Goal: Task Accomplishment & Management: Manage account settings

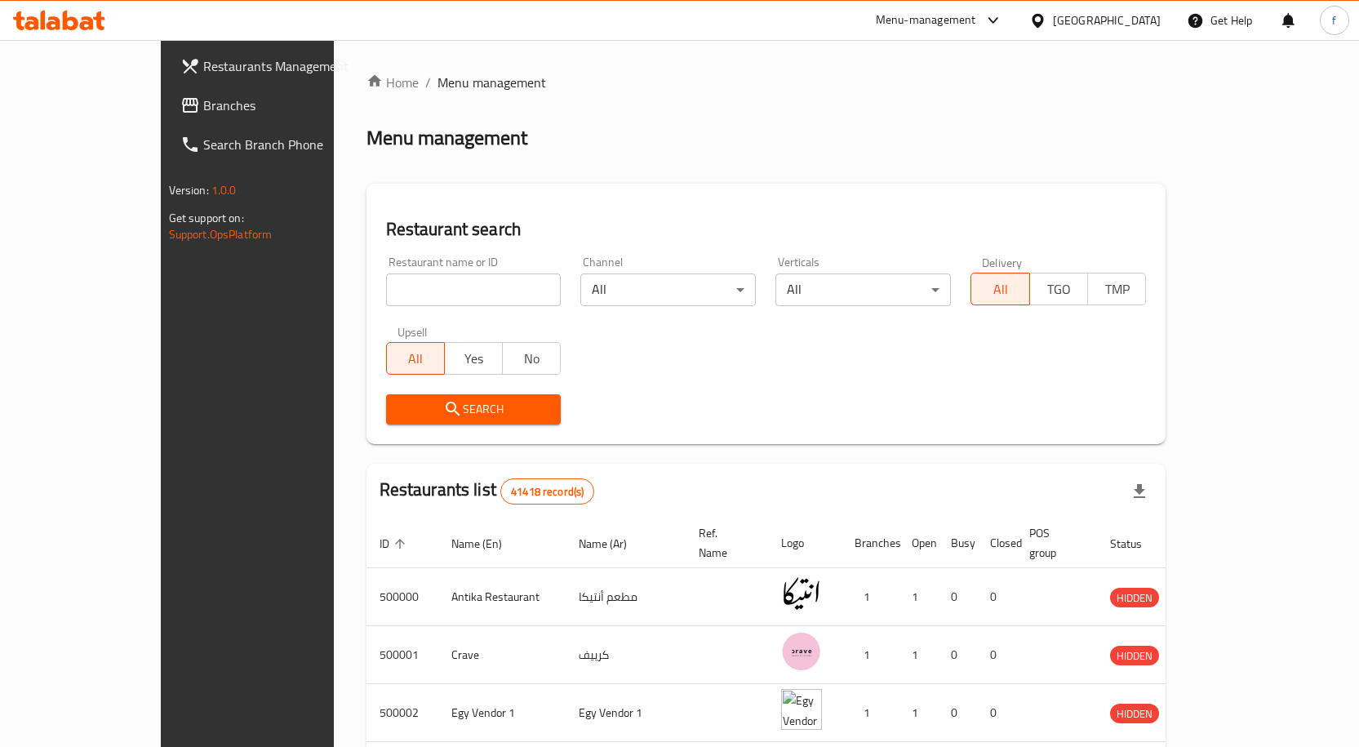
click at [1152, 27] on div "[GEOGRAPHIC_DATA]" at bounding box center [1107, 20] width 108 height 18
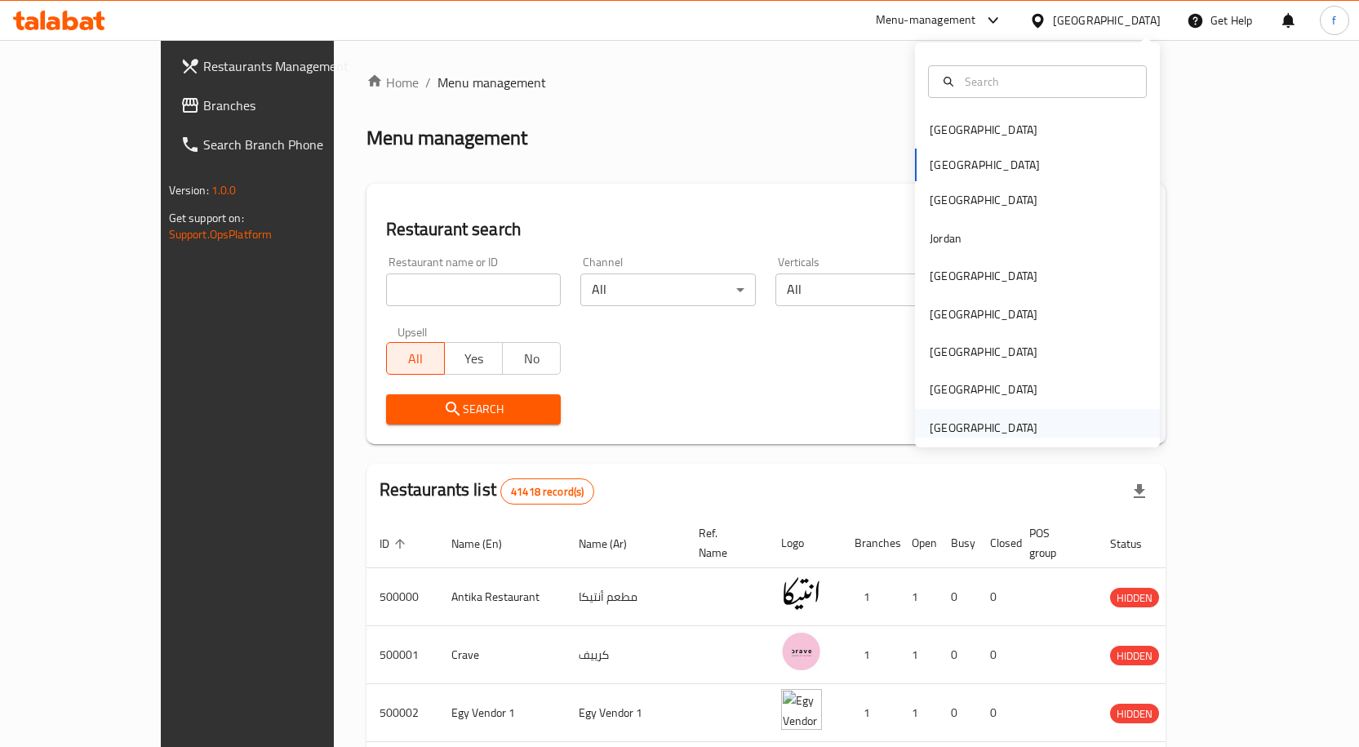
click at [973, 419] on div "[GEOGRAPHIC_DATA]" at bounding box center [984, 428] width 108 height 18
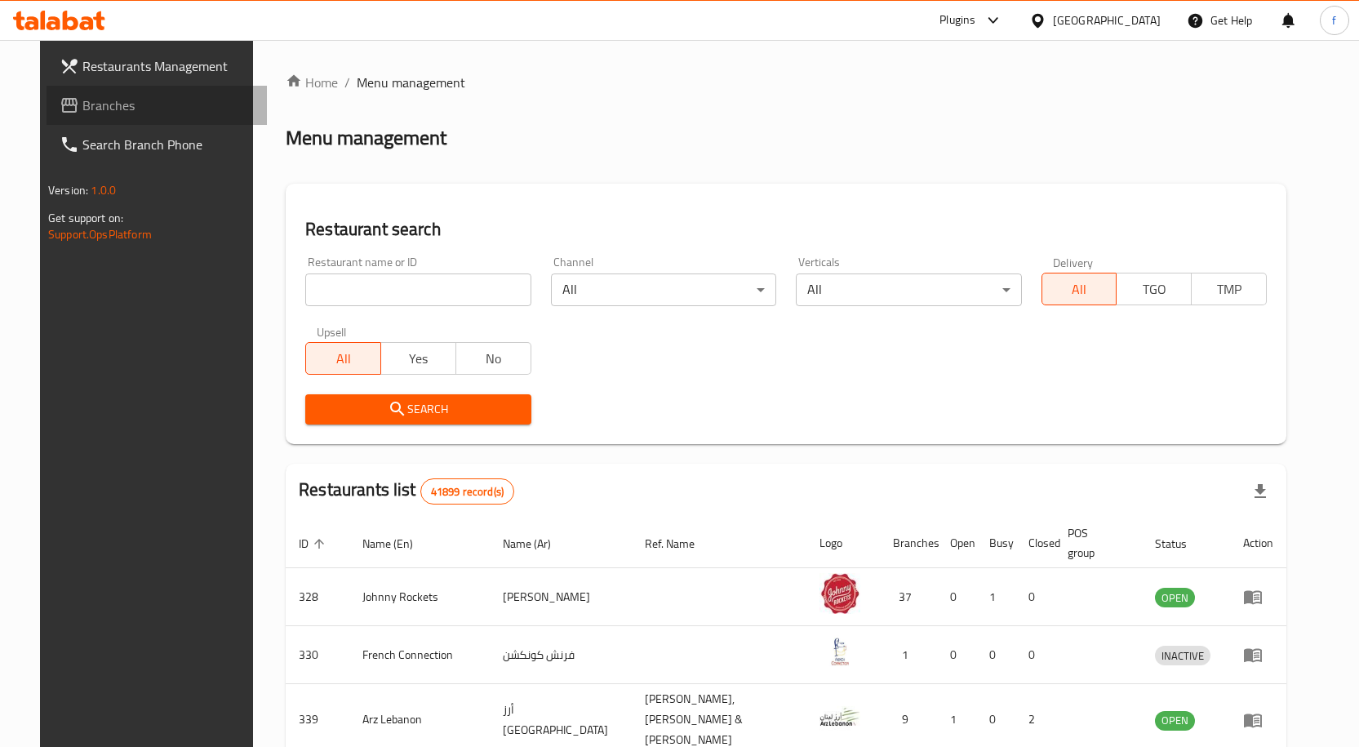
click at [82, 97] on span "Branches" at bounding box center [167, 105] width 171 height 20
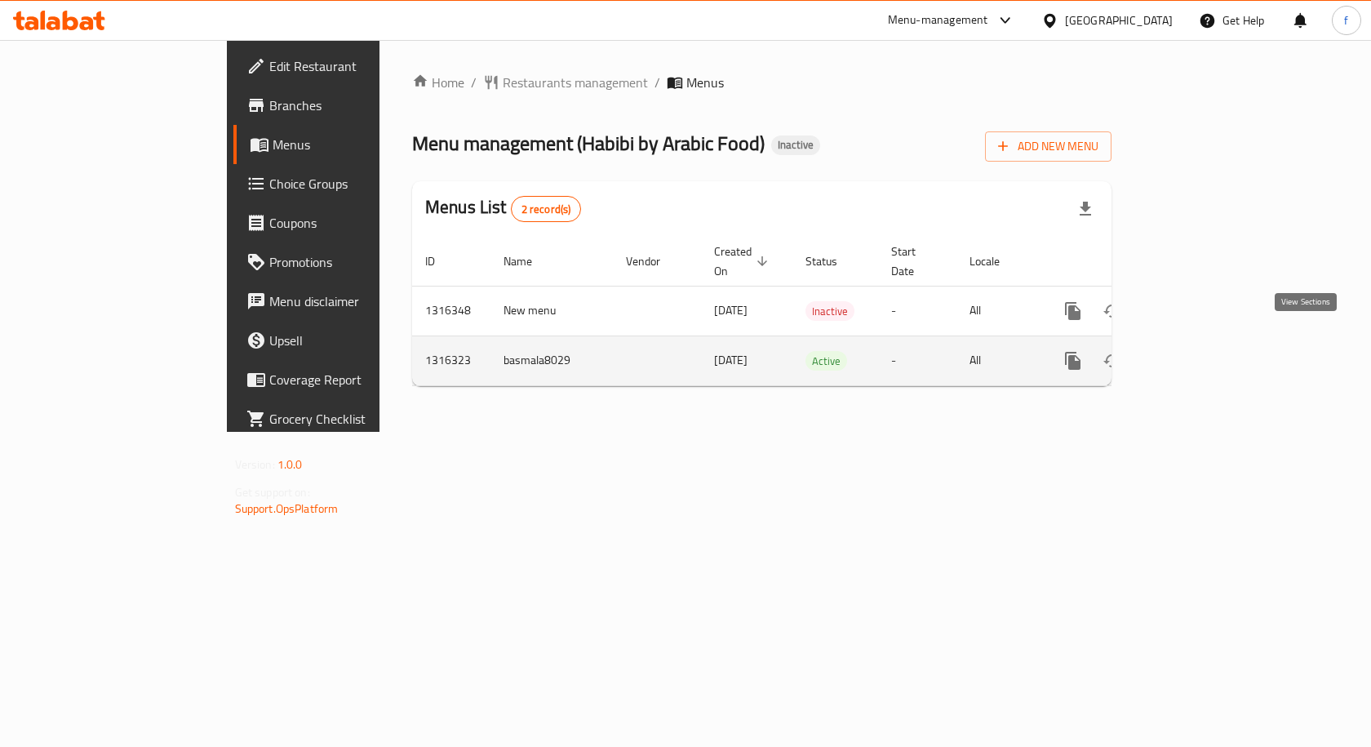
click at [1198, 353] on icon "enhanced table" at bounding box center [1190, 360] width 15 height 15
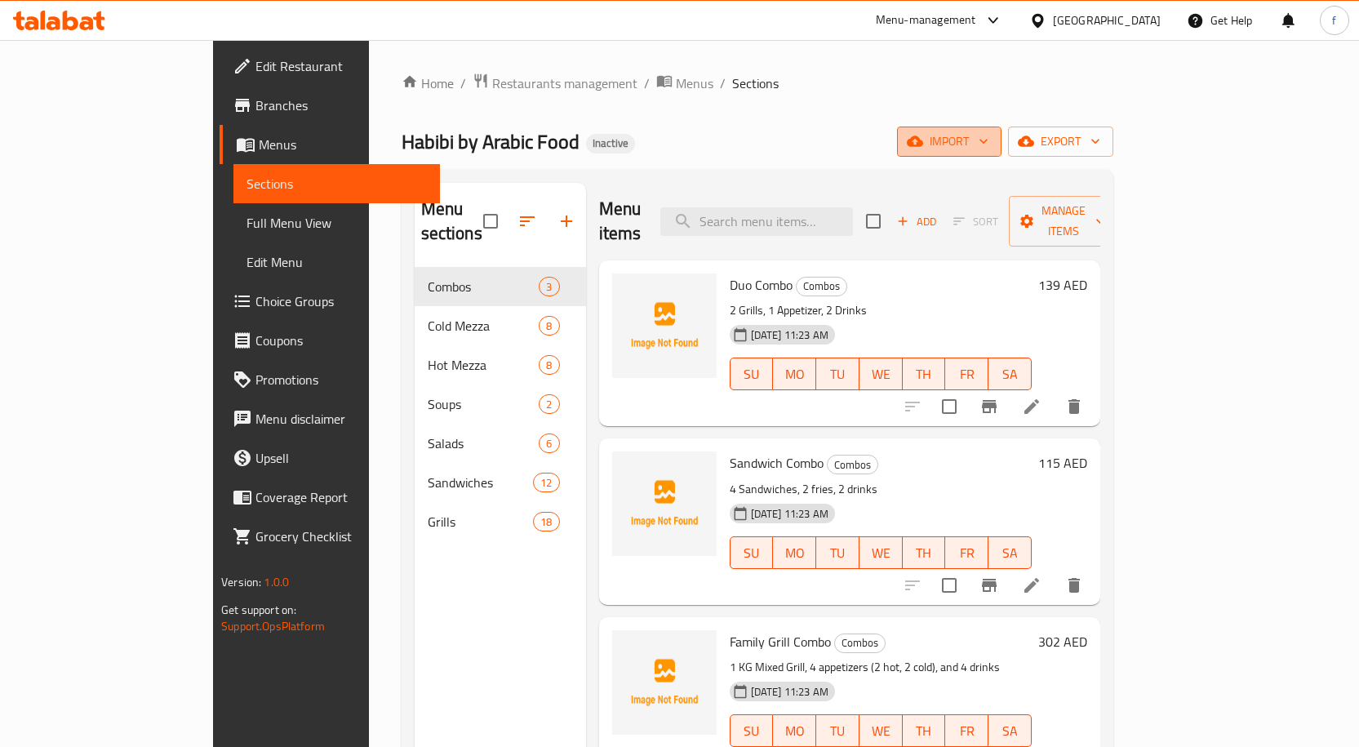
click at [992, 141] on icon "button" at bounding box center [983, 141] width 16 height 16
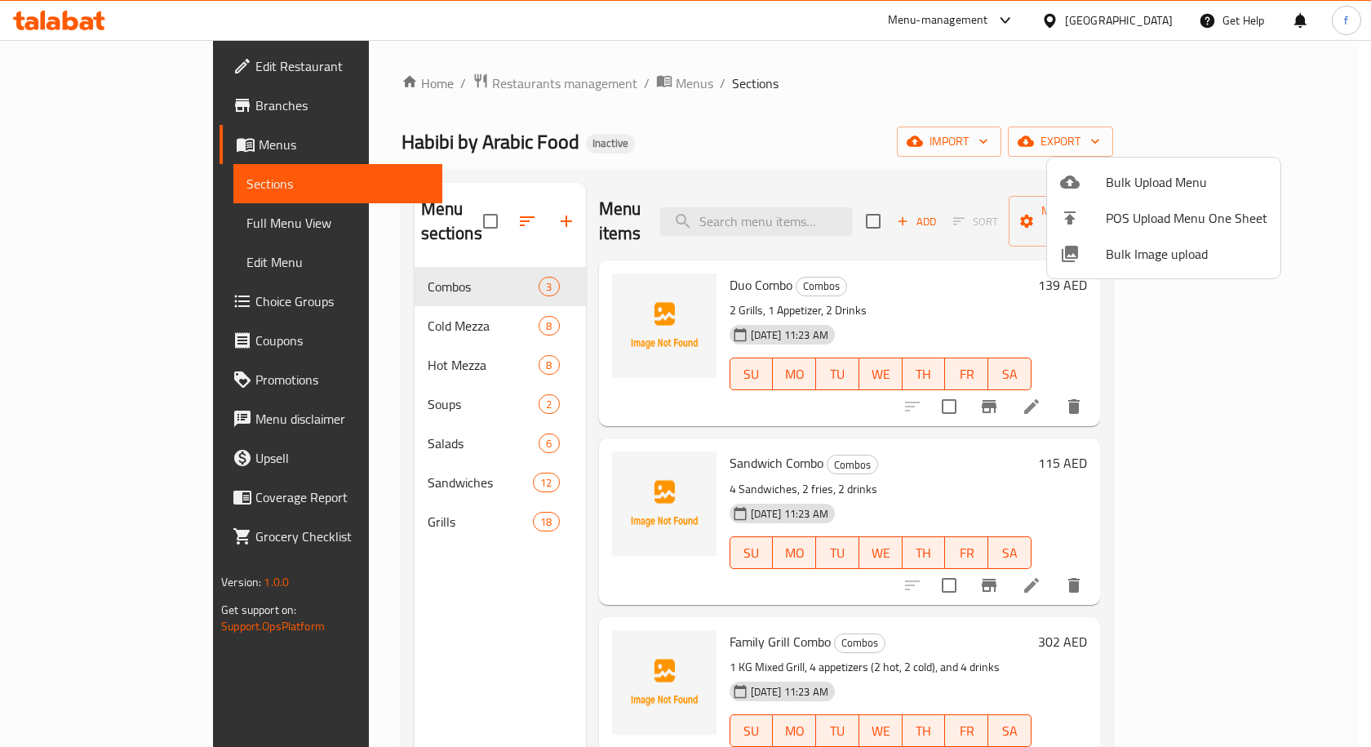
click at [1151, 176] on span "Bulk Upload Menu" at bounding box center [1187, 182] width 162 height 20
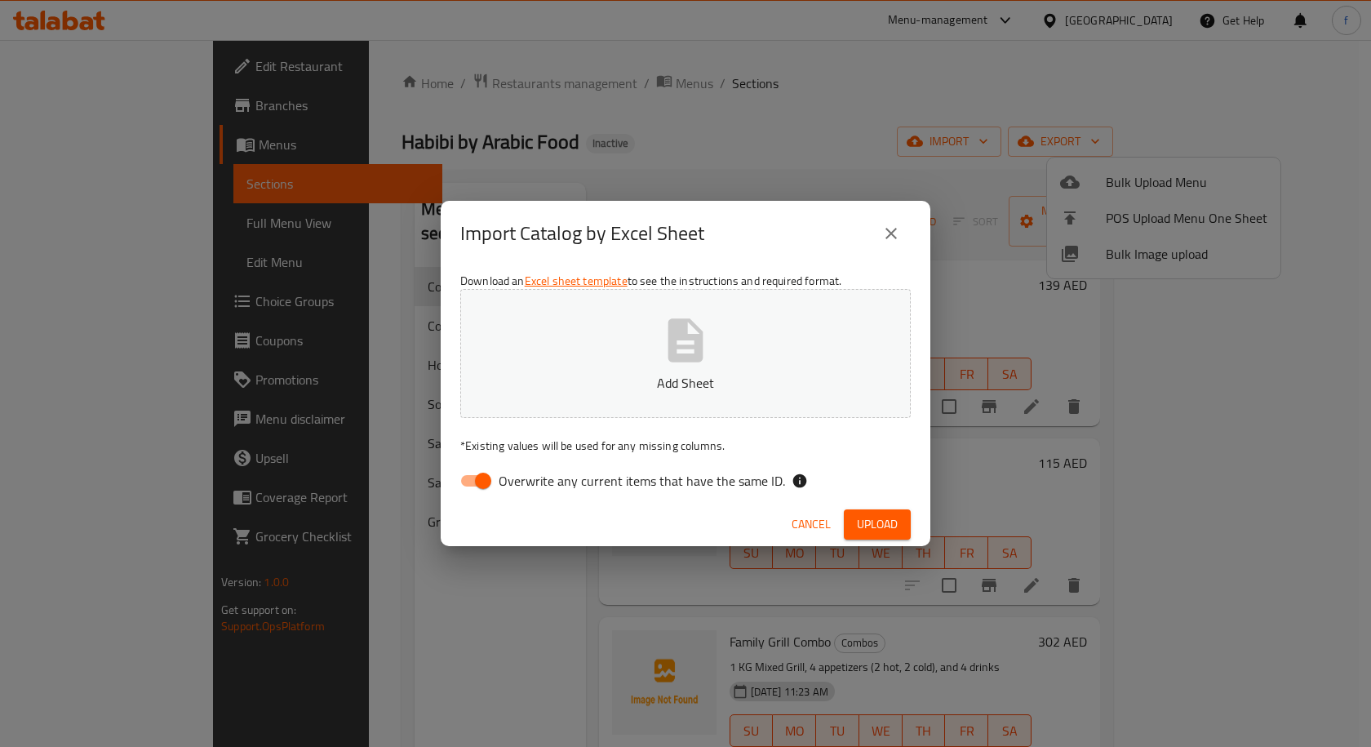
click at [466, 484] on input "Overwrite any current items that have the same ID." at bounding box center [483, 480] width 93 height 31
checkbox input "false"
click at [872, 518] on span "Upload" at bounding box center [877, 524] width 41 height 20
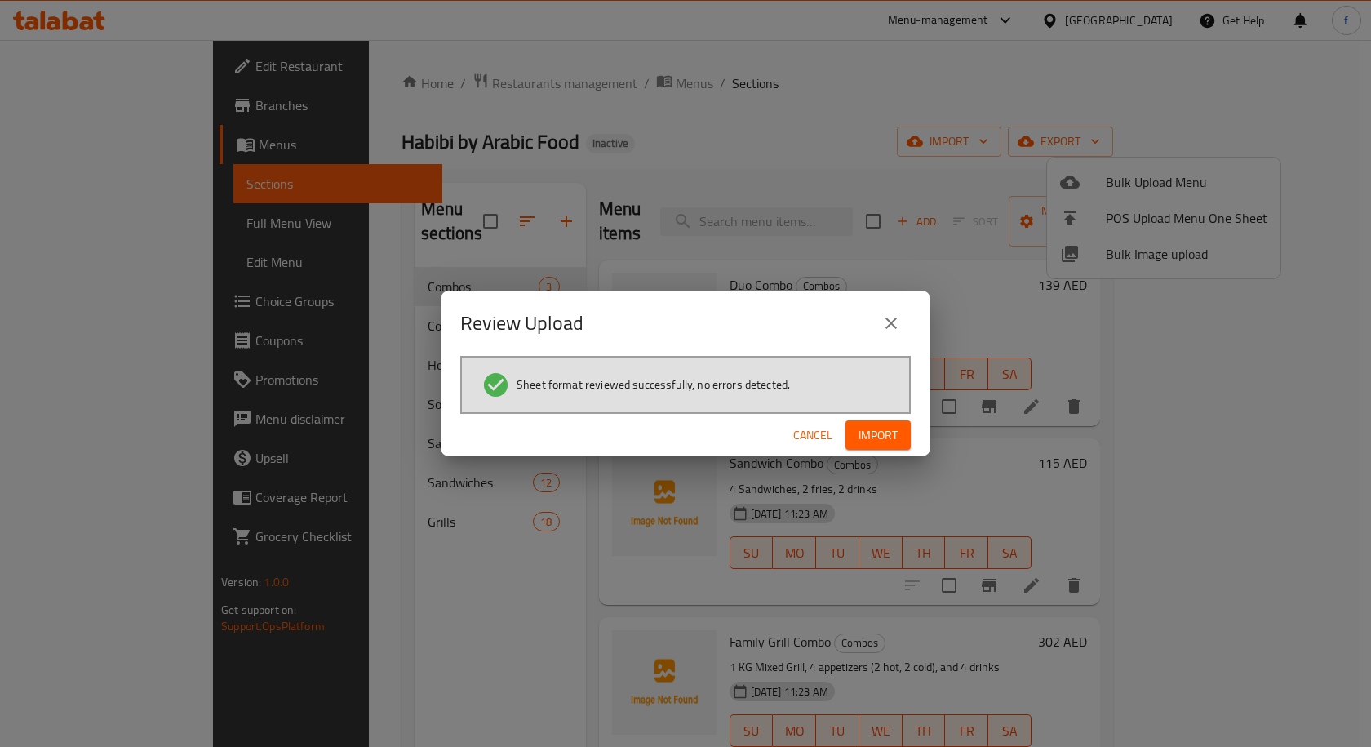
click at [877, 435] on span "Import" at bounding box center [878, 435] width 39 height 20
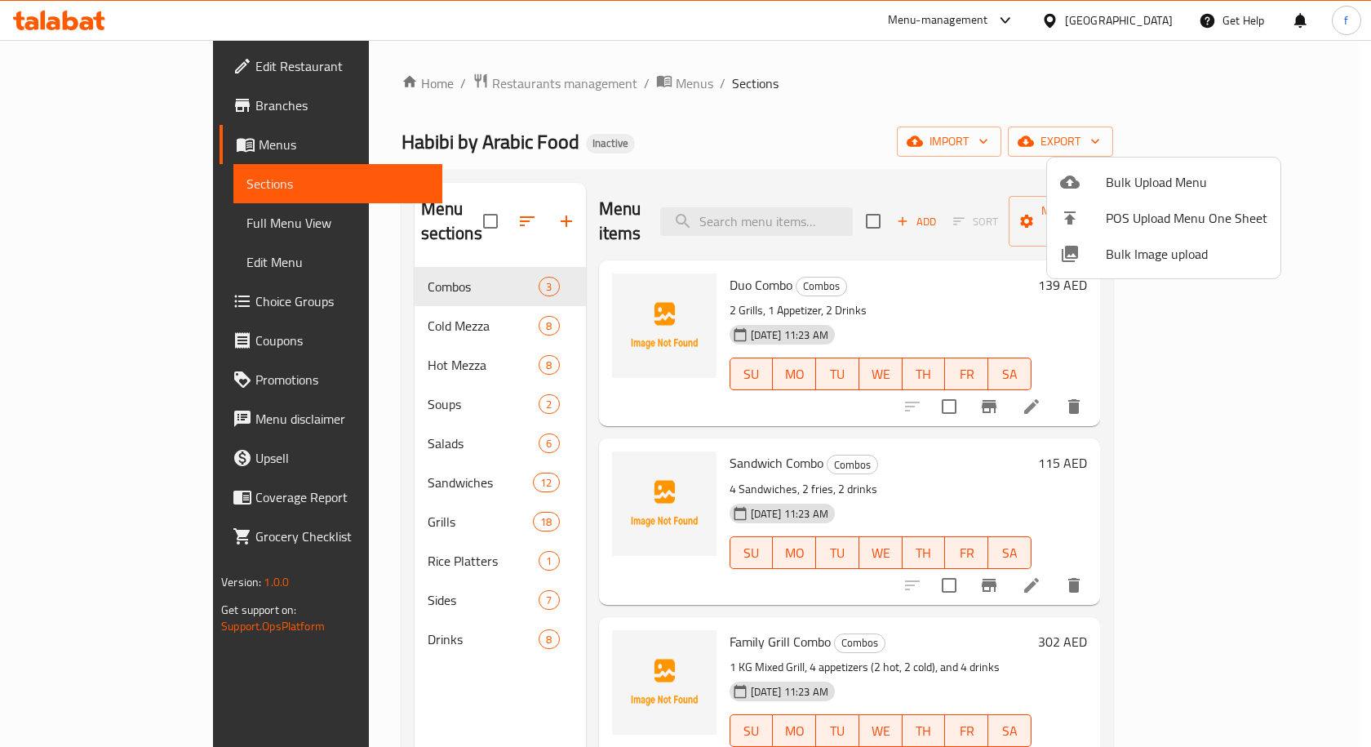
click at [359, 539] on div at bounding box center [685, 373] width 1371 height 747
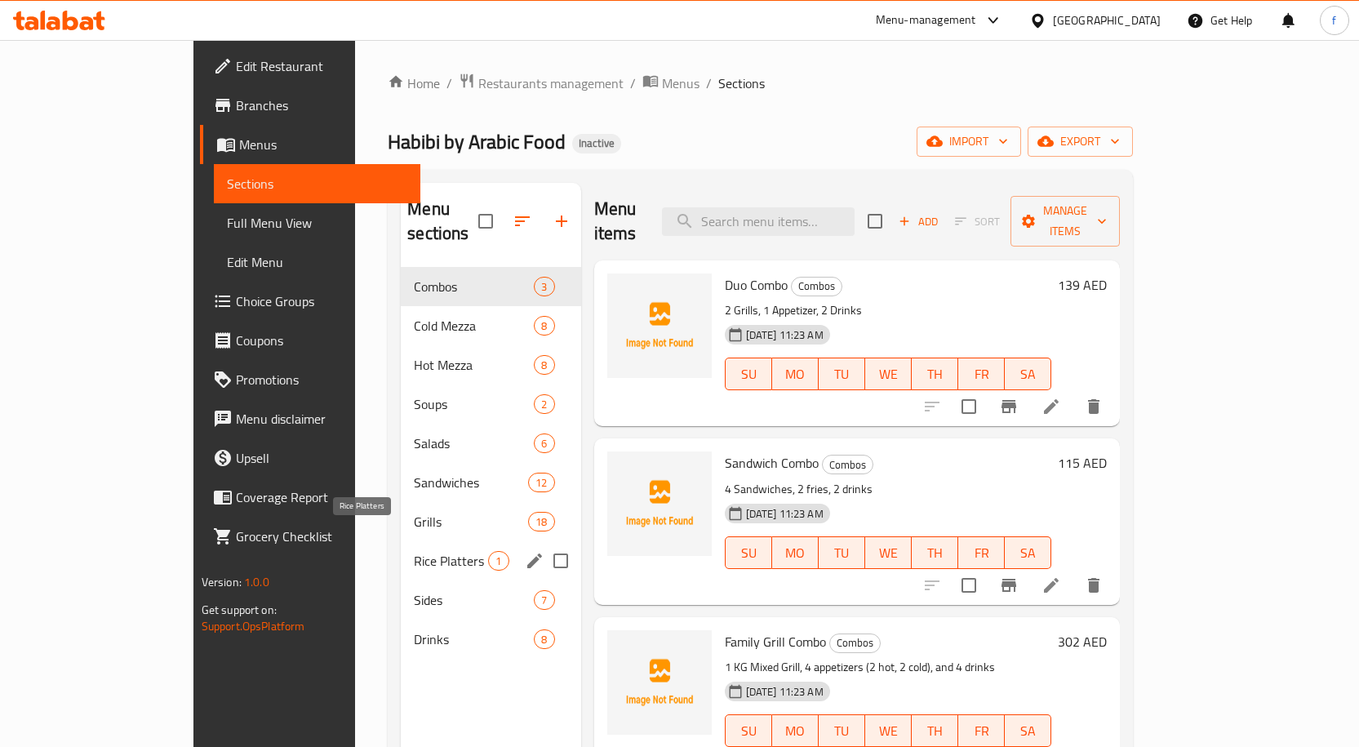
click at [414, 551] on span "Rice Platters" at bounding box center [451, 561] width 74 height 20
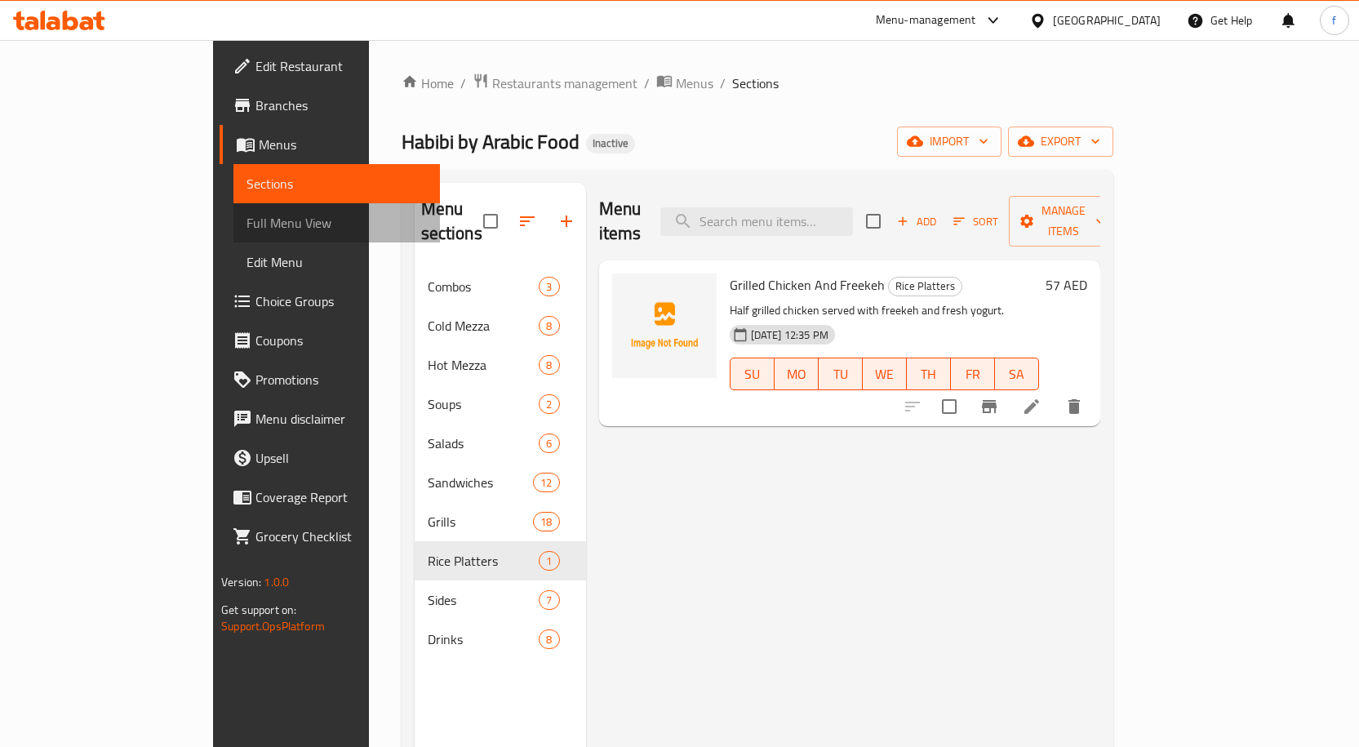
click at [246, 215] on span "Full Menu View" at bounding box center [336, 223] width 180 height 20
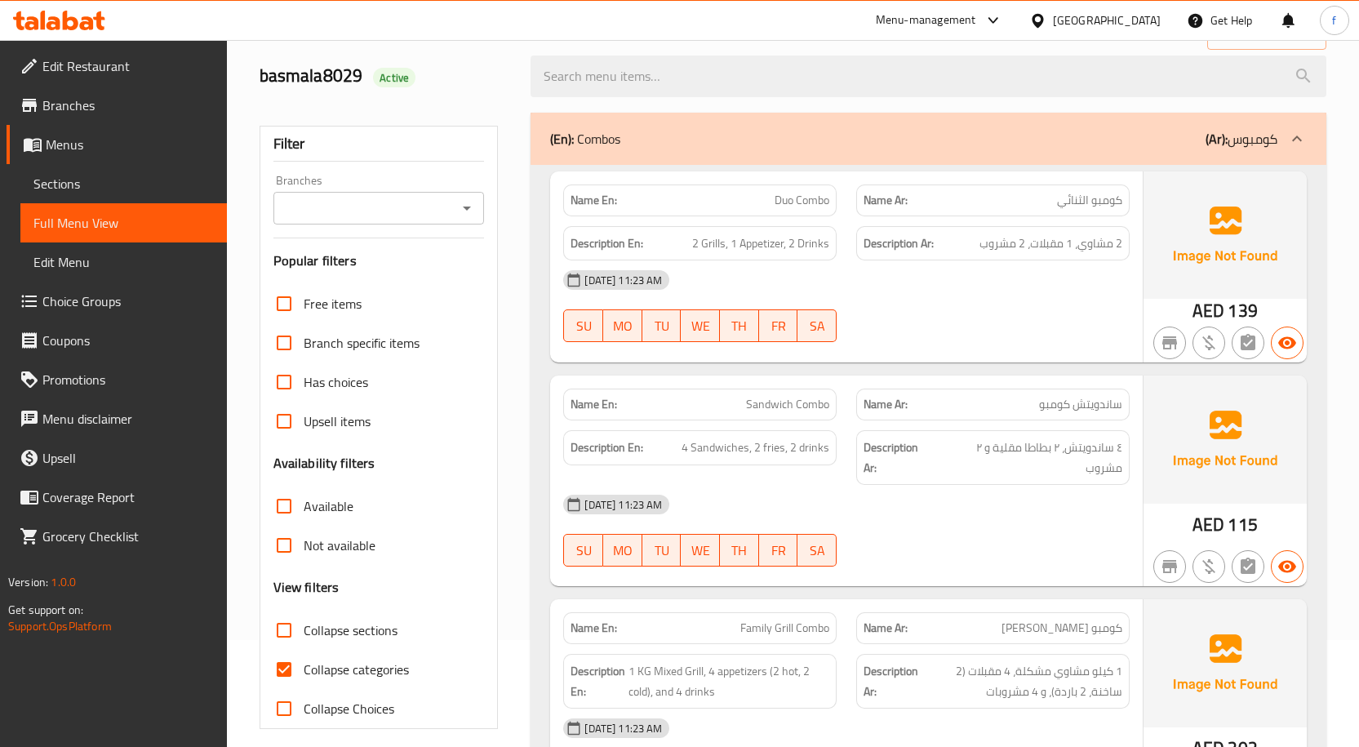
scroll to position [326, 0]
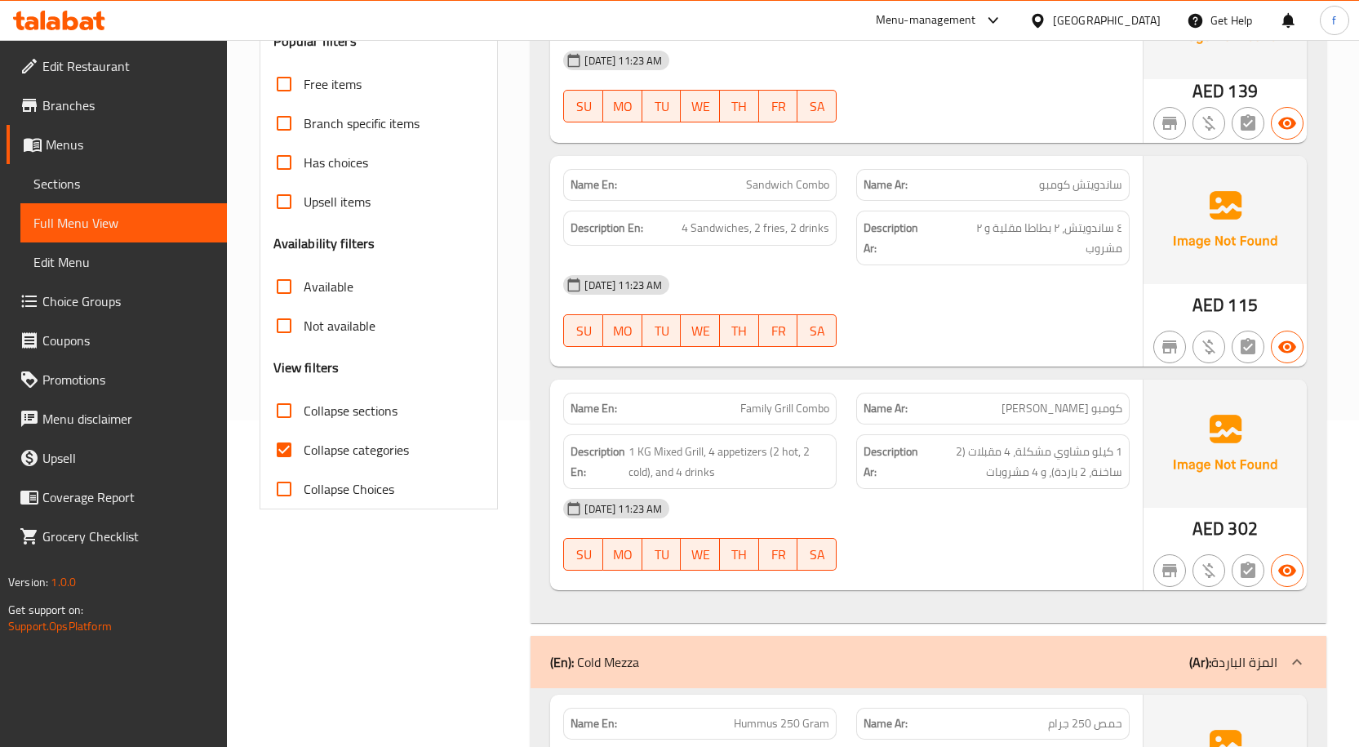
click at [344, 440] on span "Collapse categories" at bounding box center [356, 450] width 105 height 20
click at [304, 437] on input "Collapse categories" at bounding box center [283, 449] width 39 height 39
checkbox input "false"
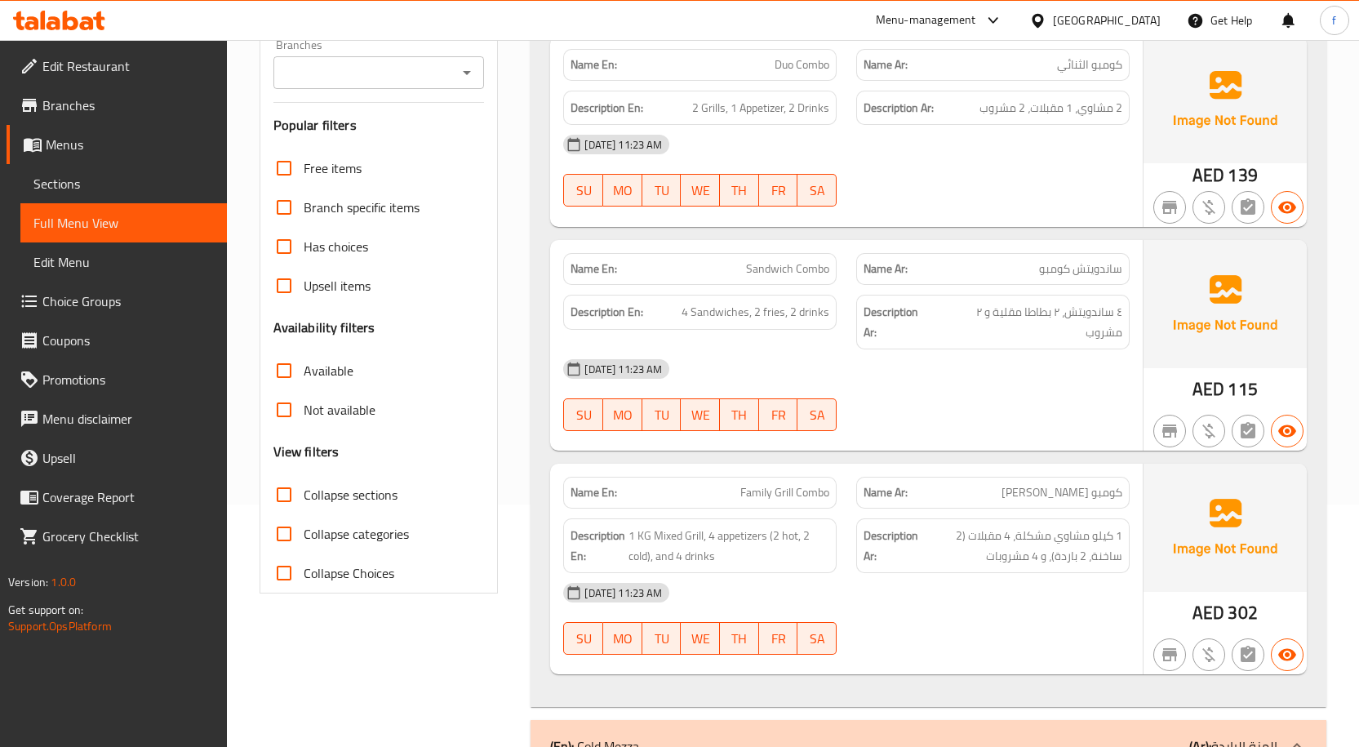
scroll to position [163, 0]
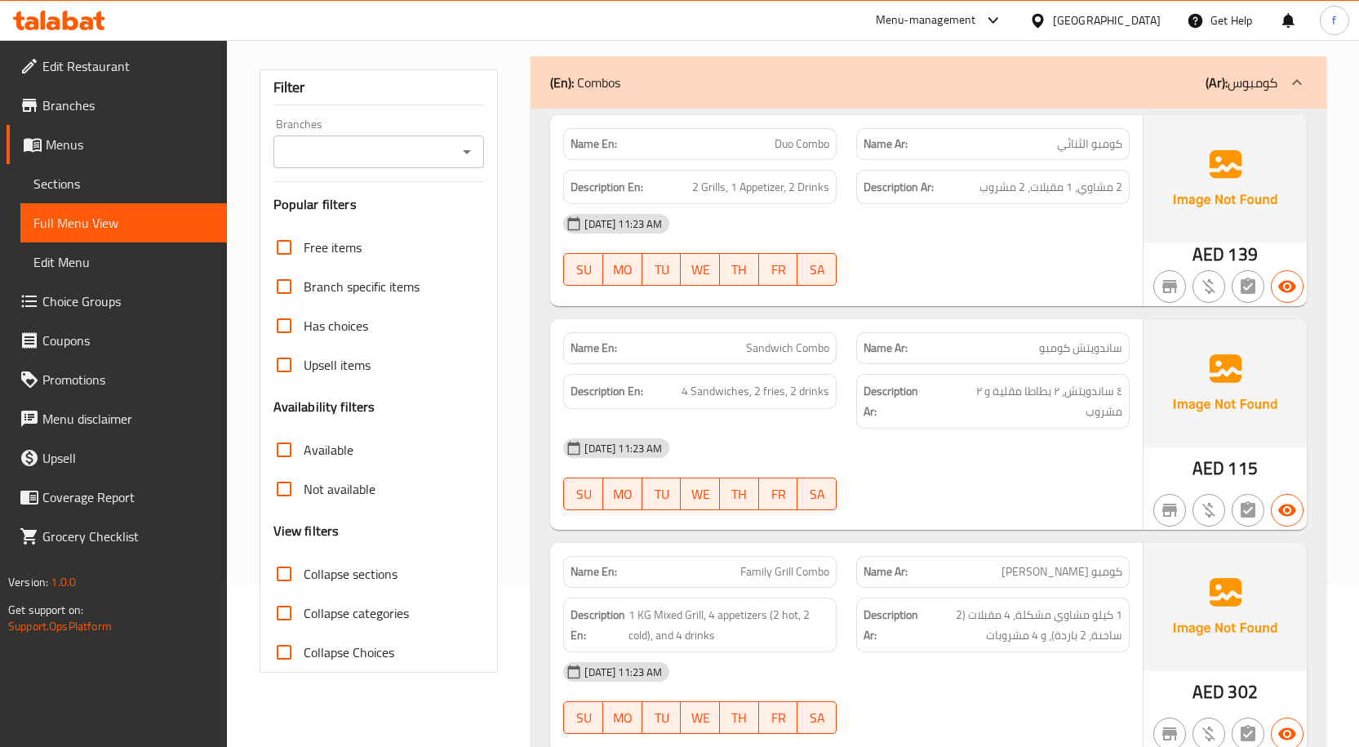
click at [360, 570] on span "Collapse sections" at bounding box center [351, 574] width 94 height 20
click at [304, 570] on input "Collapse sections" at bounding box center [283, 573] width 39 height 39
checkbox input "true"
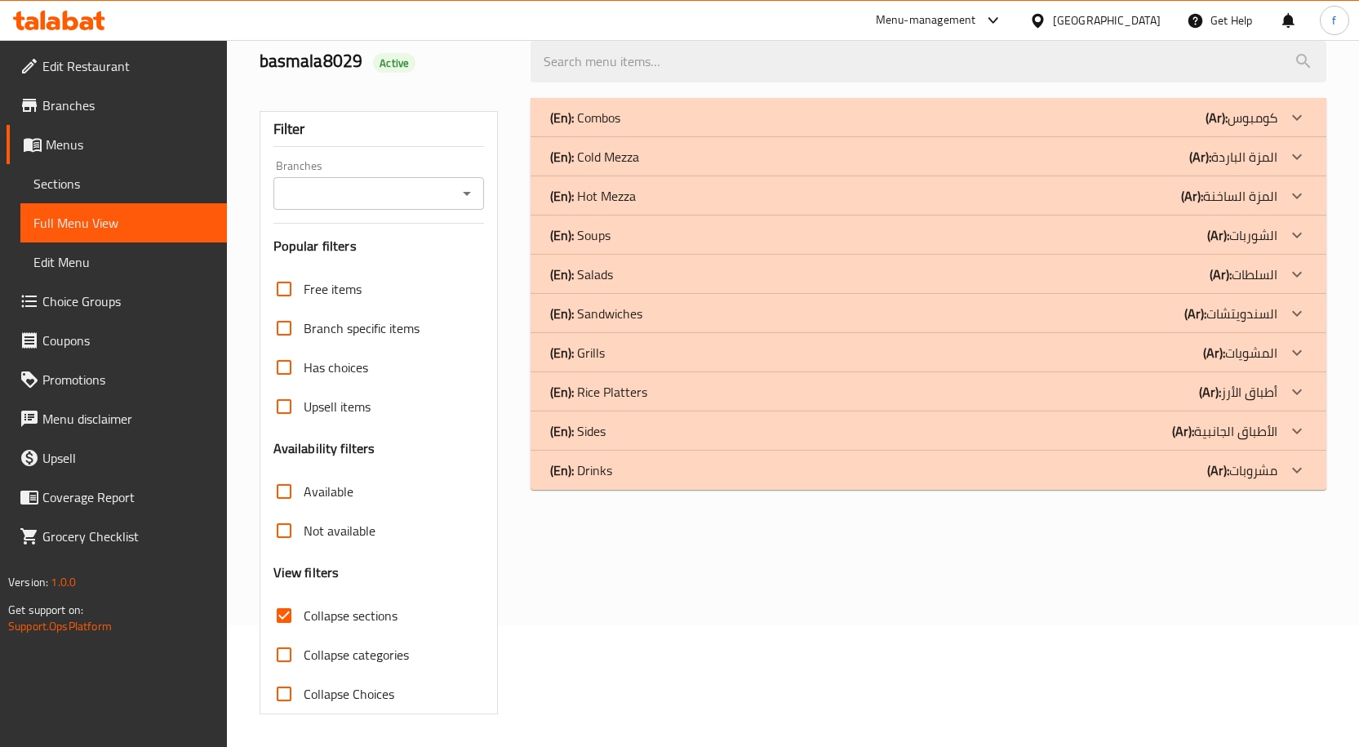
scroll to position [122, 0]
click at [1117, 395] on div "(En): Rice Platters (Ar): أطباق الأرز" at bounding box center [913, 392] width 727 height 20
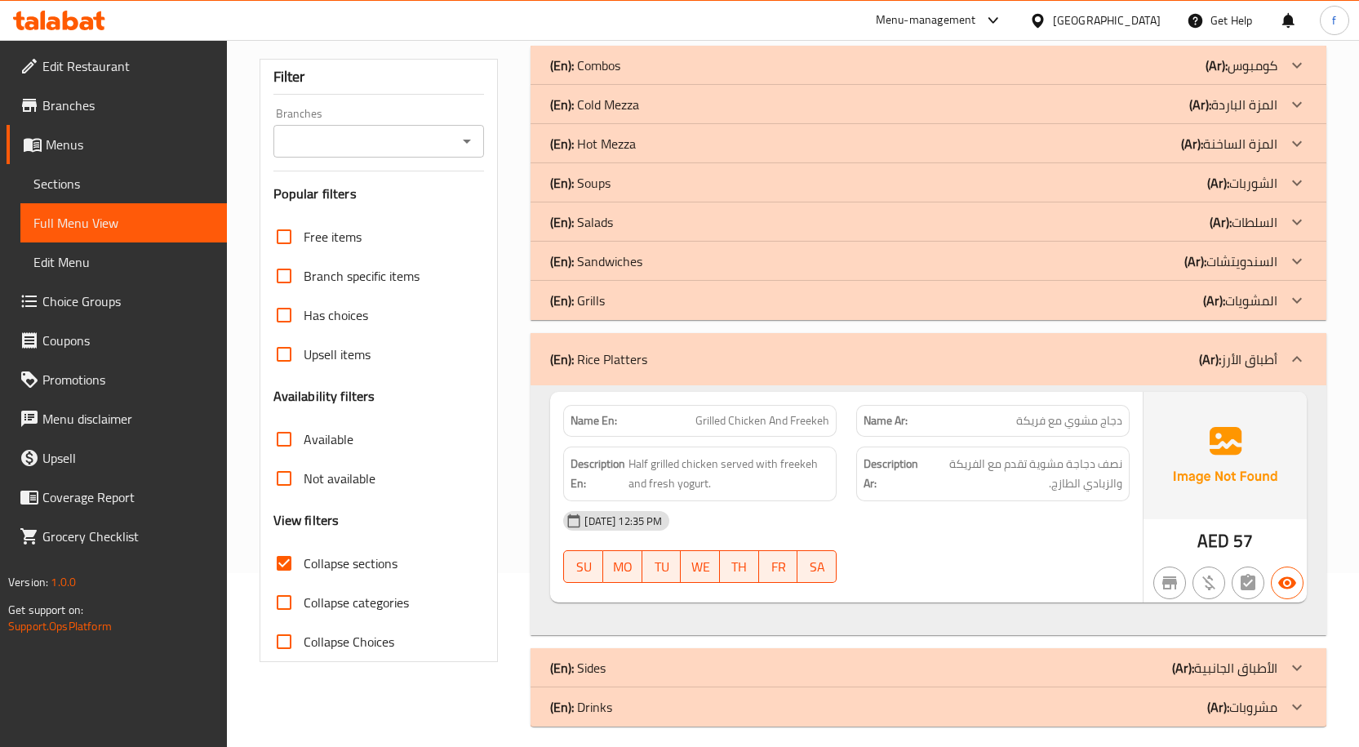
scroll to position [186, 0]
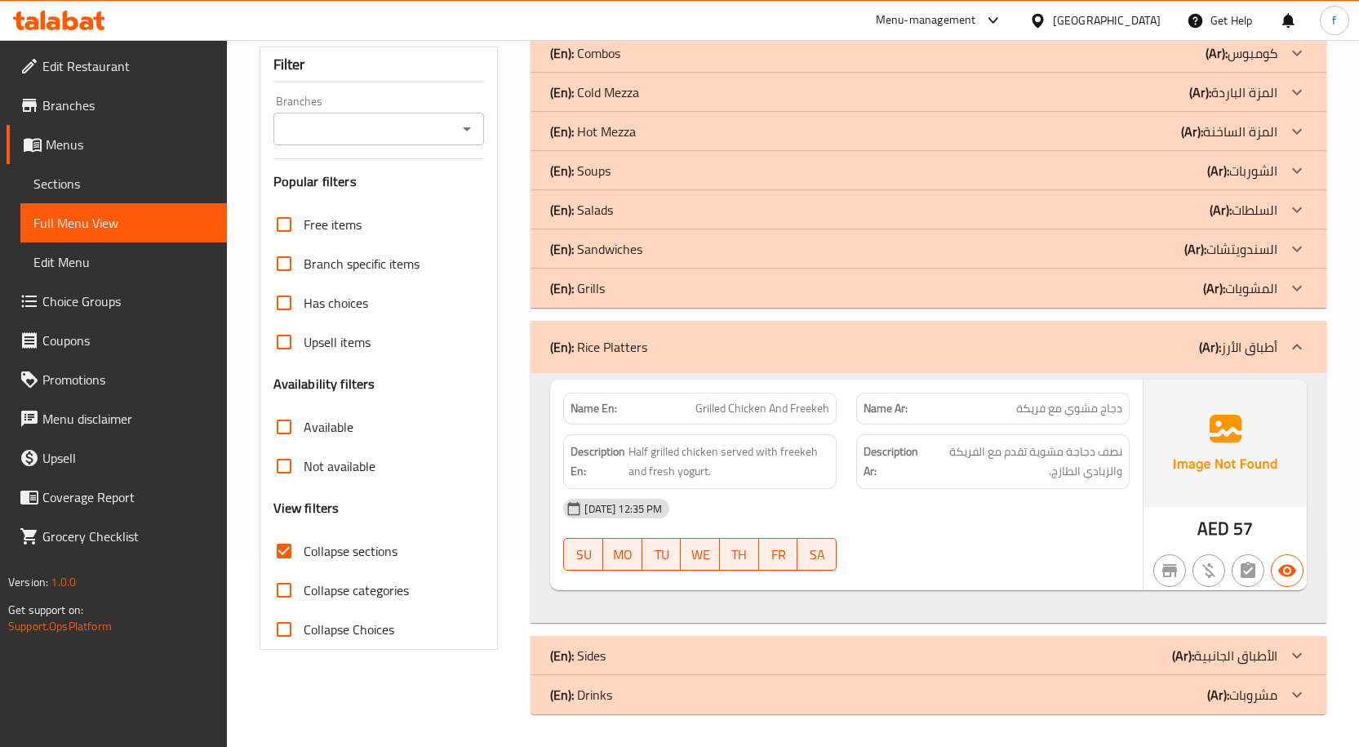
click at [1174, 668] on div "(En): Sides (Ar): الأطباق الجانبية" at bounding box center [929, 655] width 796 height 39
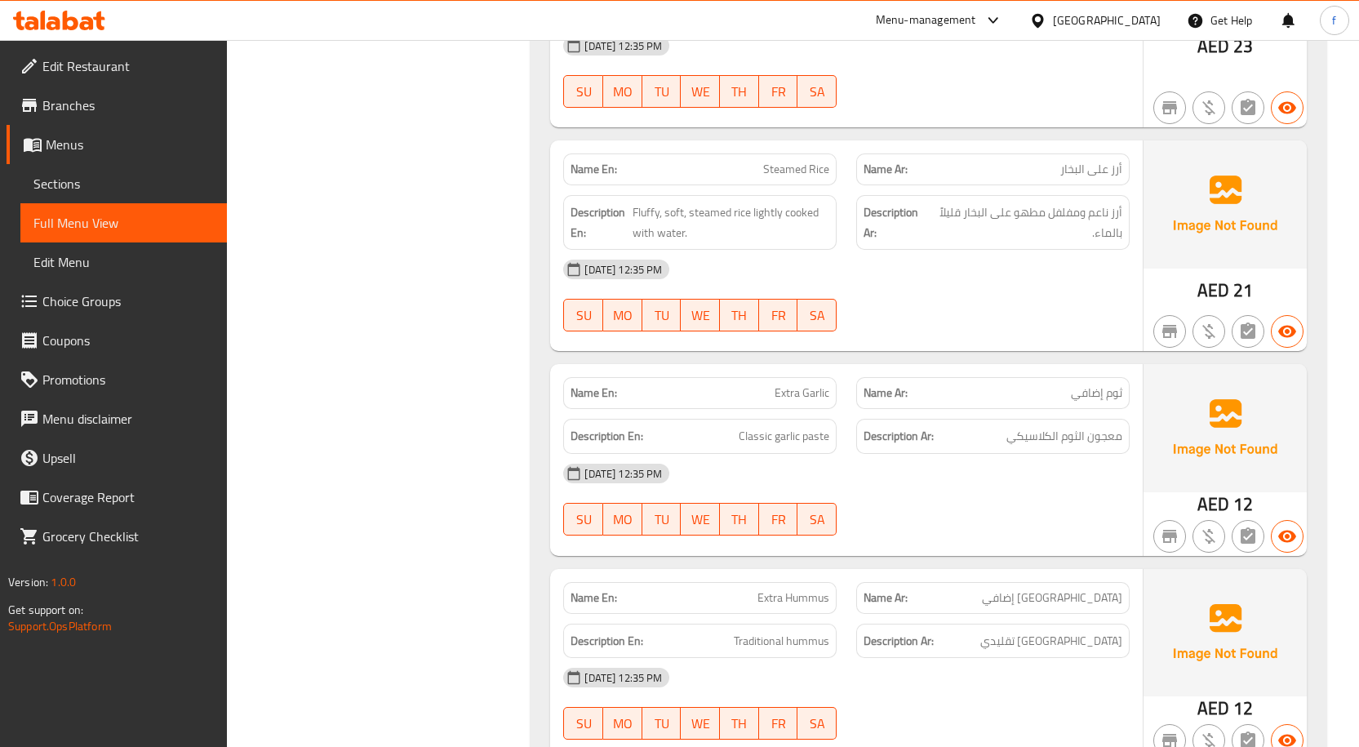
scroll to position [1805, 0]
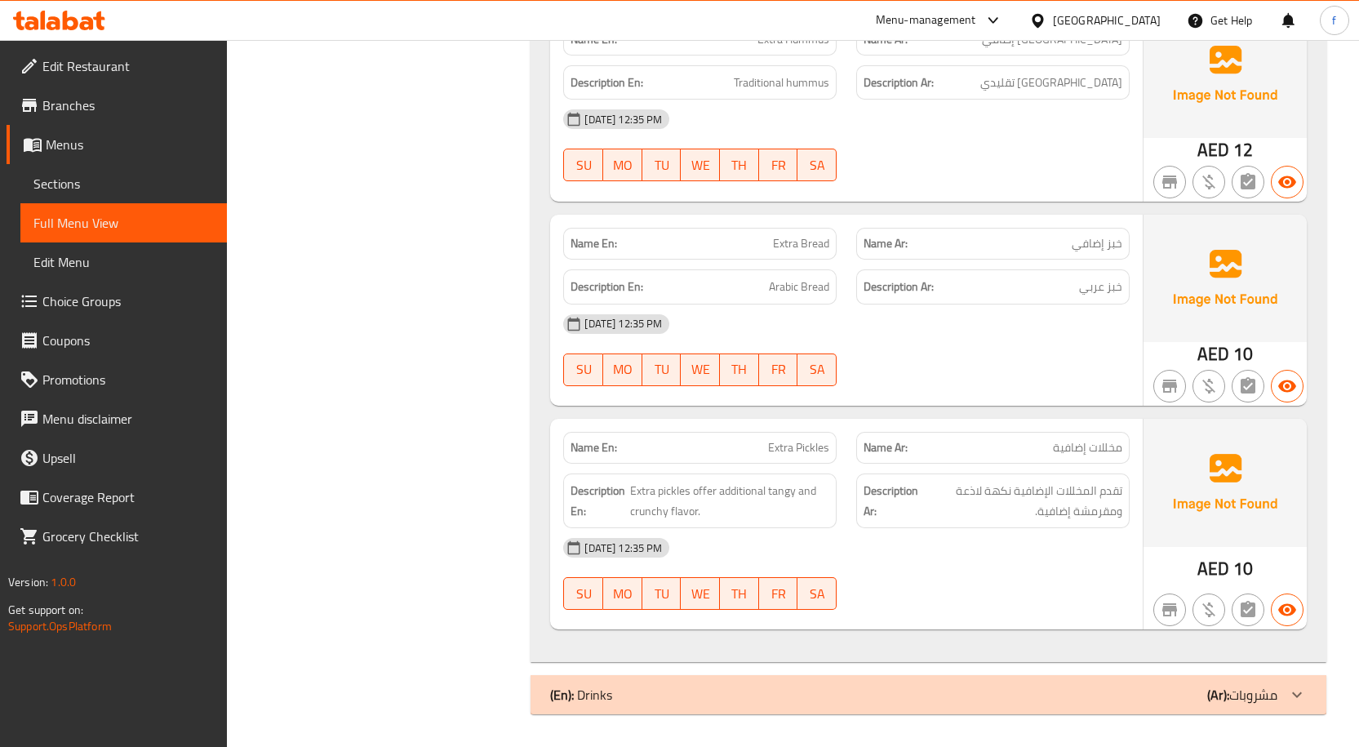
click at [1170, 694] on div "(En): Drinks (Ar): مشروبات" at bounding box center [913, 695] width 727 height 20
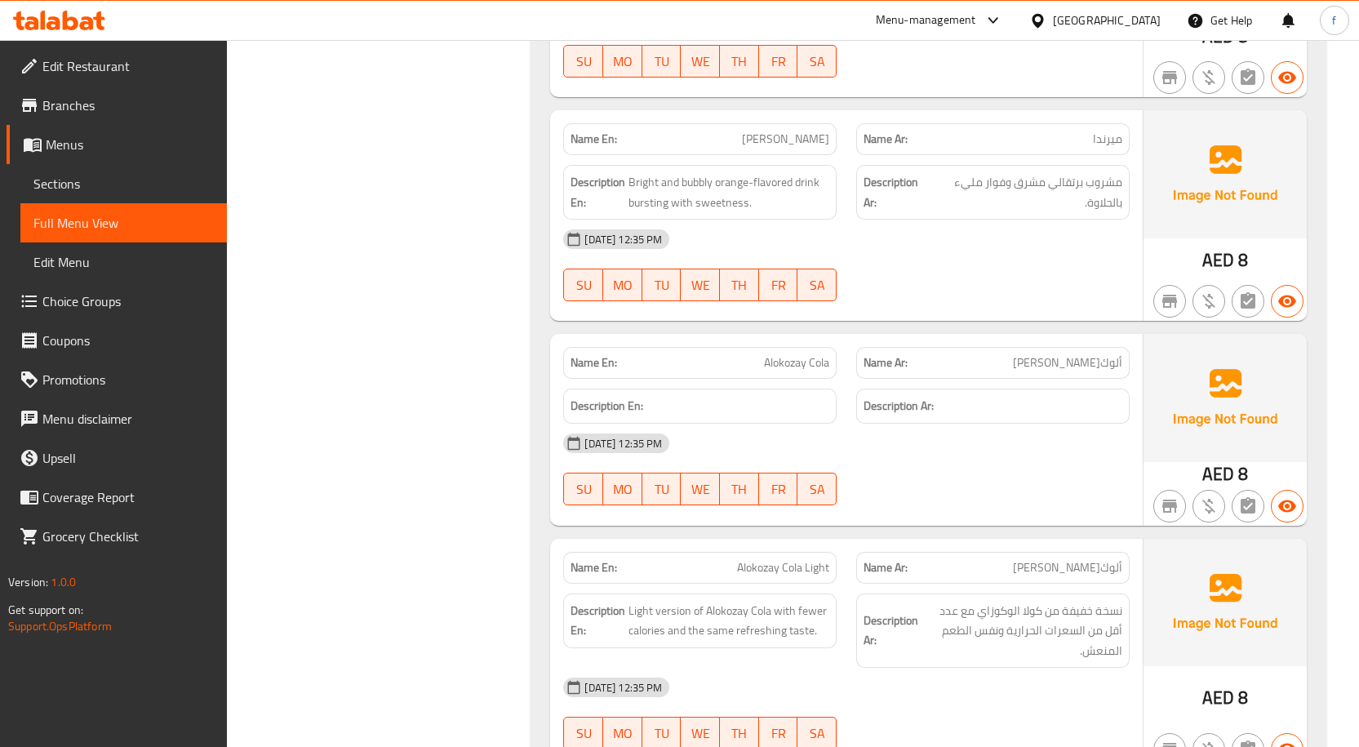
scroll to position [2981, 0]
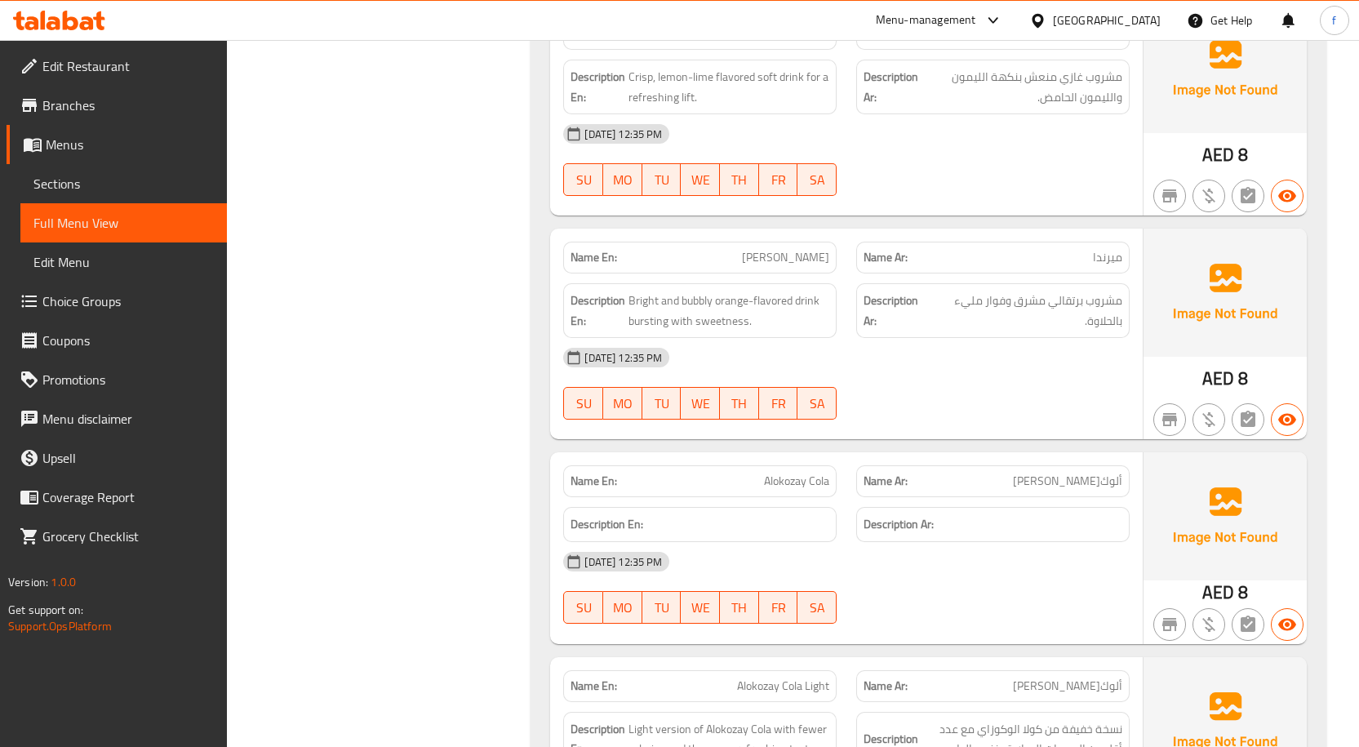
click at [814, 265] on span "Mirinda" at bounding box center [785, 257] width 87 height 17
copy span "Mirinda"
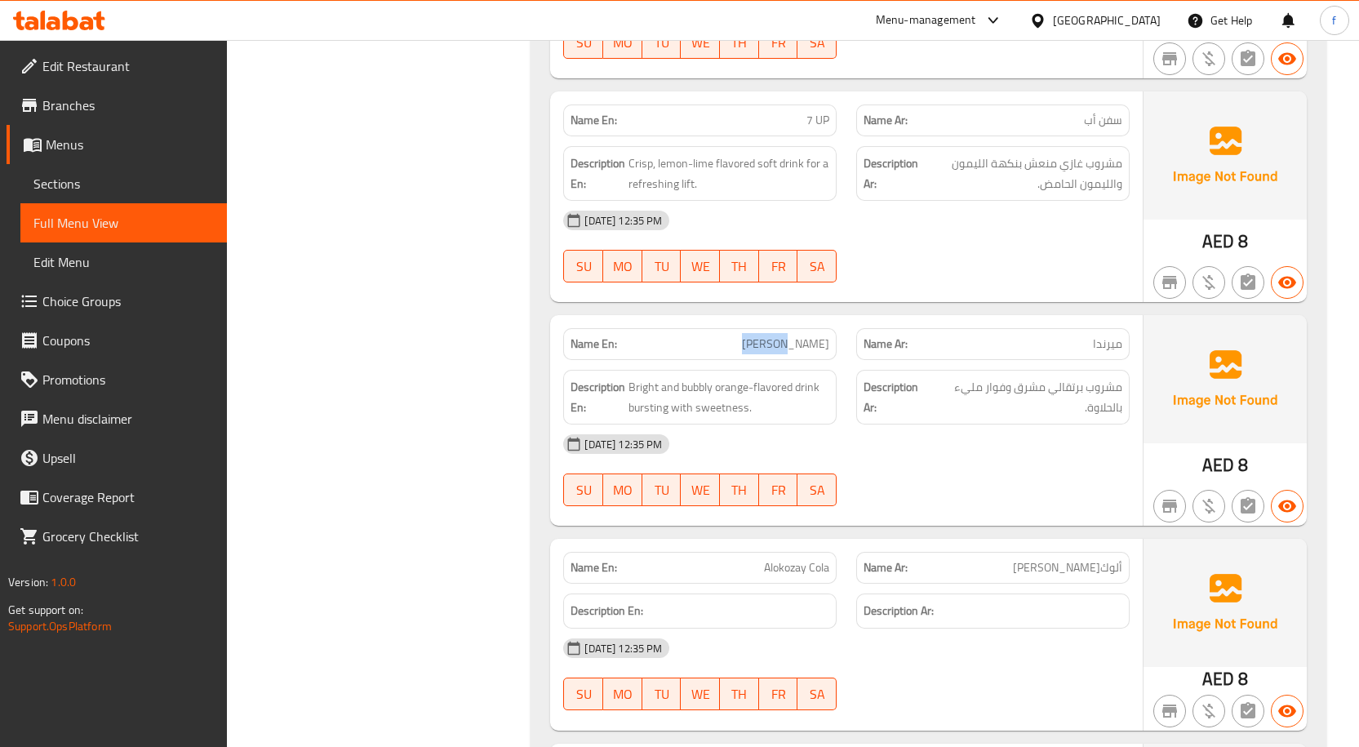
scroll to position [2655, 0]
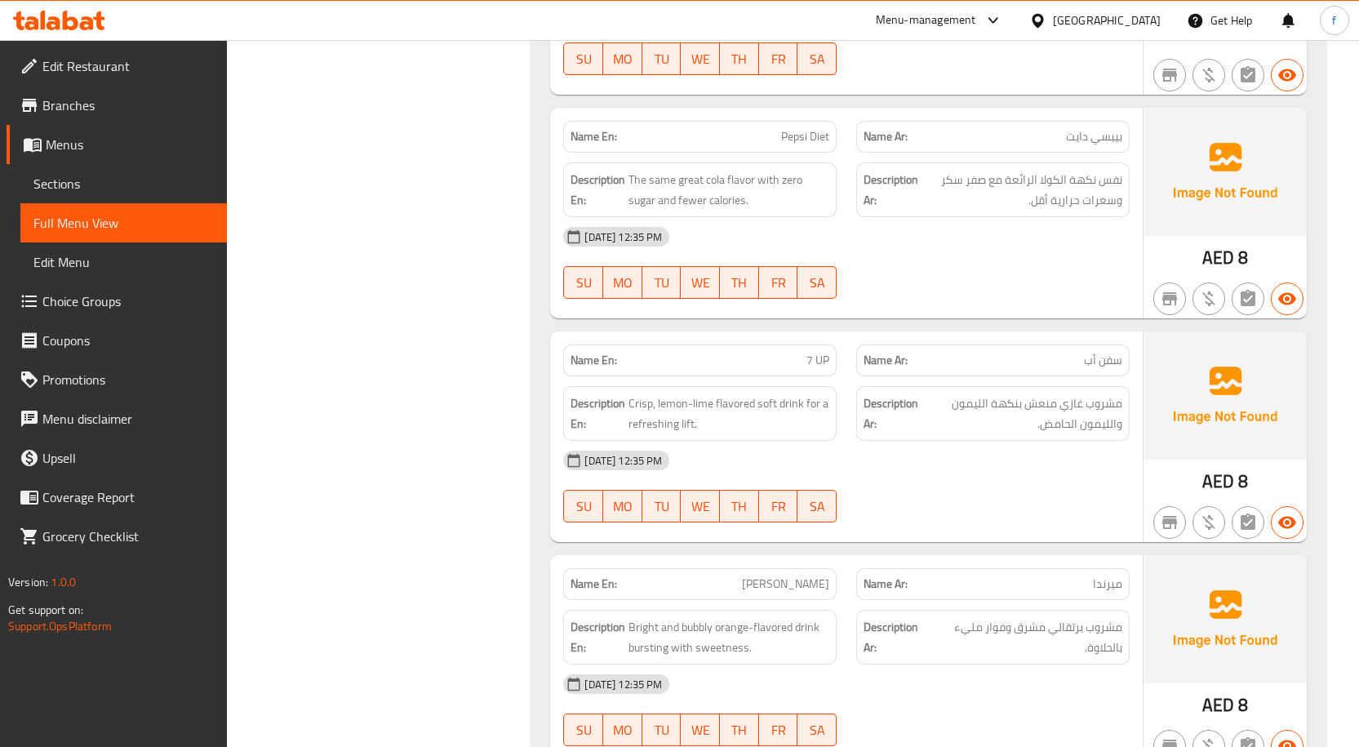
click at [811, 355] on span "7 UP" at bounding box center [817, 360] width 23 height 17
click at [713, 400] on span "Crisp, lemon-lime flavored soft drink for a refreshing lift." at bounding box center [728, 413] width 201 height 40
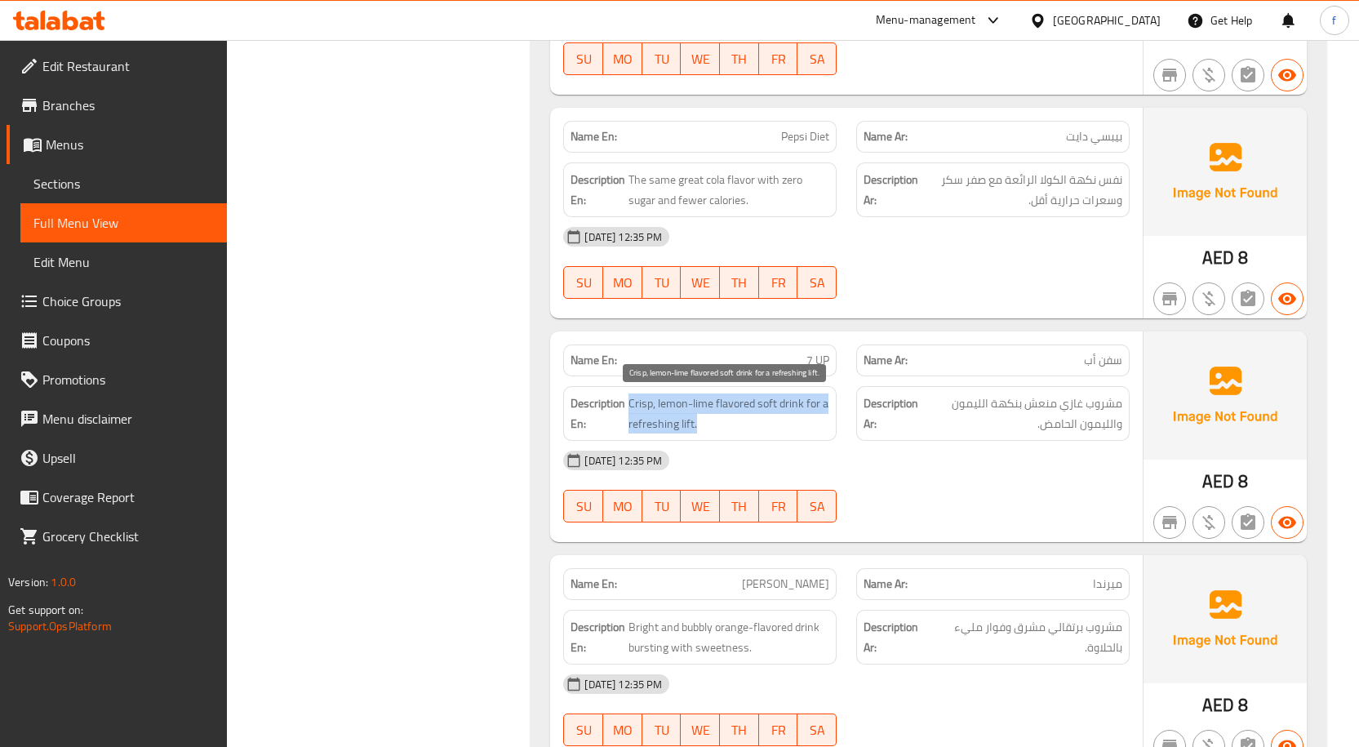
click at [713, 400] on span "Crisp, lemon-lime flavored soft drink for a refreshing lift." at bounding box center [728, 413] width 201 height 40
copy span "Crisp, lemon-lime flavored soft drink for a refreshing lift."
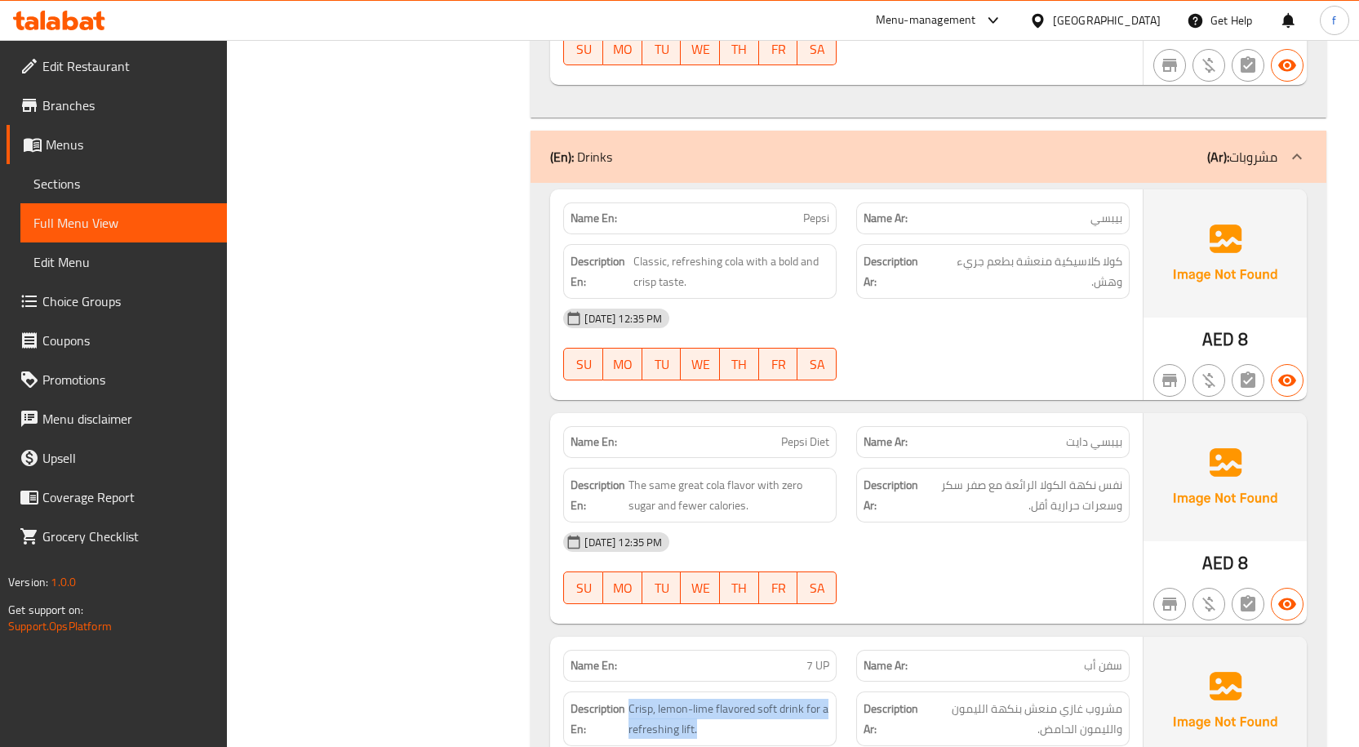
scroll to position [2165, 0]
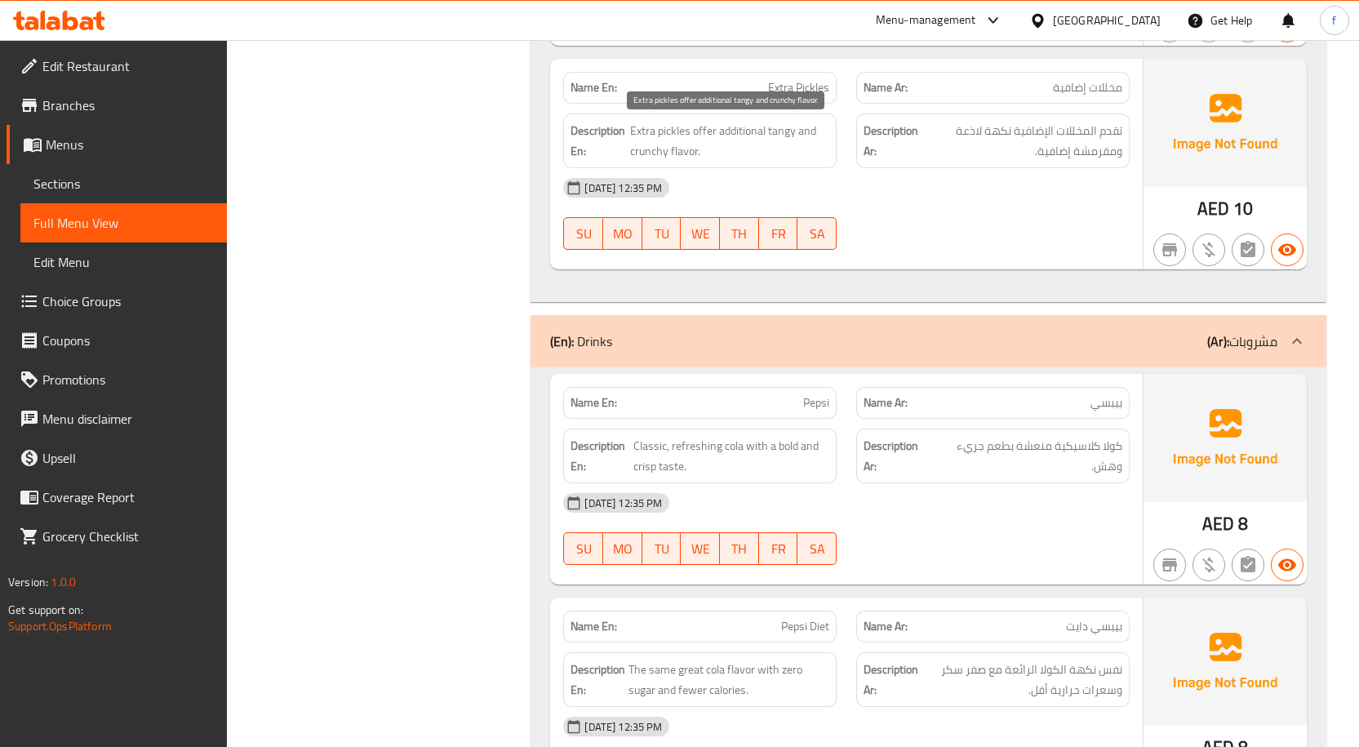
click at [778, 133] on span "Extra pickles offer additional tangy and crunchy flavor." at bounding box center [729, 141] width 199 height 40
click at [779, 133] on span "Extra pickles offer additional tangy and crunchy flavor." at bounding box center [729, 141] width 199 height 40
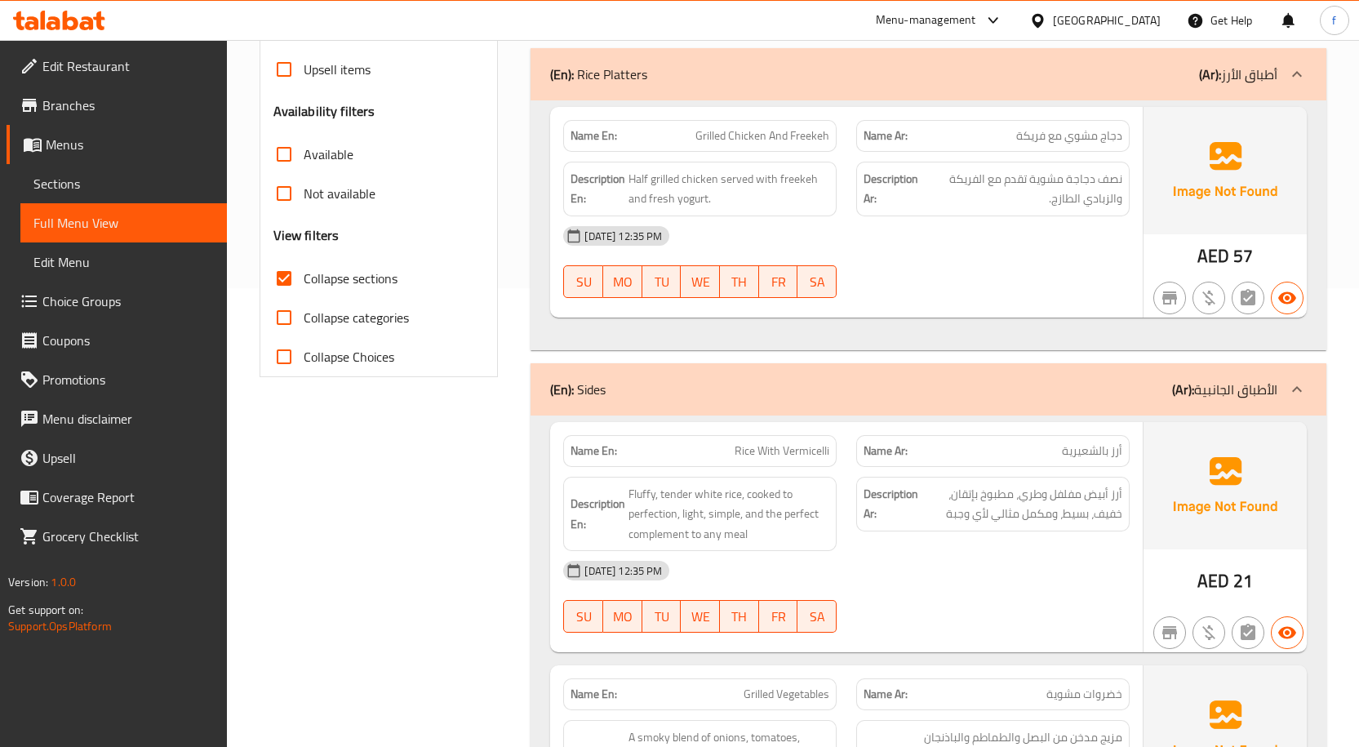
scroll to position [370, 0]
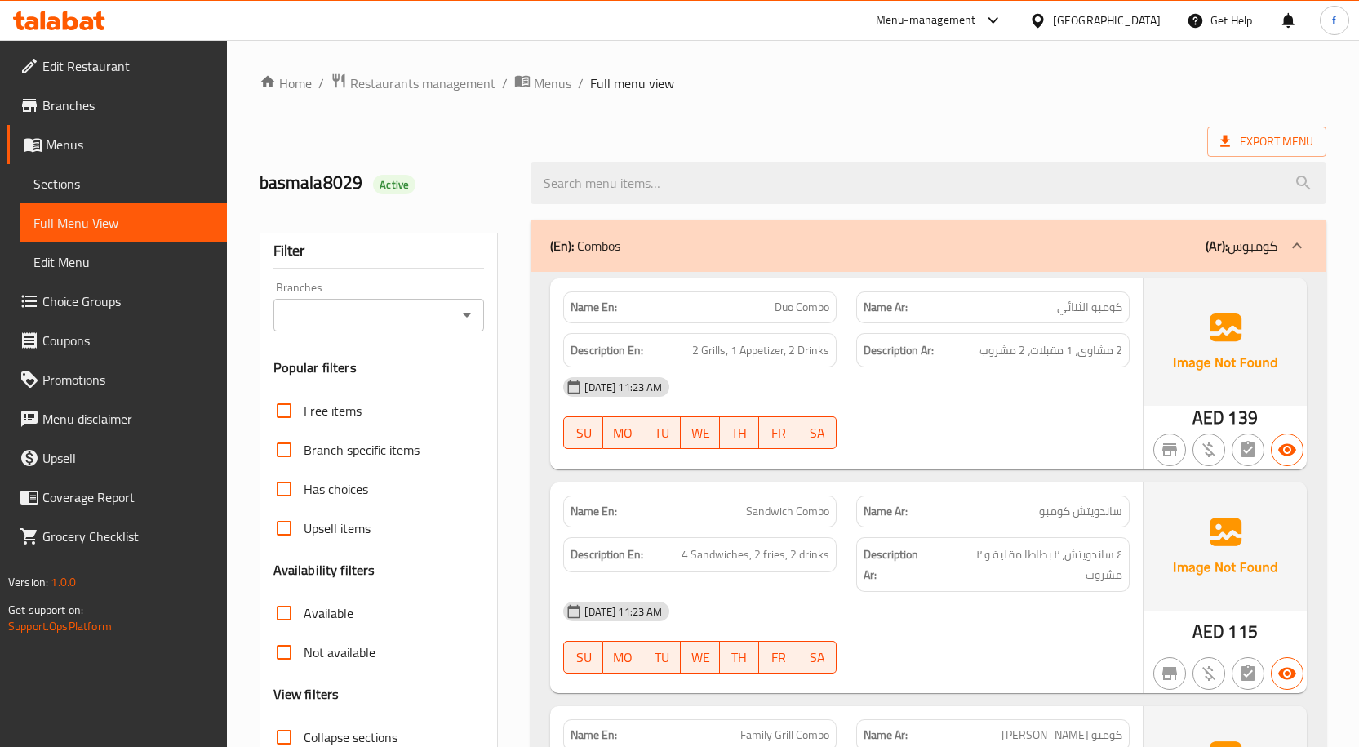
click at [108, 193] on span "Sections" at bounding box center [123, 184] width 180 height 20
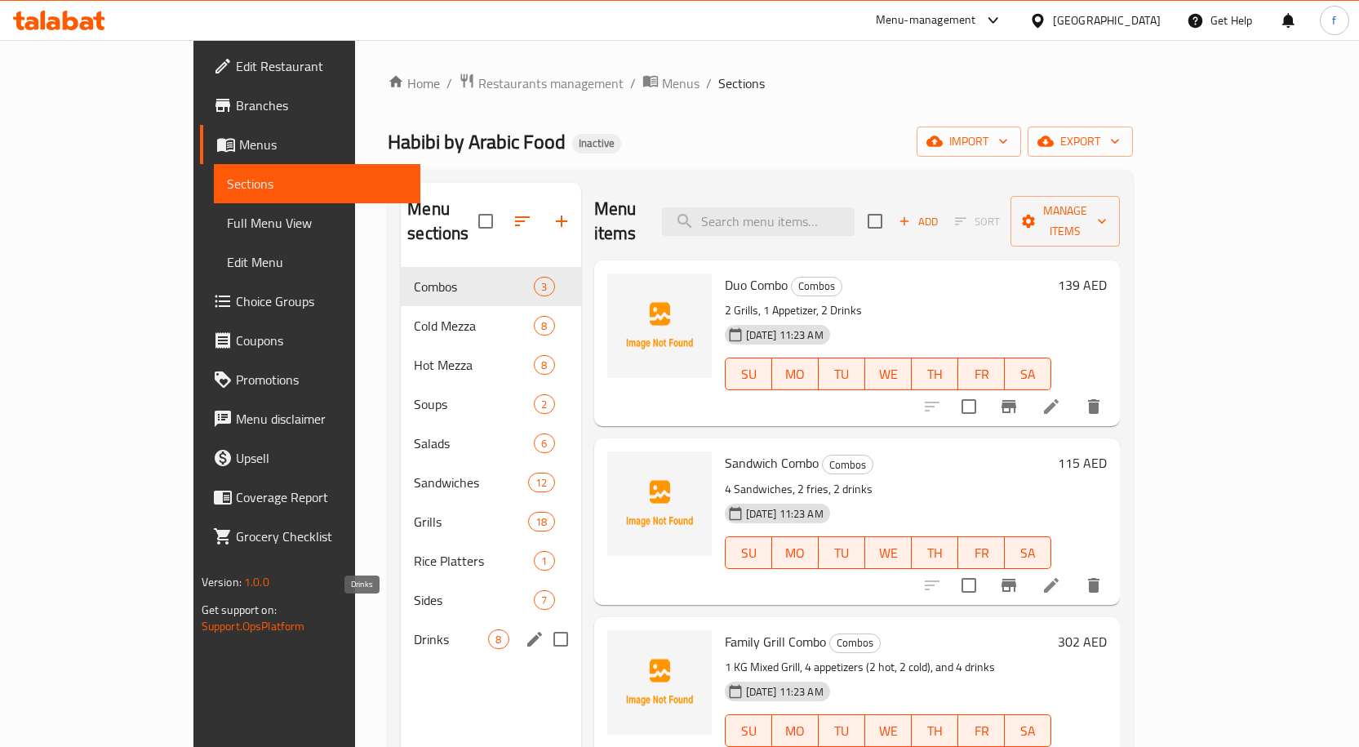
click at [414, 629] on span "Drinks" at bounding box center [451, 639] width 74 height 20
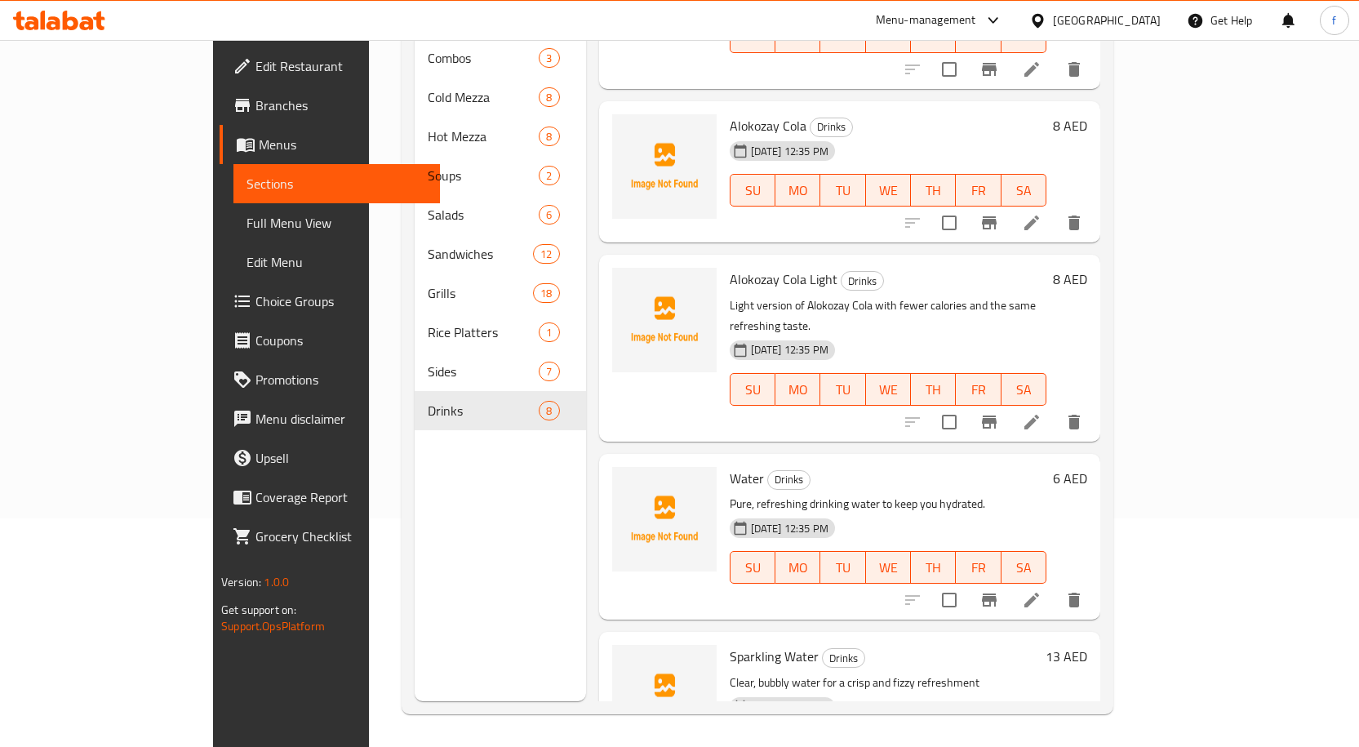
scroll to position [615, 0]
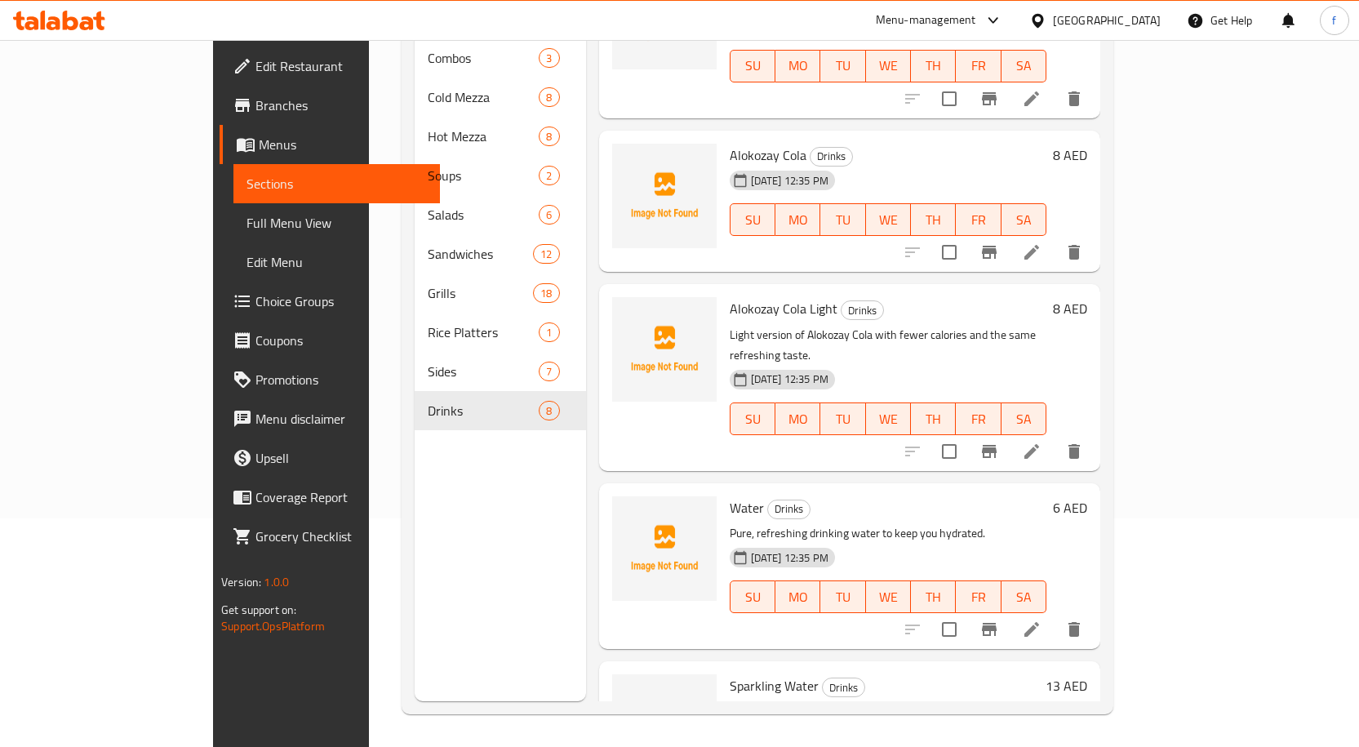
click at [1041, 242] on icon at bounding box center [1032, 252] width 20 height 20
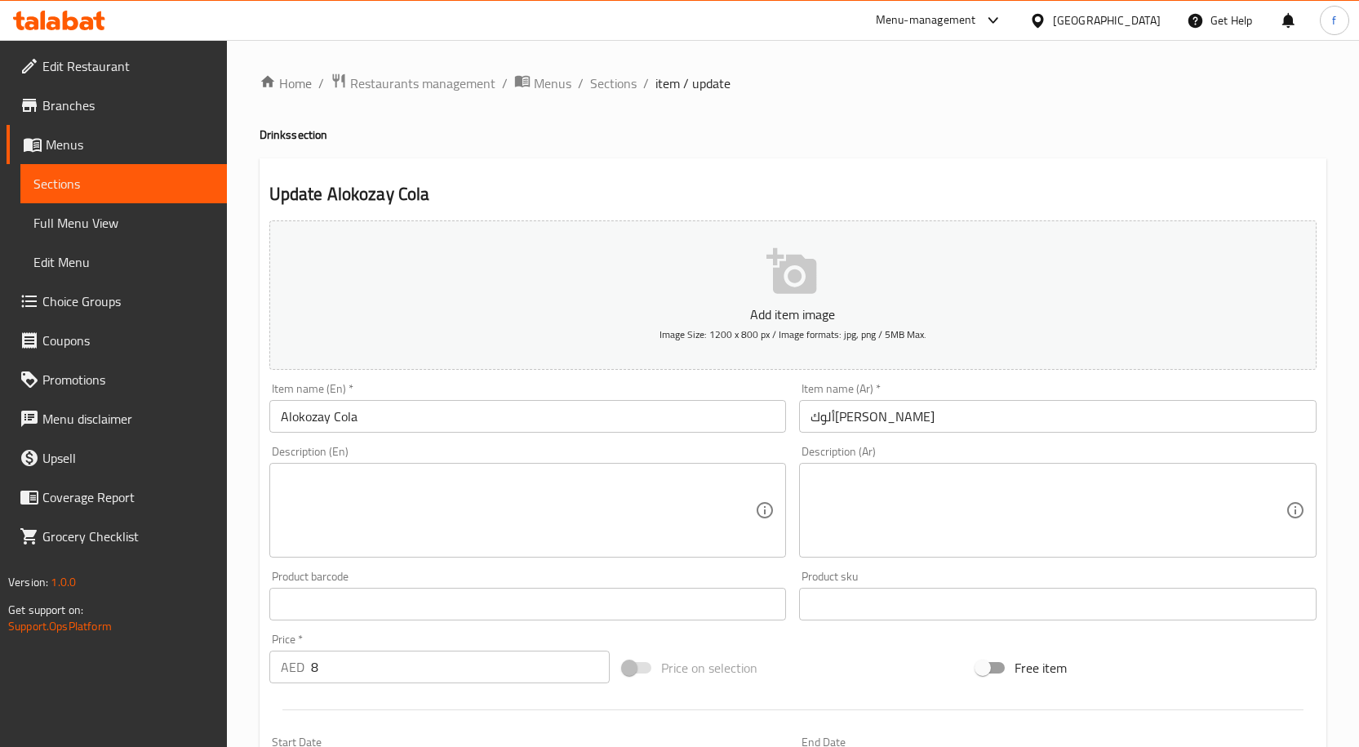
click at [468, 517] on textarea at bounding box center [518, 511] width 475 height 78
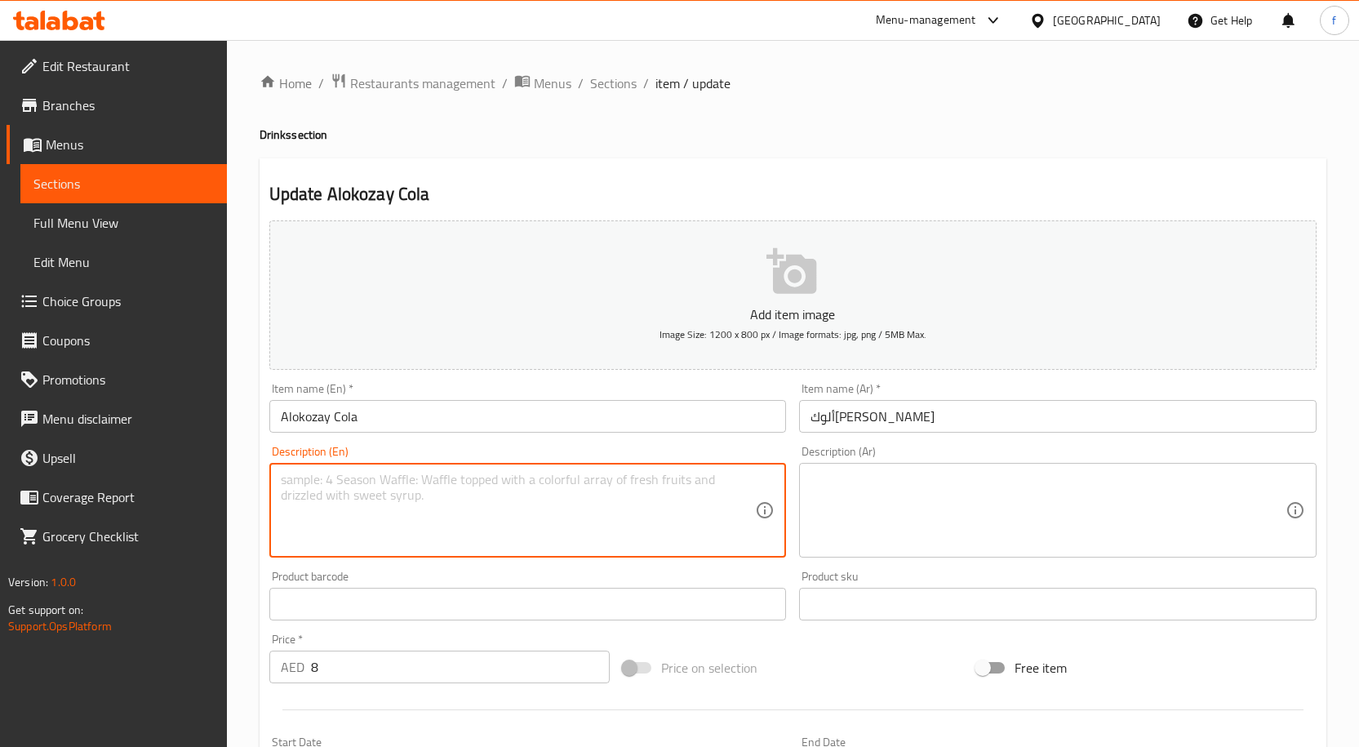
paste textarea "Smooth, rich cola taste made with Alokozay’s signature blend."
click at [522, 482] on textarea "Smooth, rich cola taste made with Alokozay’s signature blend." at bounding box center [518, 511] width 475 height 78
type textarea "Smooth, rich cola taste made with Alokozays signature blend."
click at [896, 503] on textarea at bounding box center [1047, 511] width 475 height 78
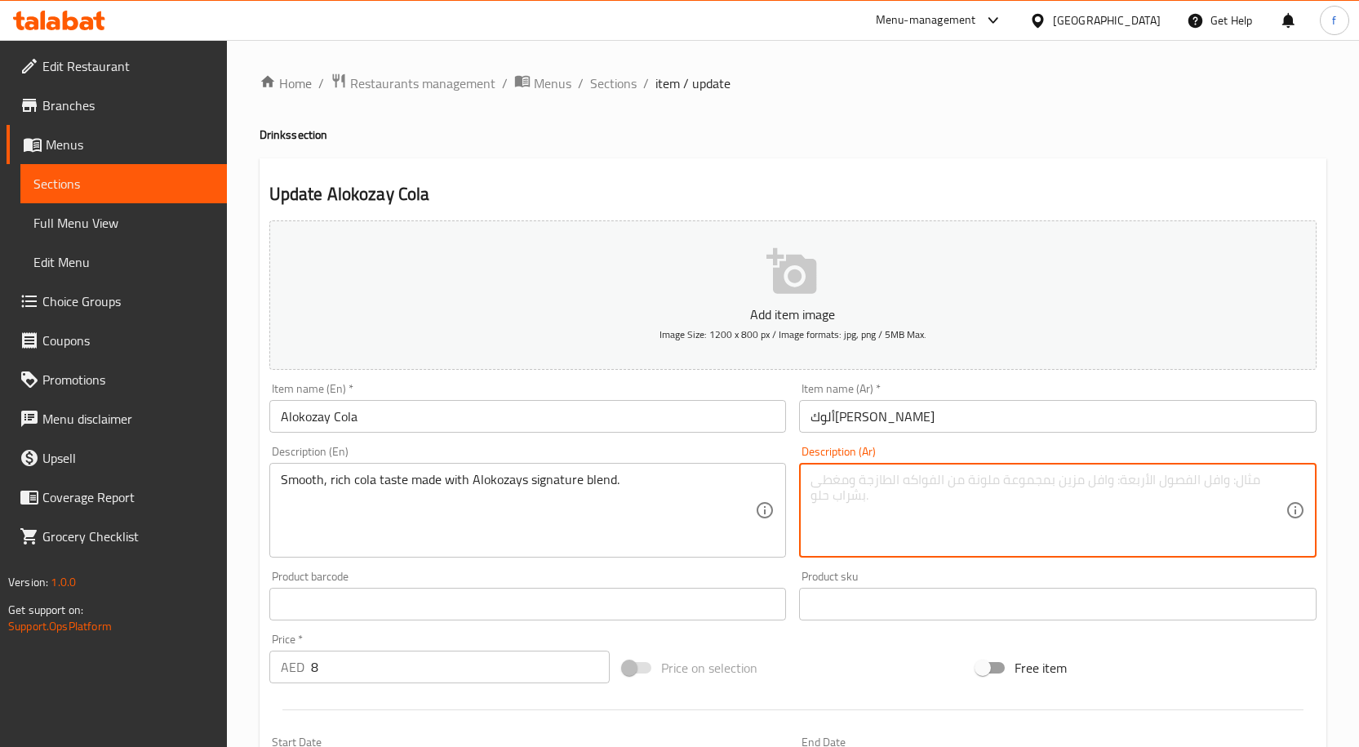
paste textarea "طعم الكولا الغني والسلس المصنوع من مزيج ألوكوزاي المميز."
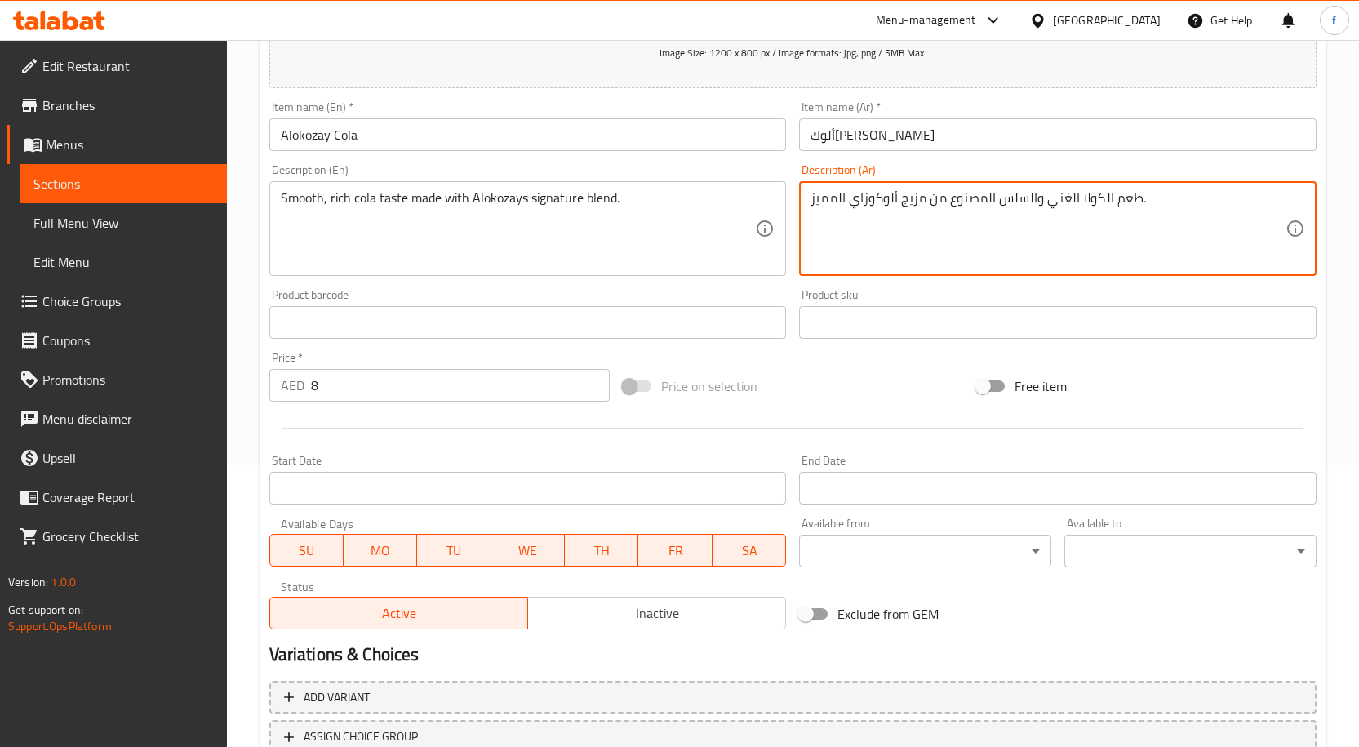
scroll to position [406, 0]
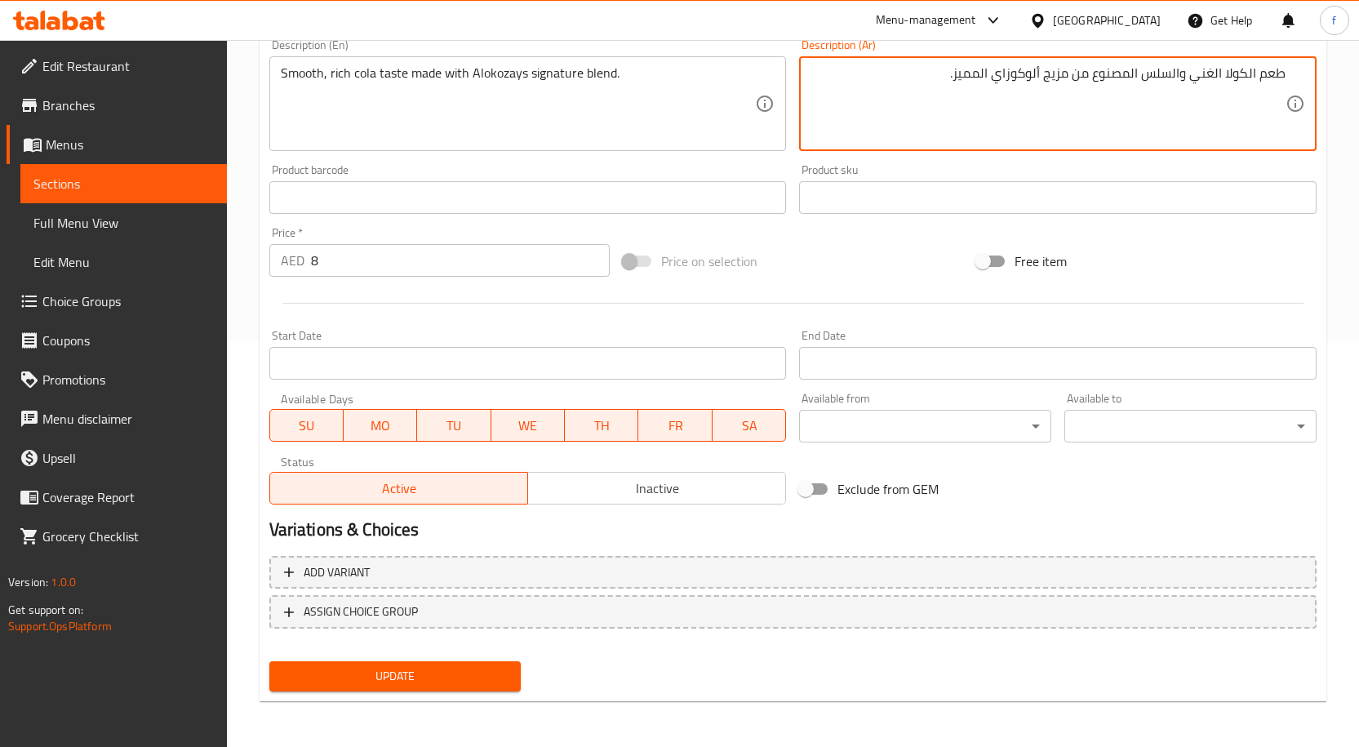
type textarea "طعم الكولا الغني والسلس المصنوع من مزيج ألوكوزاي المميز."
click at [423, 668] on span "Update" at bounding box center [395, 676] width 226 height 20
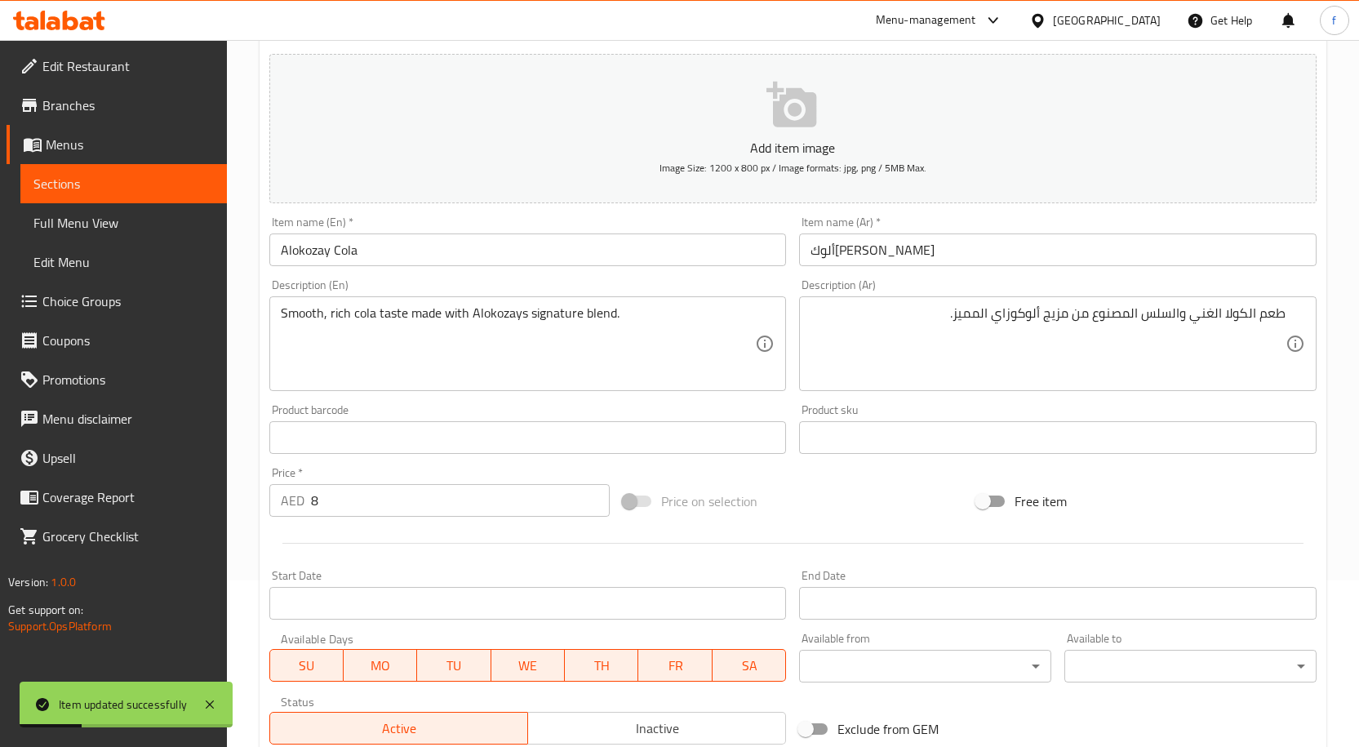
scroll to position [0, 0]
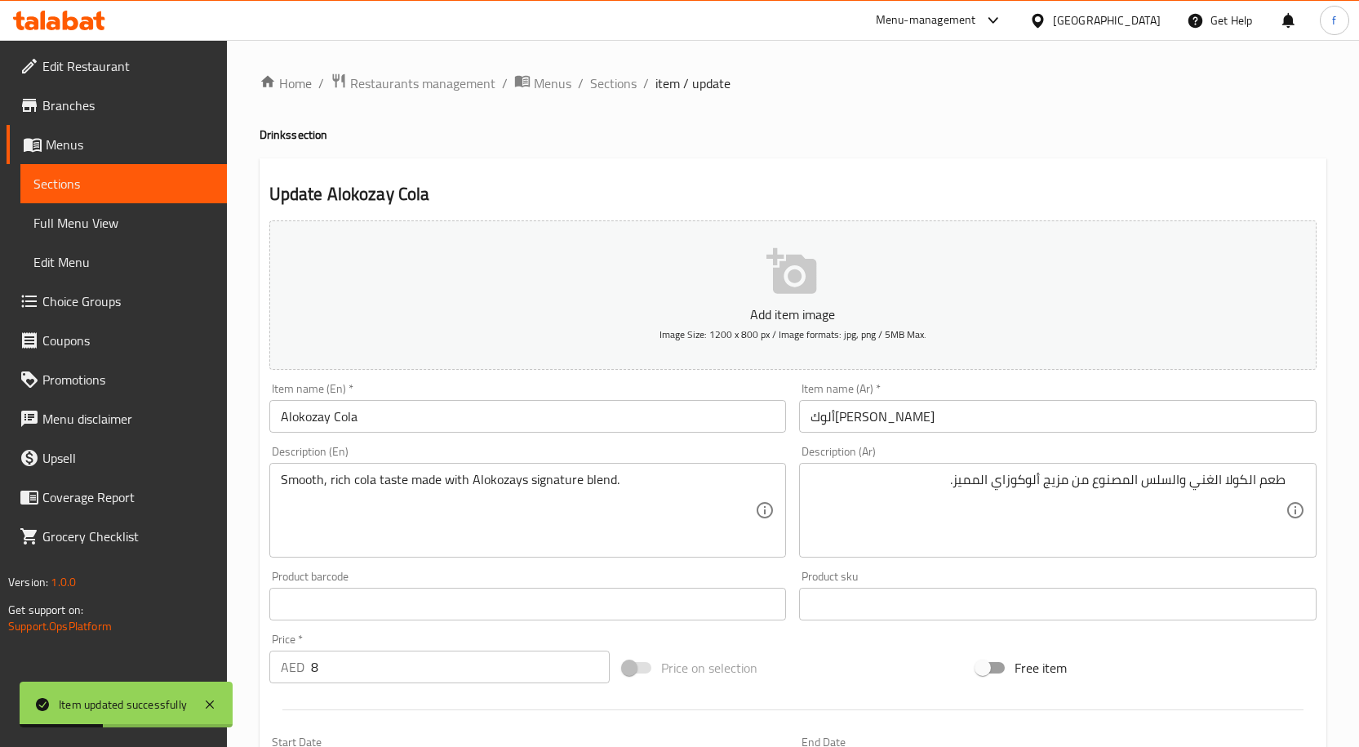
drag, startPoint x: 623, startPoint y: 78, endPoint x: 624, endPoint y: 124, distance: 45.7
click at [623, 78] on span "Sections" at bounding box center [613, 83] width 47 height 20
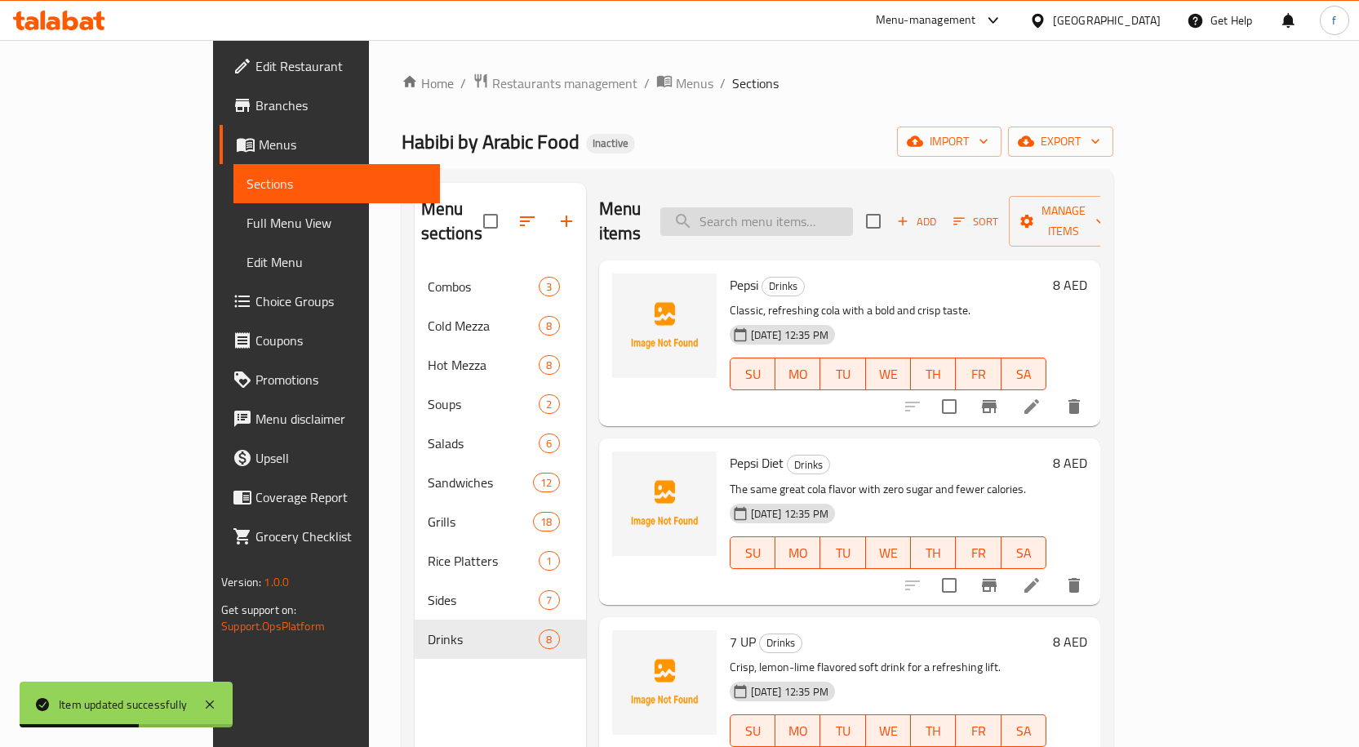
click at [853, 207] on input "search" at bounding box center [756, 221] width 193 height 29
paste input "Mirinda"
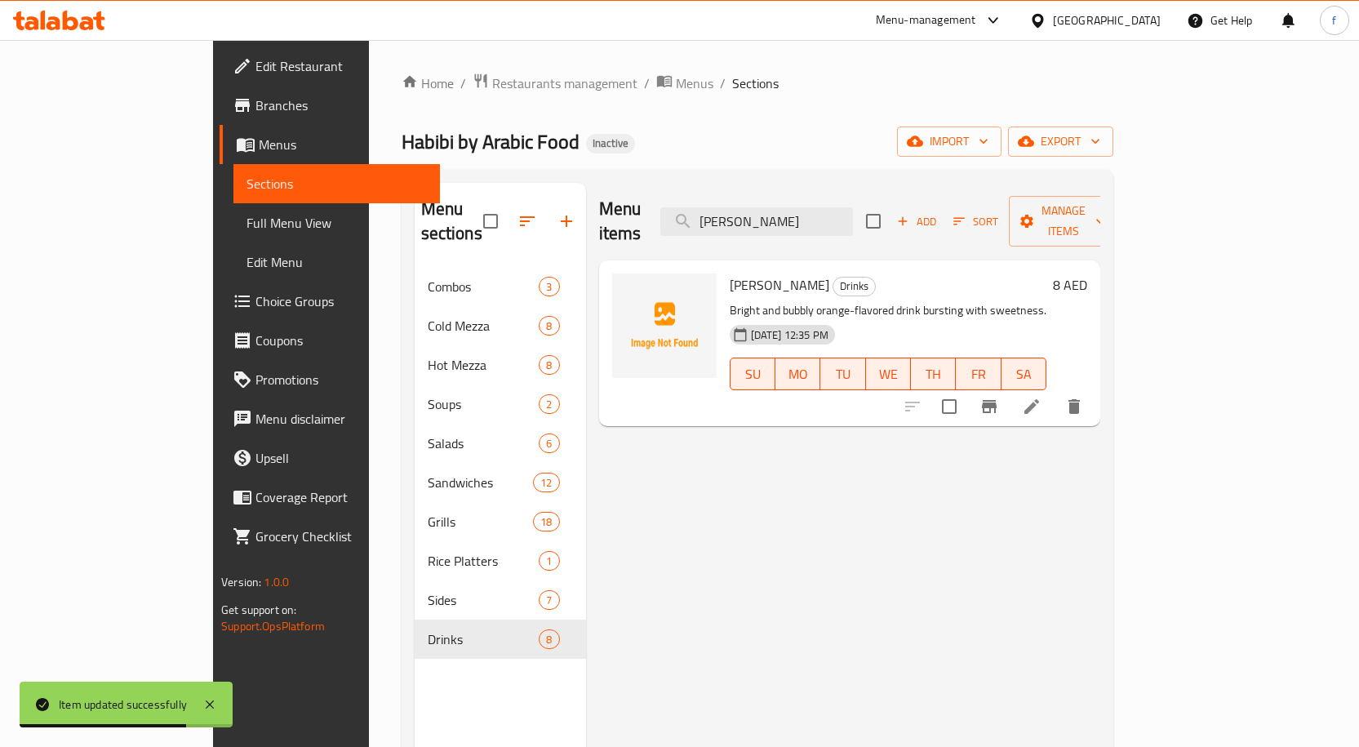
type input "Mirinda"
click at [1054, 394] on li at bounding box center [1032, 406] width 46 height 29
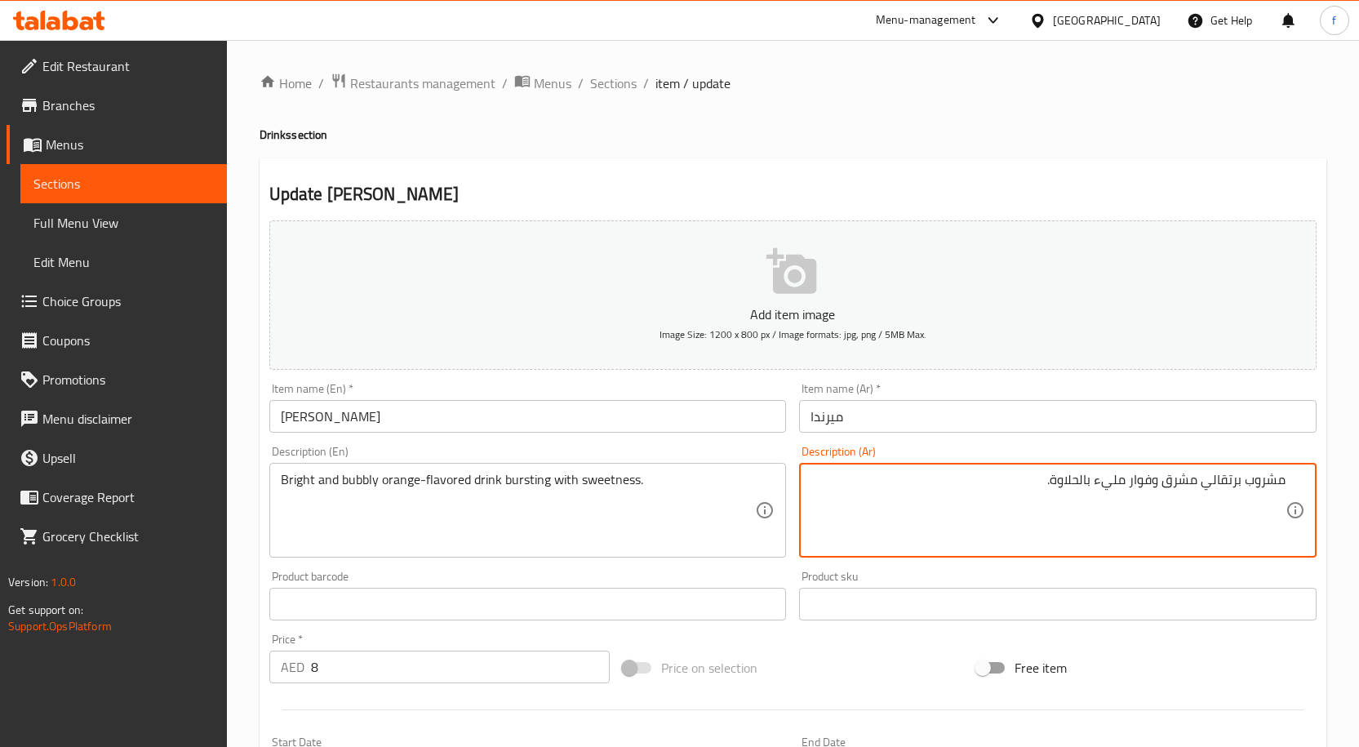
click at [1247, 476] on textarea "مشروب برتقالي مشرق وفوار مليء بالحلاوة." at bounding box center [1047, 511] width 475 height 78
click at [1156, 498] on textarea "مشروب بنكهة البرتقالي مشرق وفوار مليء بالحلاوة." at bounding box center [1047, 511] width 475 height 78
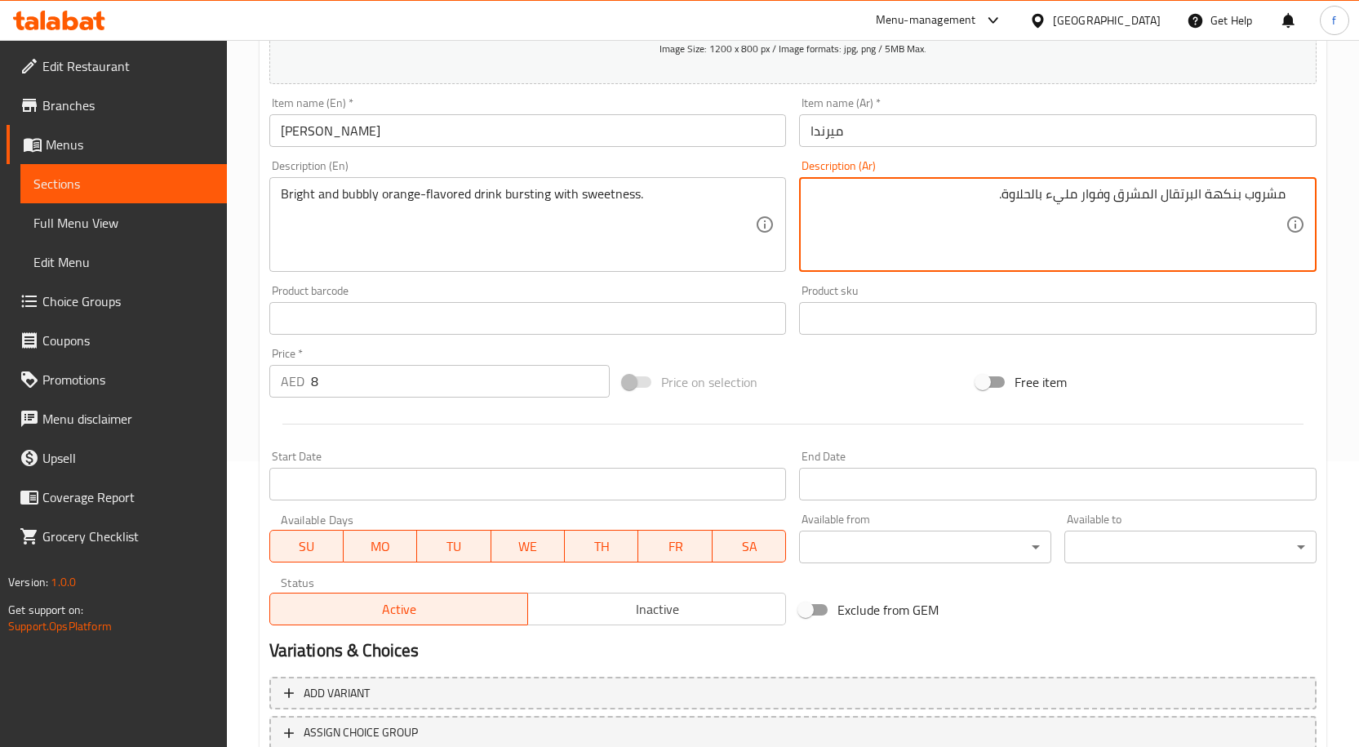
scroll to position [326, 0]
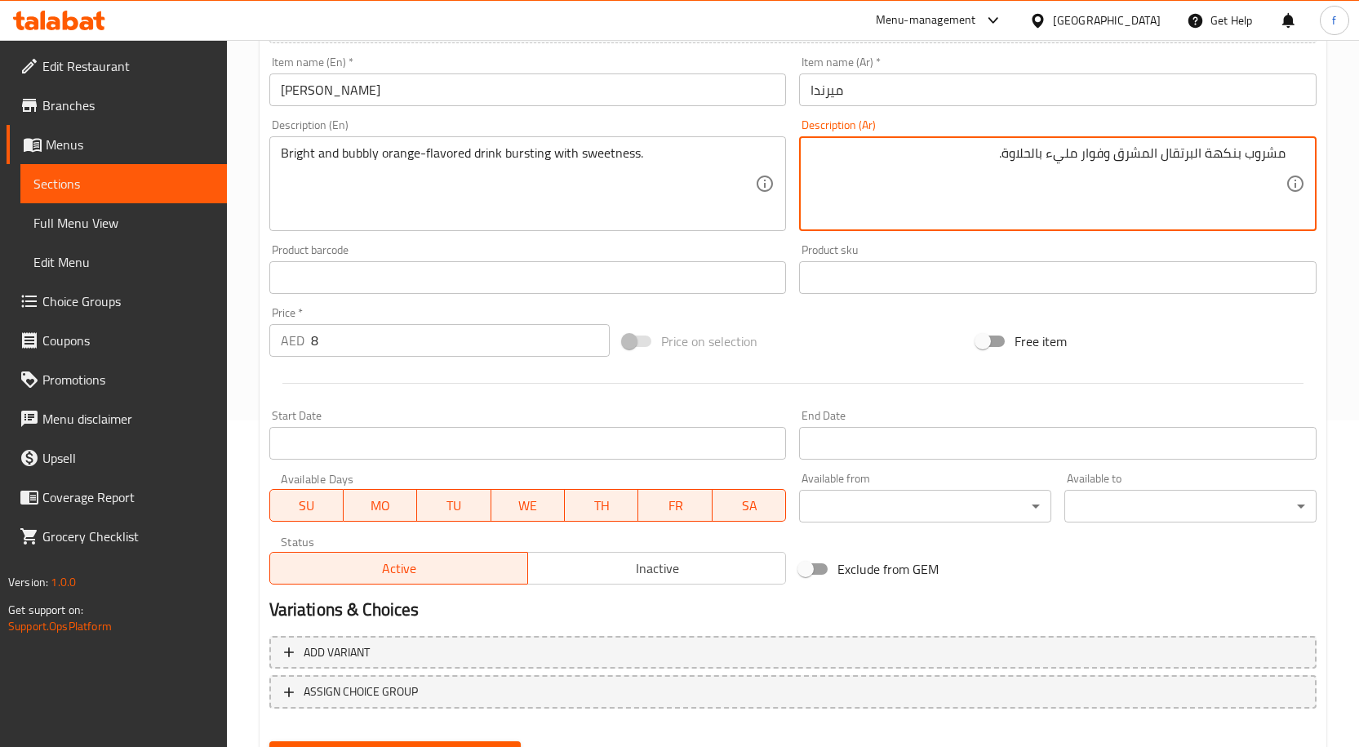
click at [1105, 153] on textarea "مشروب بنكهة البرتقال المشرق وفوار مليء بالحلاوة." at bounding box center [1047, 184] width 475 height 78
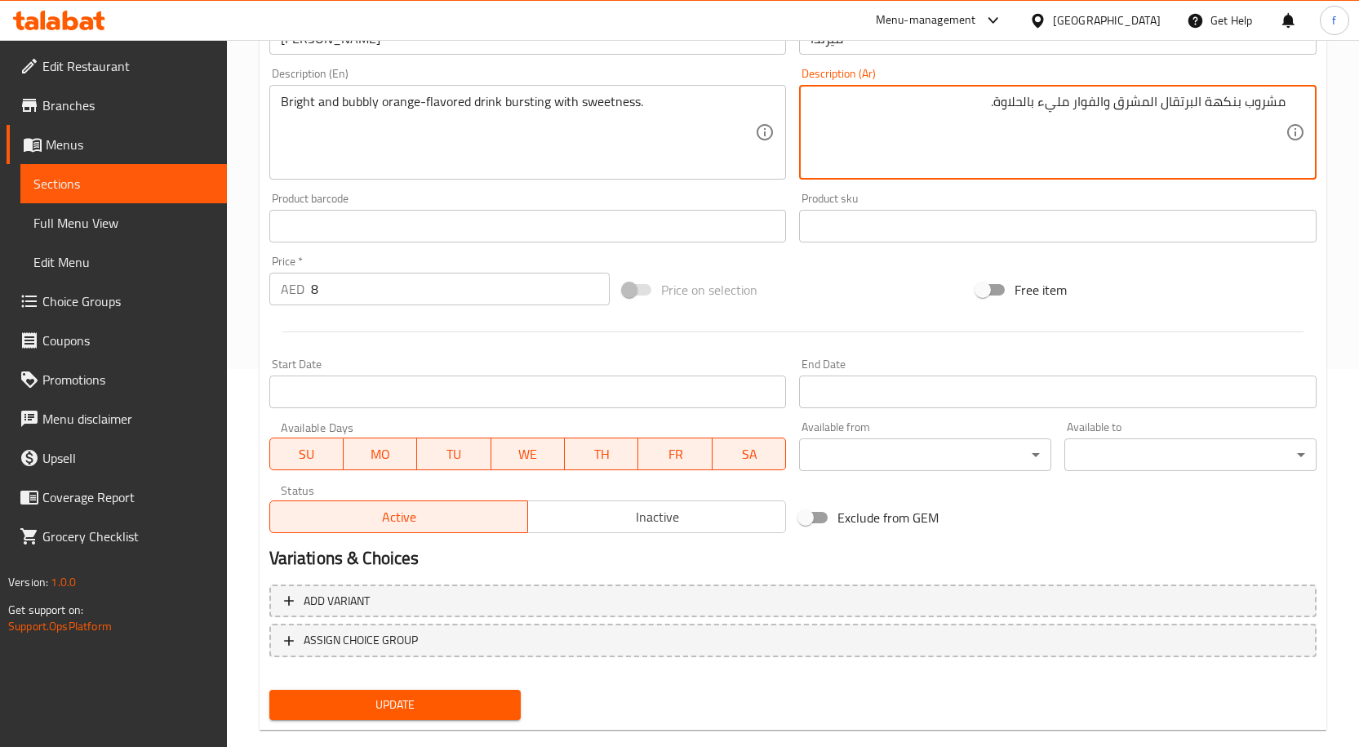
scroll to position [406, 0]
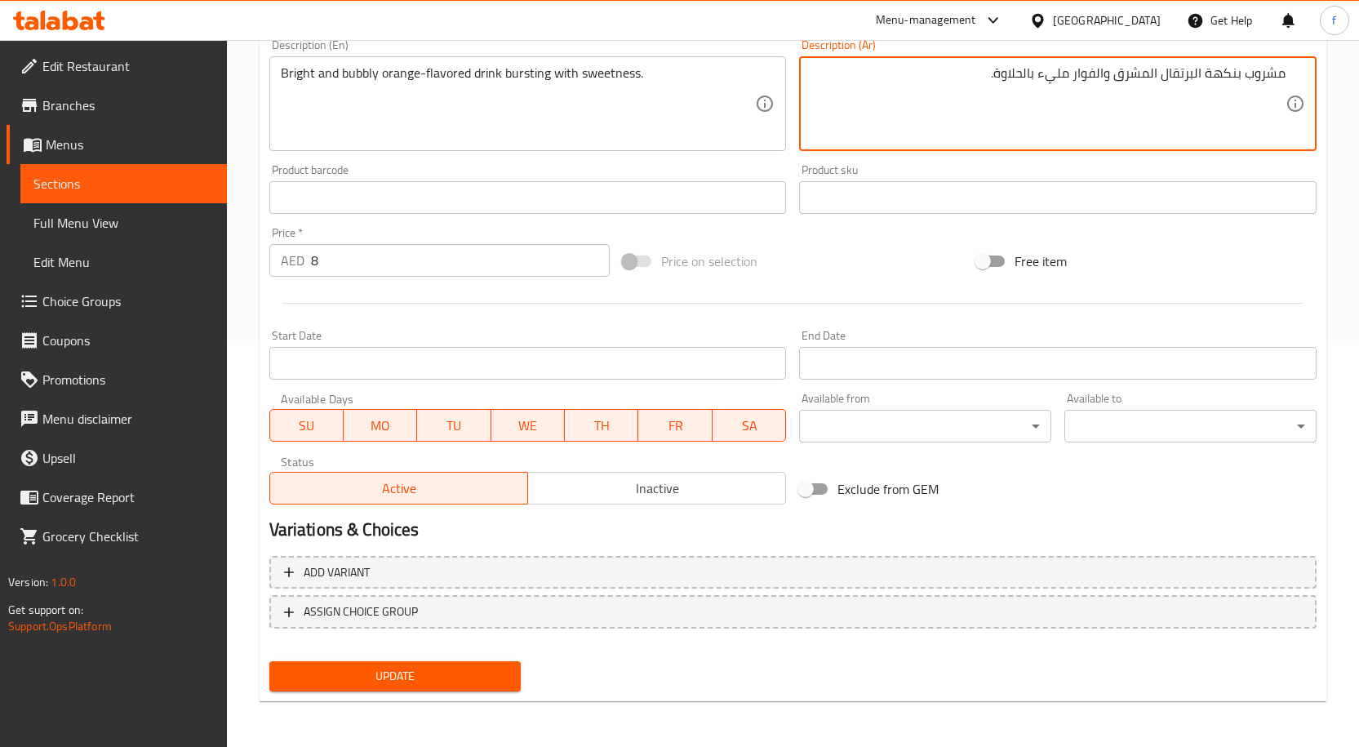
type textarea "مشروب بنكهة البرتقال المشرق والفوار مليء بالحلاوة."
click at [468, 681] on span "Update" at bounding box center [395, 676] width 226 height 20
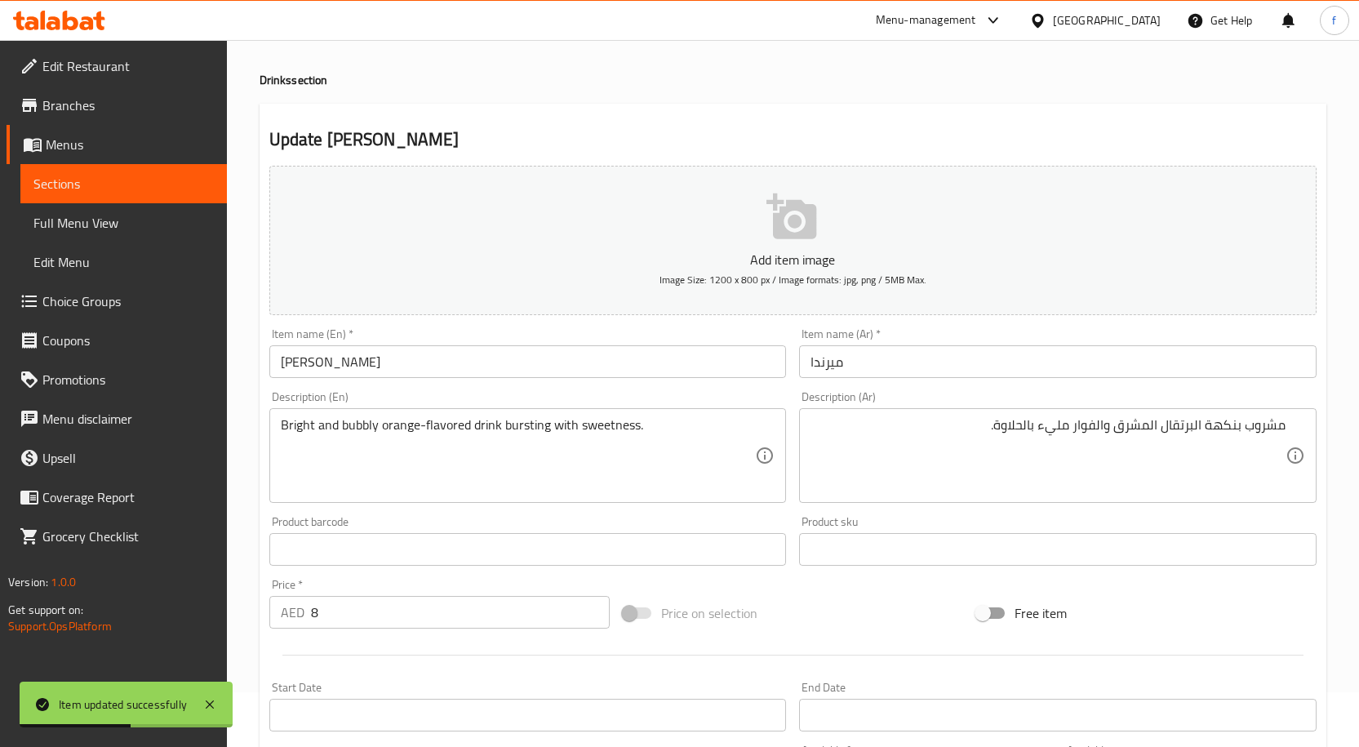
scroll to position [0, 0]
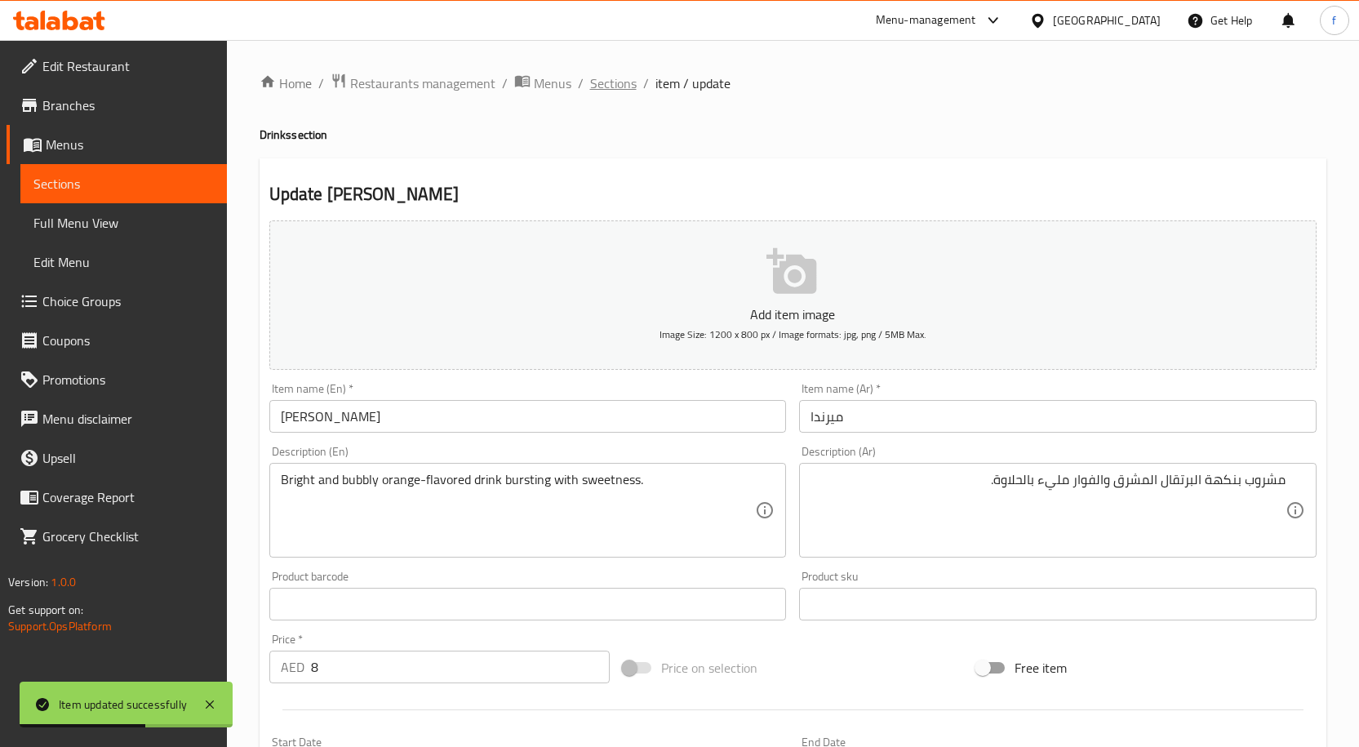
click at [607, 73] on span "Sections" at bounding box center [613, 83] width 47 height 20
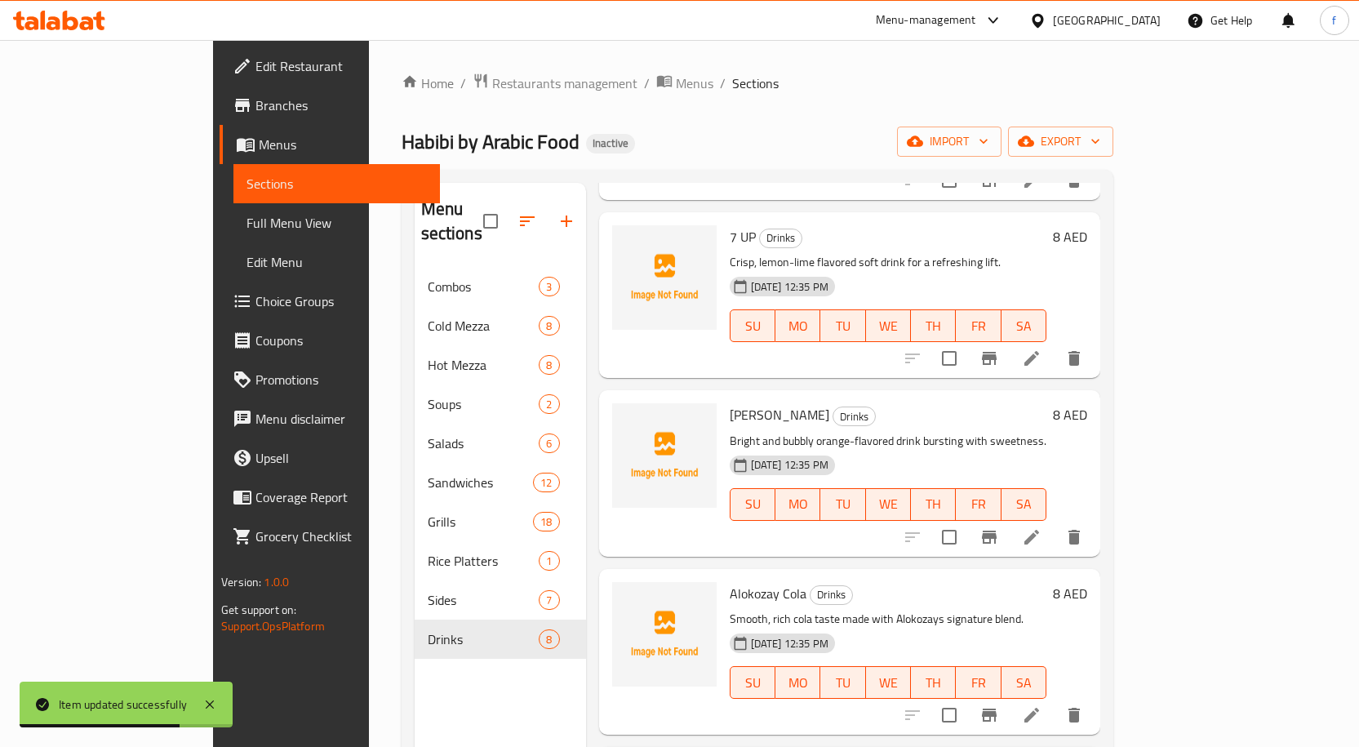
scroll to position [326, 0]
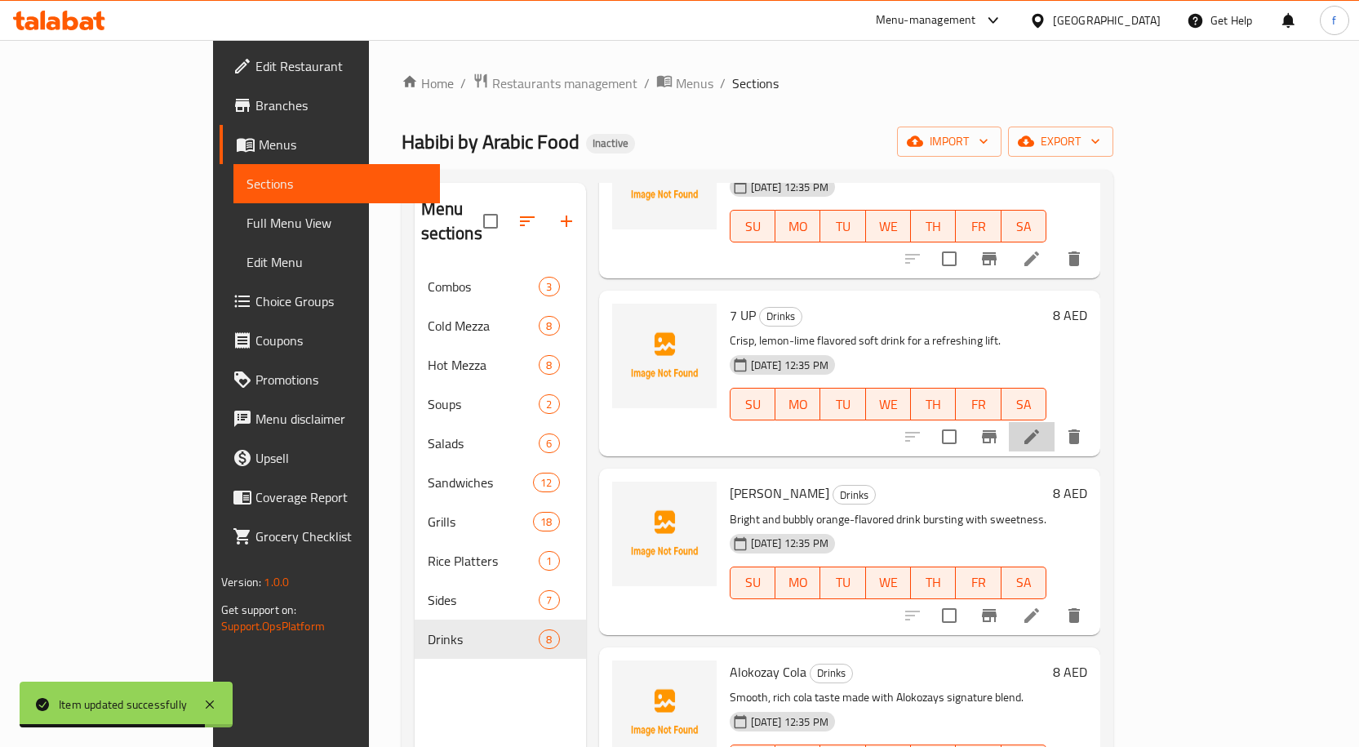
click at [1054, 422] on li at bounding box center [1032, 436] width 46 height 29
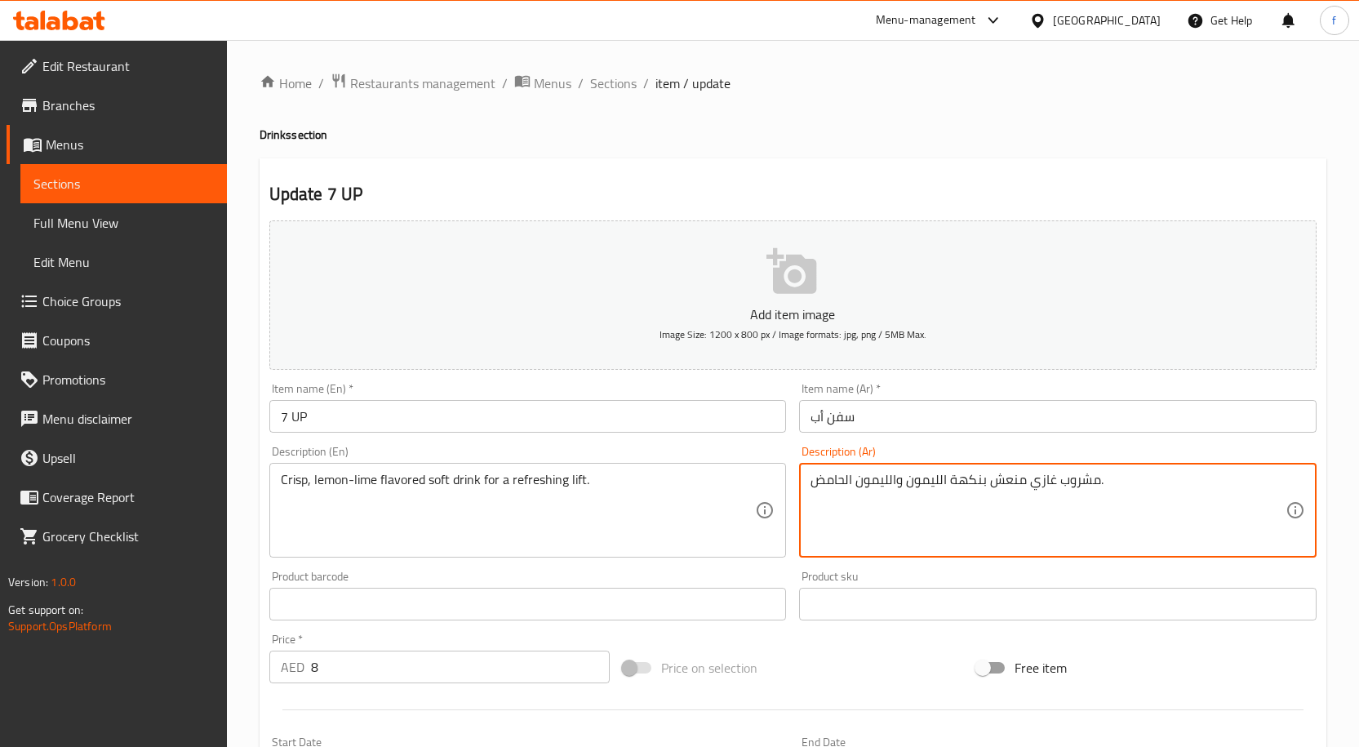
click at [964, 495] on textarea "مشروب غازي منعش بنكهة الليمون والليمون الحامض." at bounding box center [1047, 511] width 475 height 78
paste textarea "للحصول على رفع منعش."
click at [913, 486] on textarea "مشروب غازي منعش بنكهة الليمون والليمون الحامض.للحصول على رفع منعش." at bounding box center [1047, 511] width 475 height 78
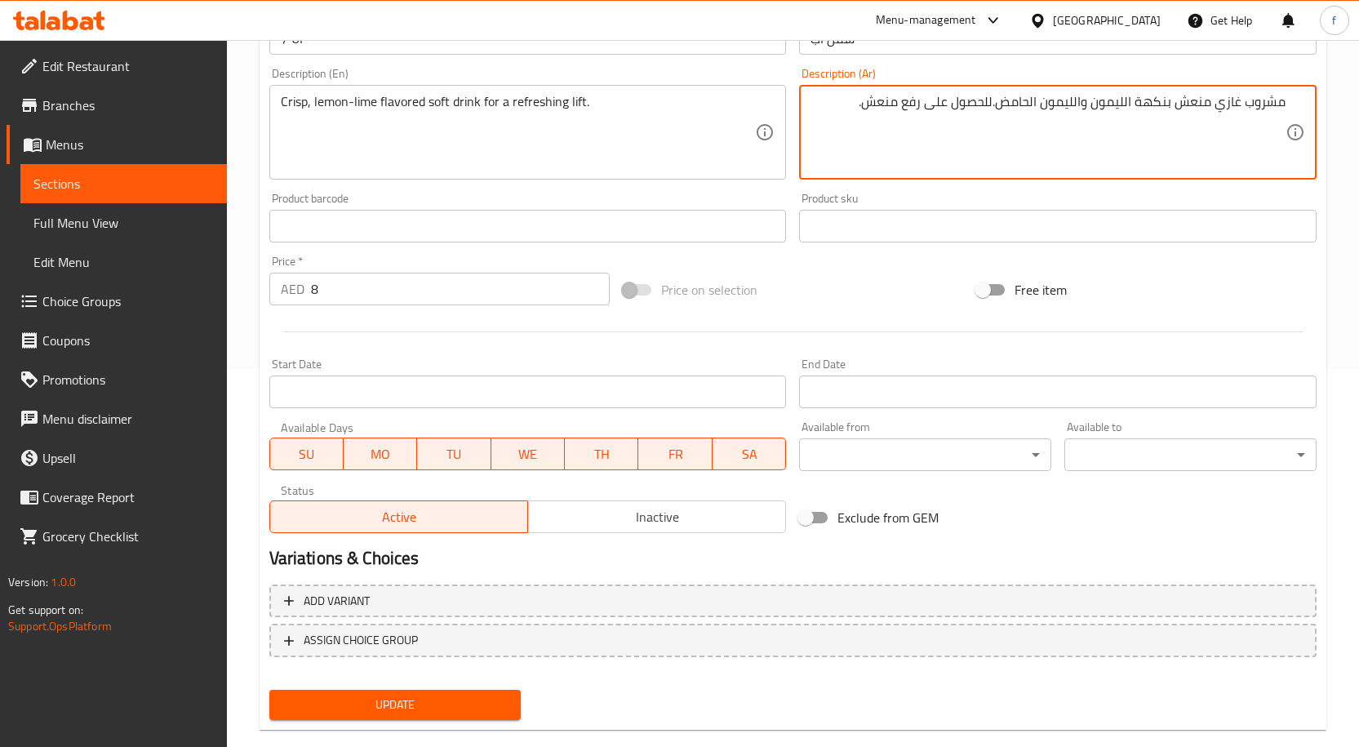
scroll to position [406, 0]
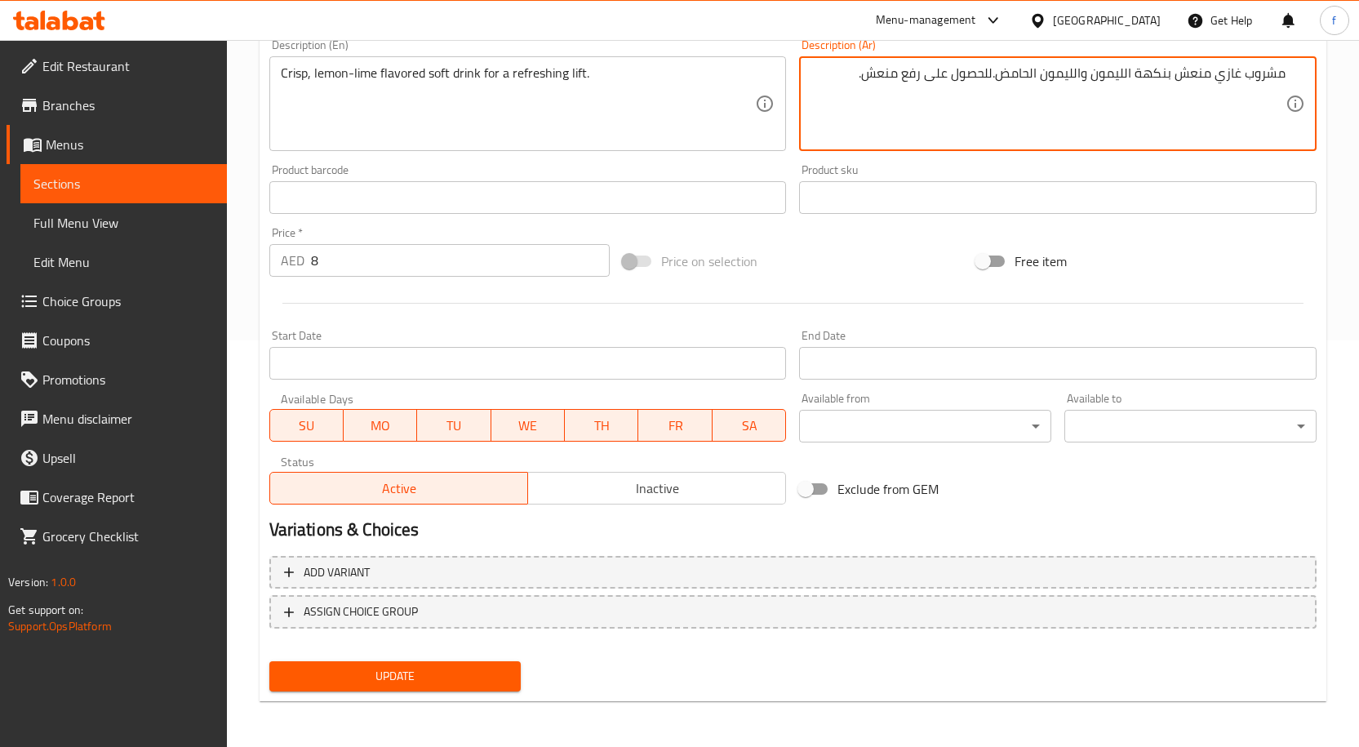
type textarea "مشروب غازي منعش بنكهة الليمون والليمون الحامض.للحصول على رفع منعش."
click at [427, 660] on div "Update" at bounding box center [395, 676] width 265 height 43
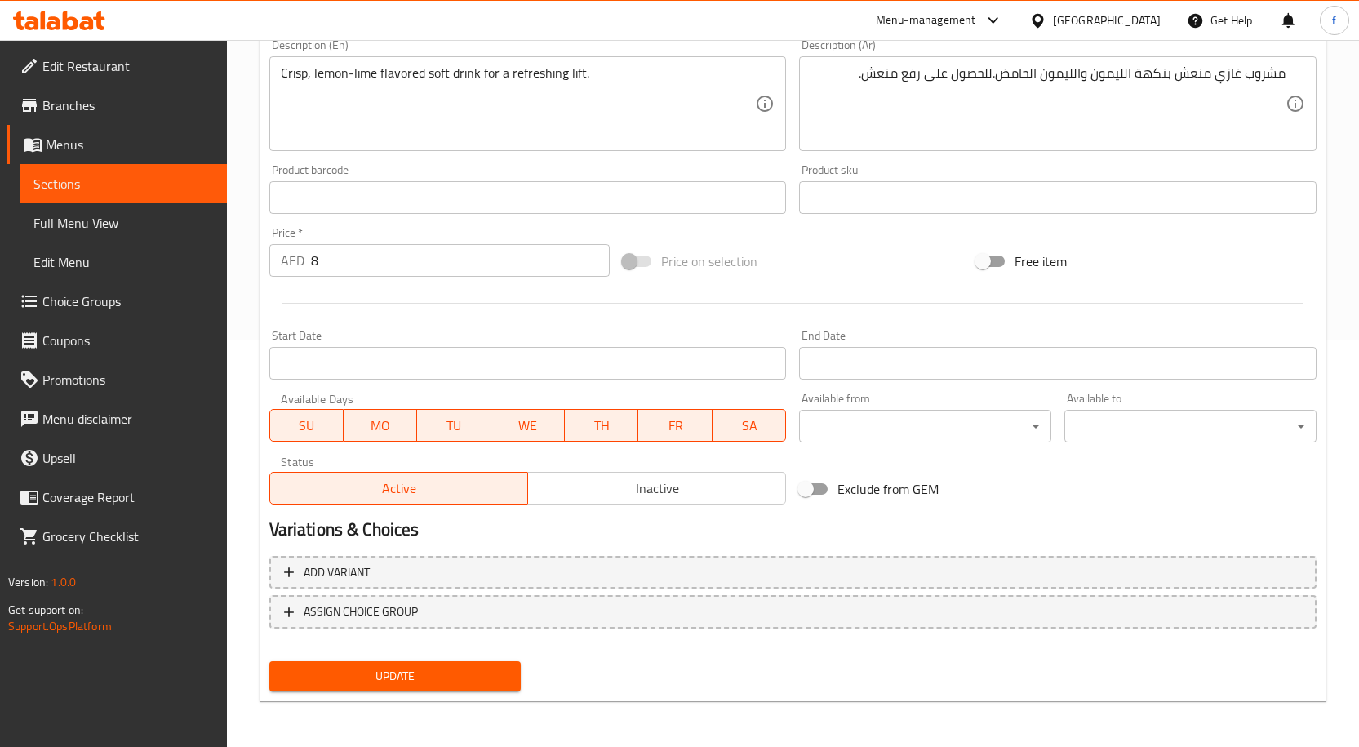
click at [494, 669] on span "Update" at bounding box center [395, 676] width 226 height 20
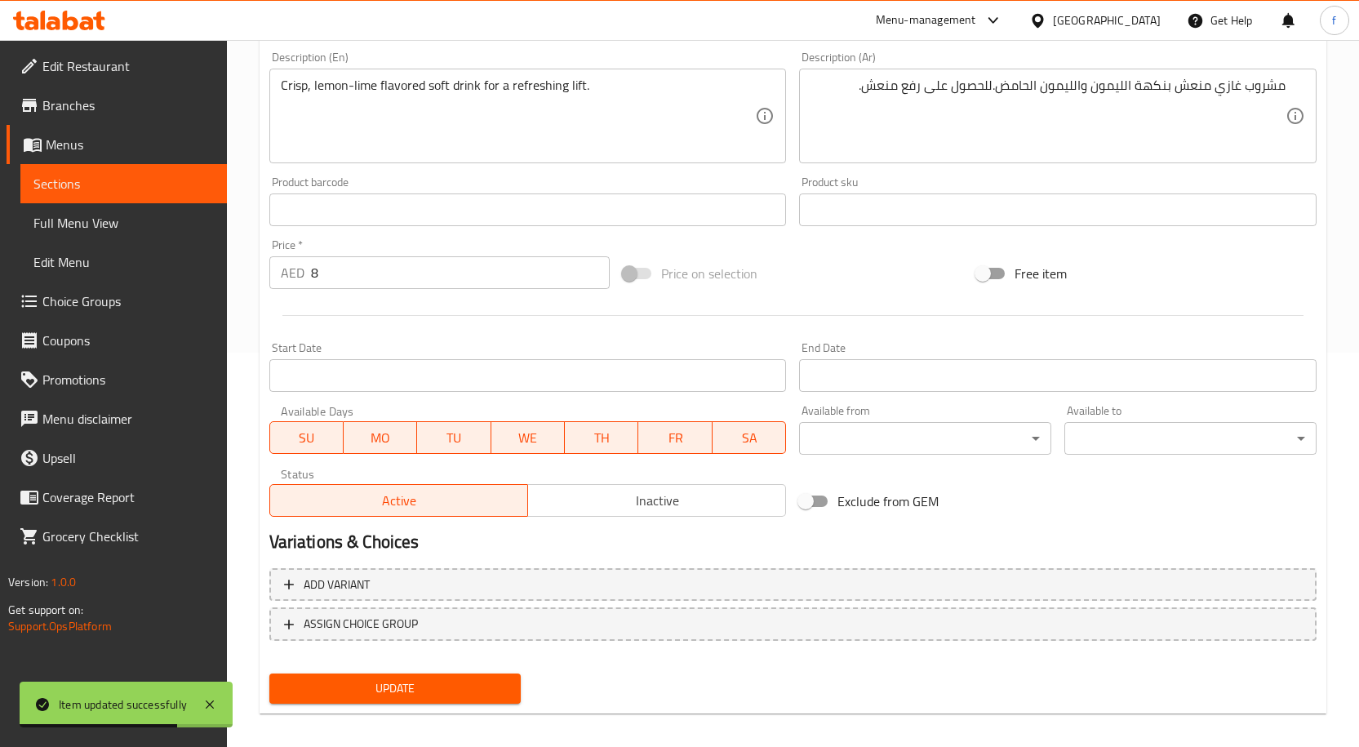
scroll to position [0, 0]
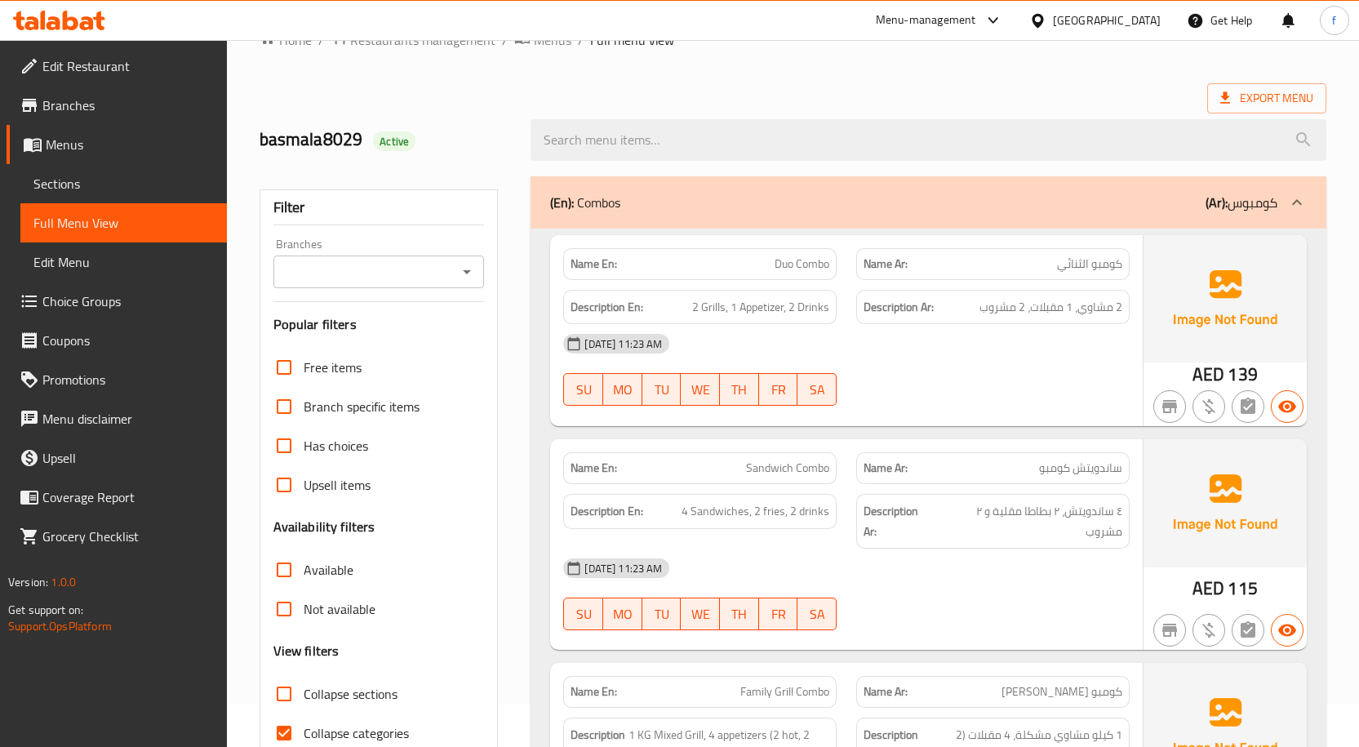
scroll to position [326, 0]
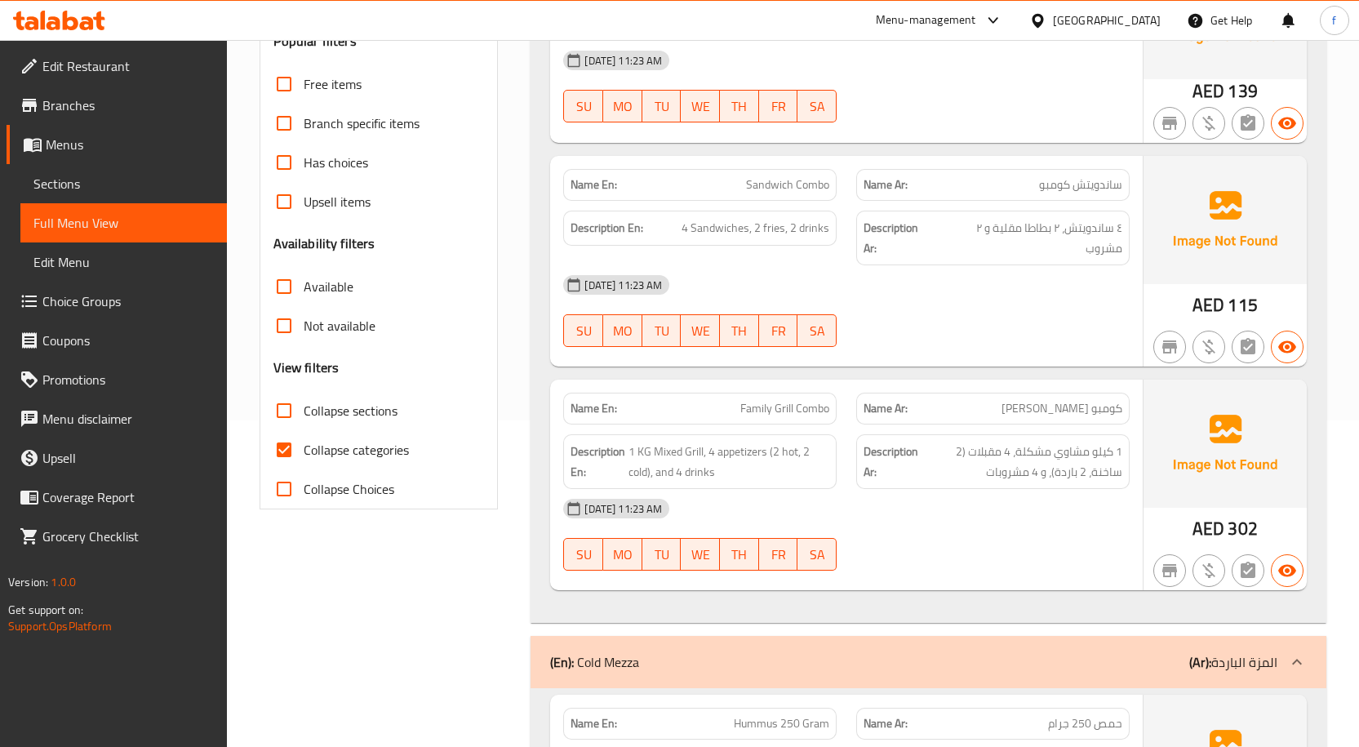
drag, startPoint x: 367, startPoint y: 456, endPoint x: 355, endPoint y: 422, distance: 36.4
click at [367, 456] on span "Collapse categories" at bounding box center [356, 450] width 105 height 20
click at [304, 456] on input "Collapse categories" at bounding box center [283, 449] width 39 height 39
checkbox input "false"
click at [355, 420] on span "Collapse sections" at bounding box center [351, 411] width 94 height 20
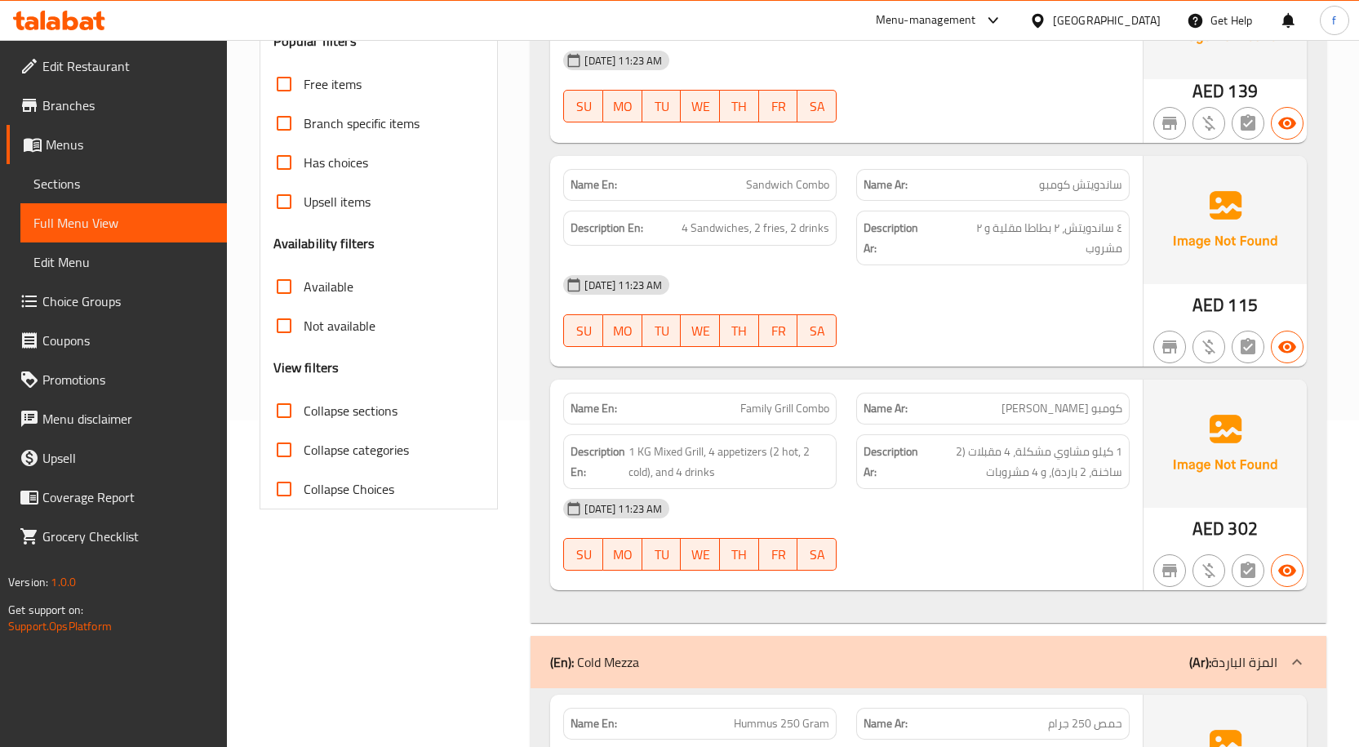
click at [304, 422] on input "Collapse sections" at bounding box center [283, 410] width 39 height 39
checkbox input "true"
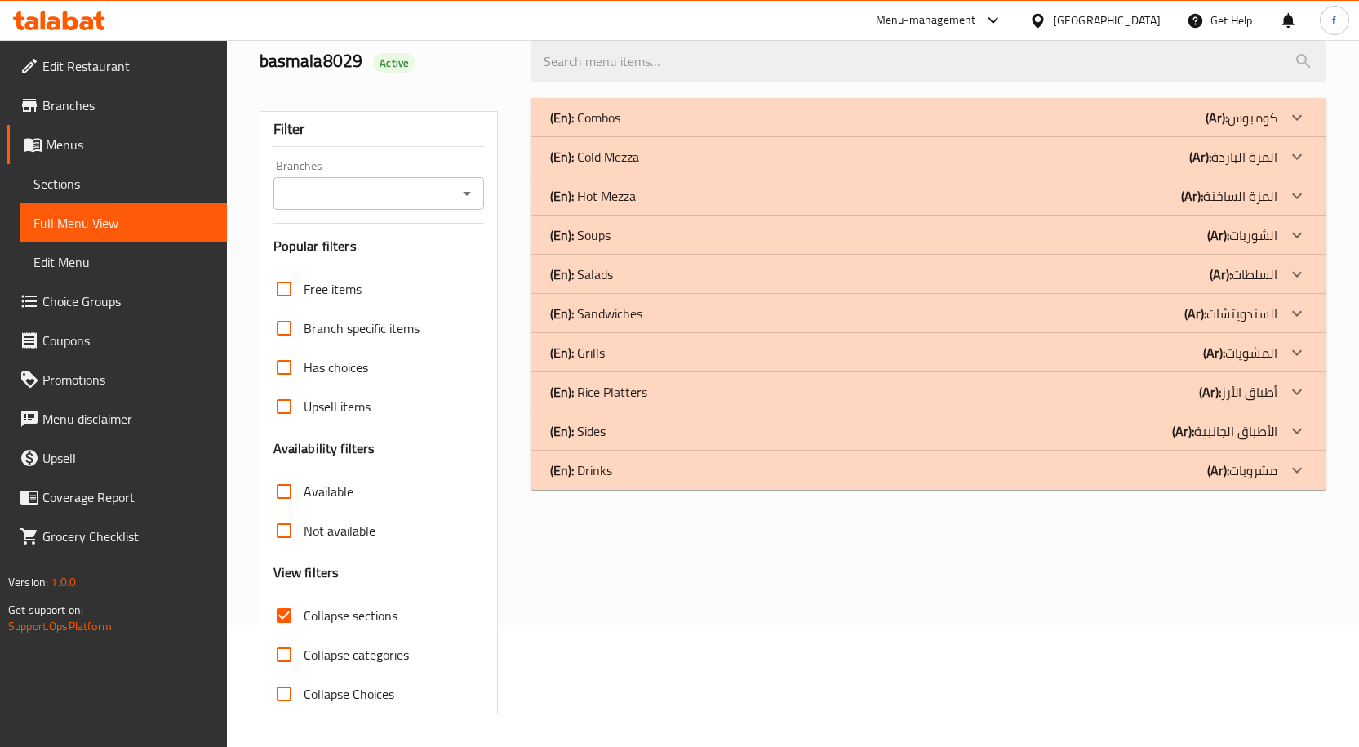
scroll to position [122, 0]
click at [1169, 382] on div "(En): Rice Platters (Ar): أطباق الأرز" at bounding box center [913, 392] width 727 height 20
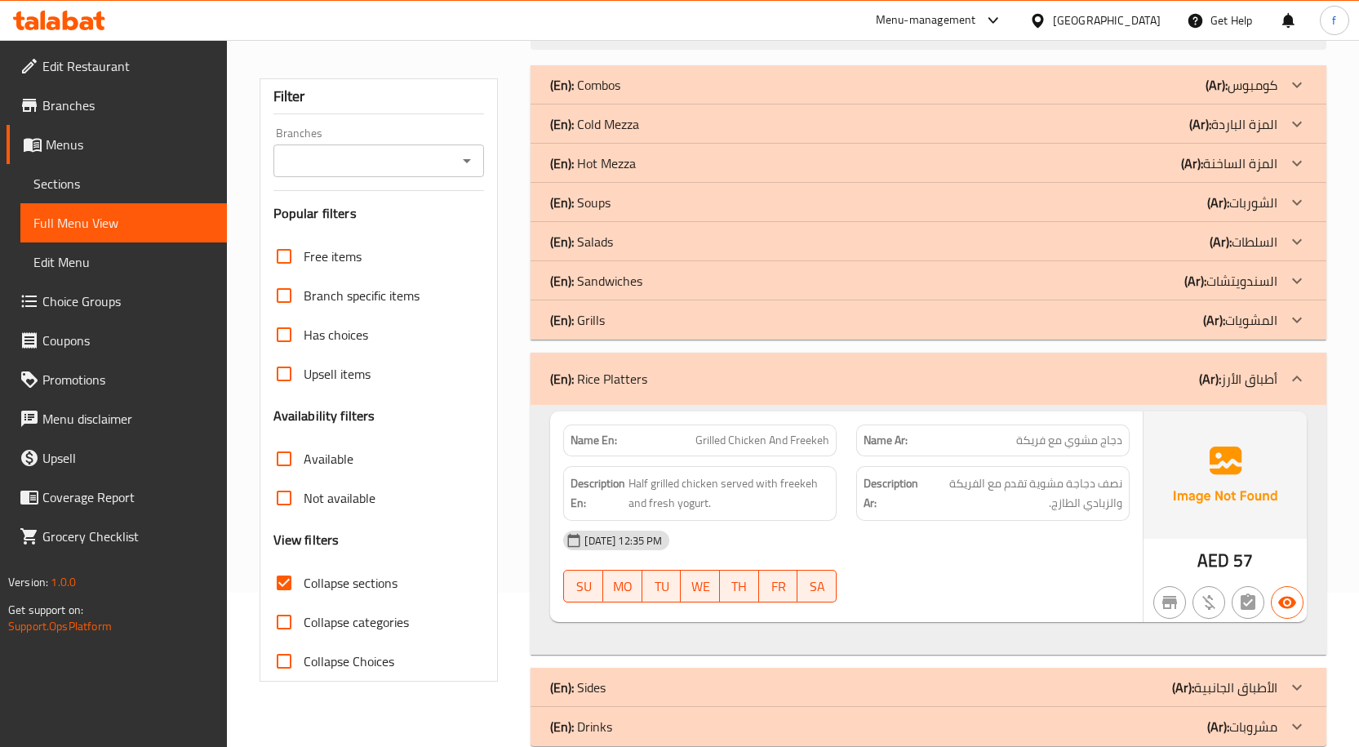
scroll to position [186, 0]
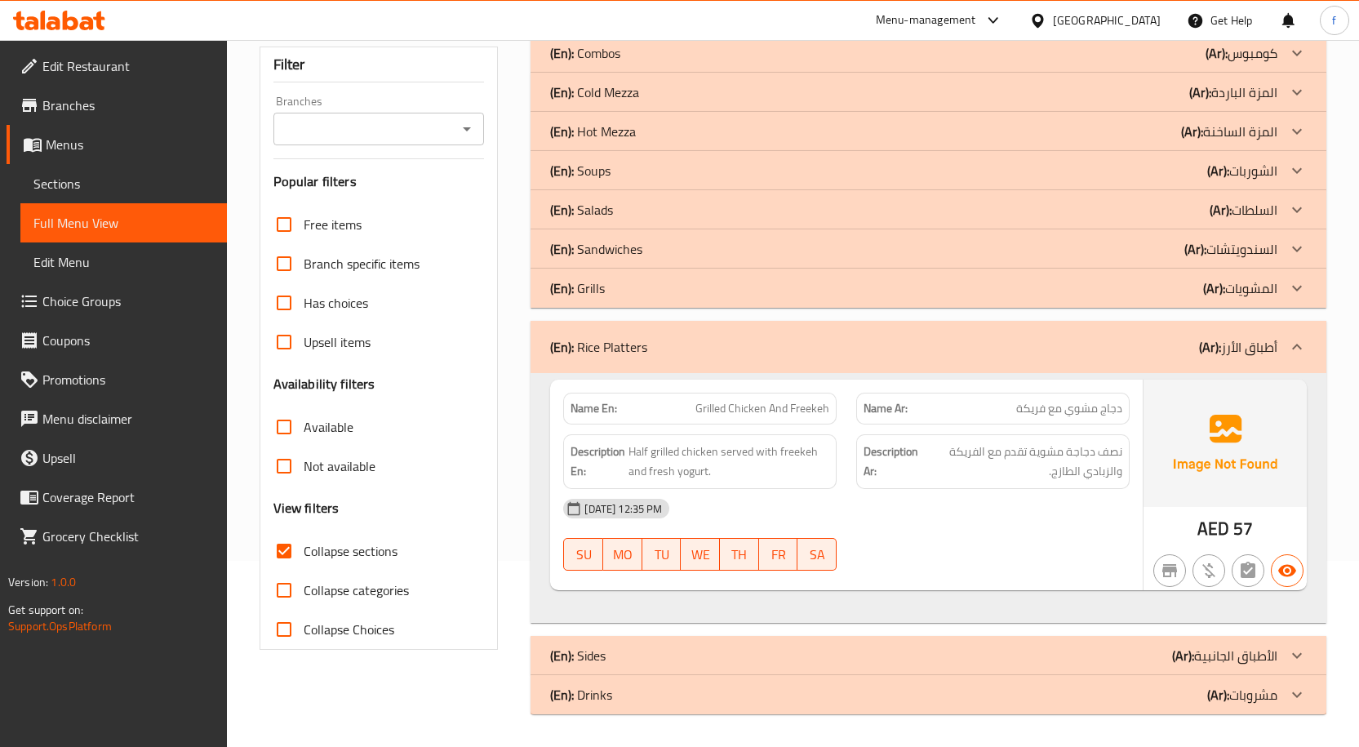
click at [1001, 662] on div "(En): Sides (Ar): الأطباق الجانبية" at bounding box center [913, 656] width 727 height 20
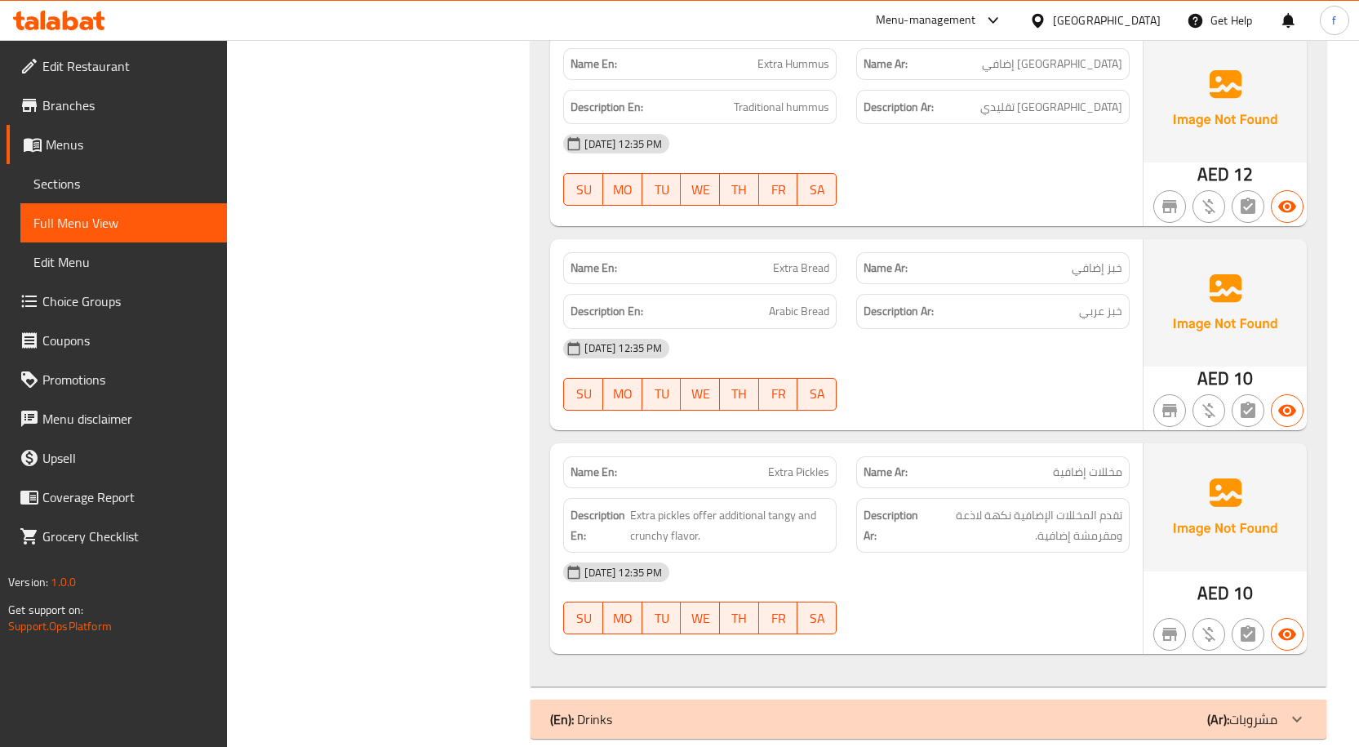
scroll to position [1805, 0]
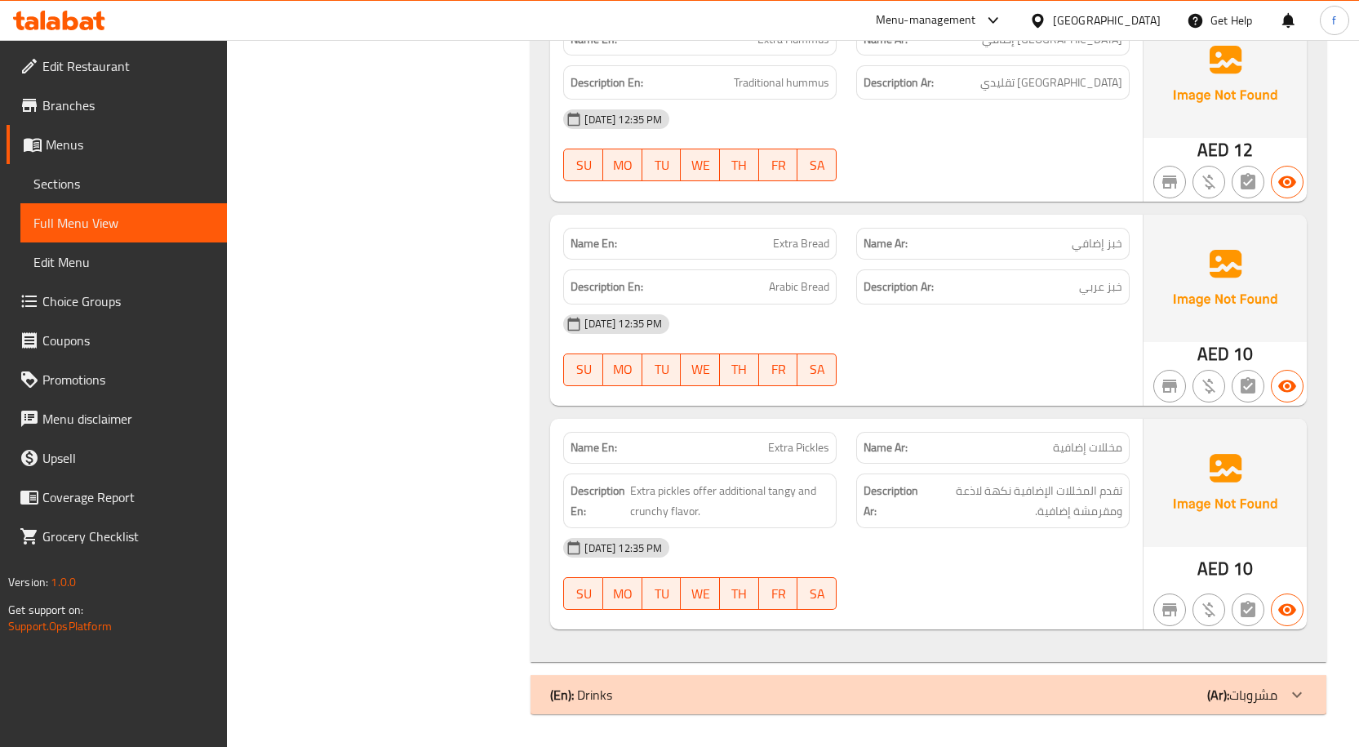
click at [1117, 682] on div "(En): Drinks (Ar): مشروبات" at bounding box center [929, 694] width 796 height 39
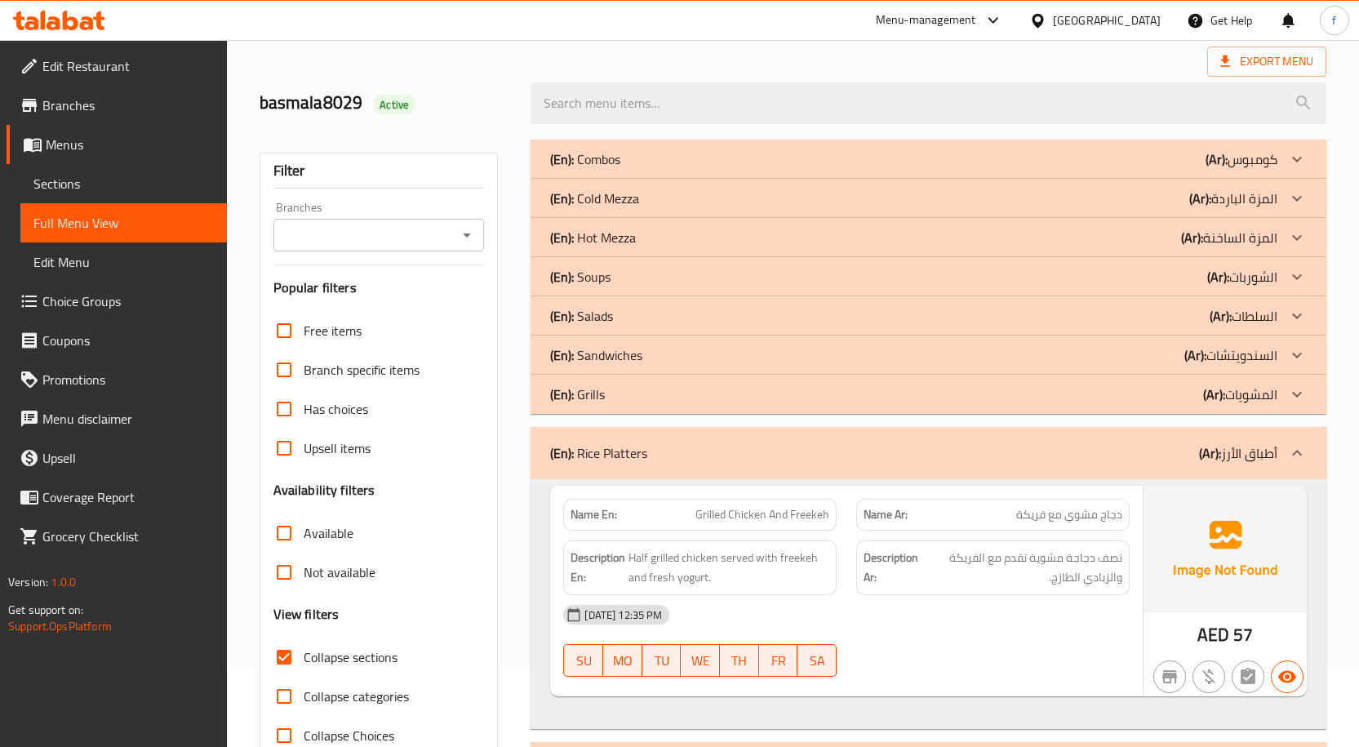
scroll to position [0, 0]
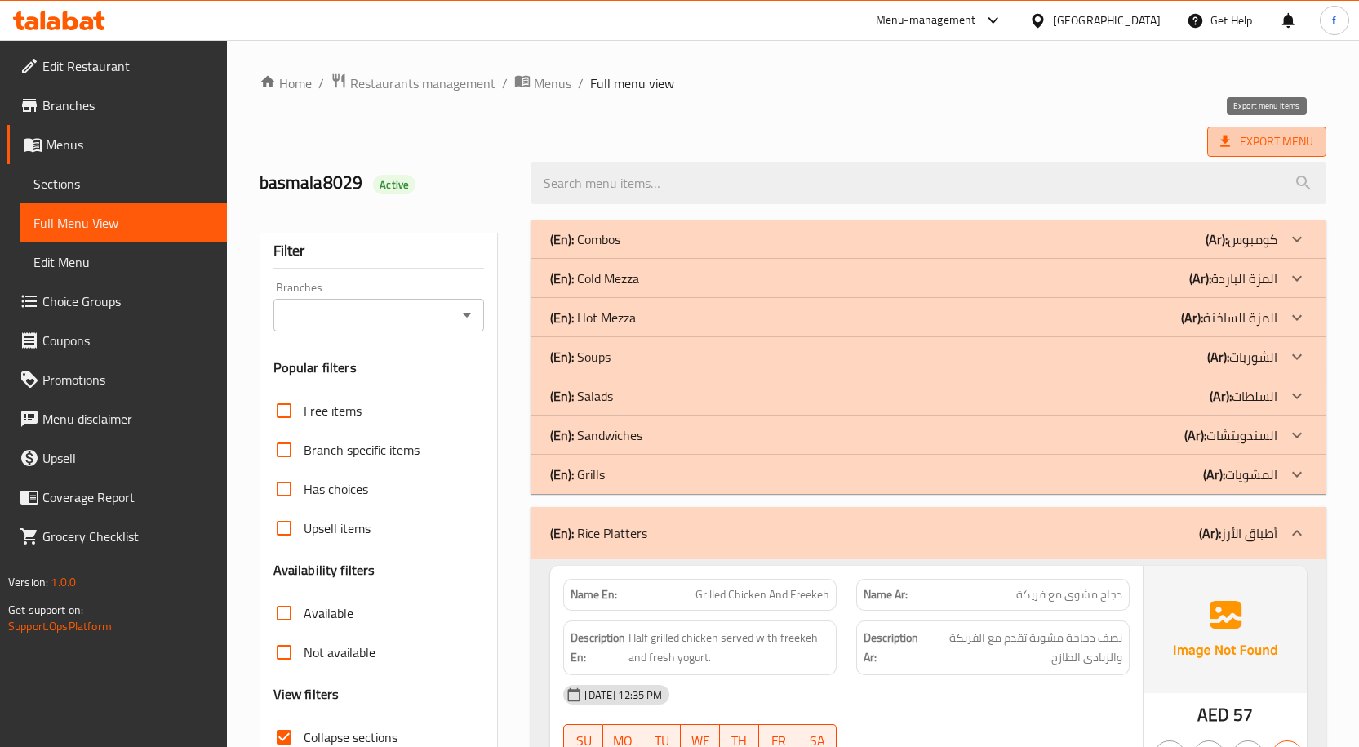
click at [1284, 139] on span "Export Menu" at bounding box center [1266, 141] width 93 height 20
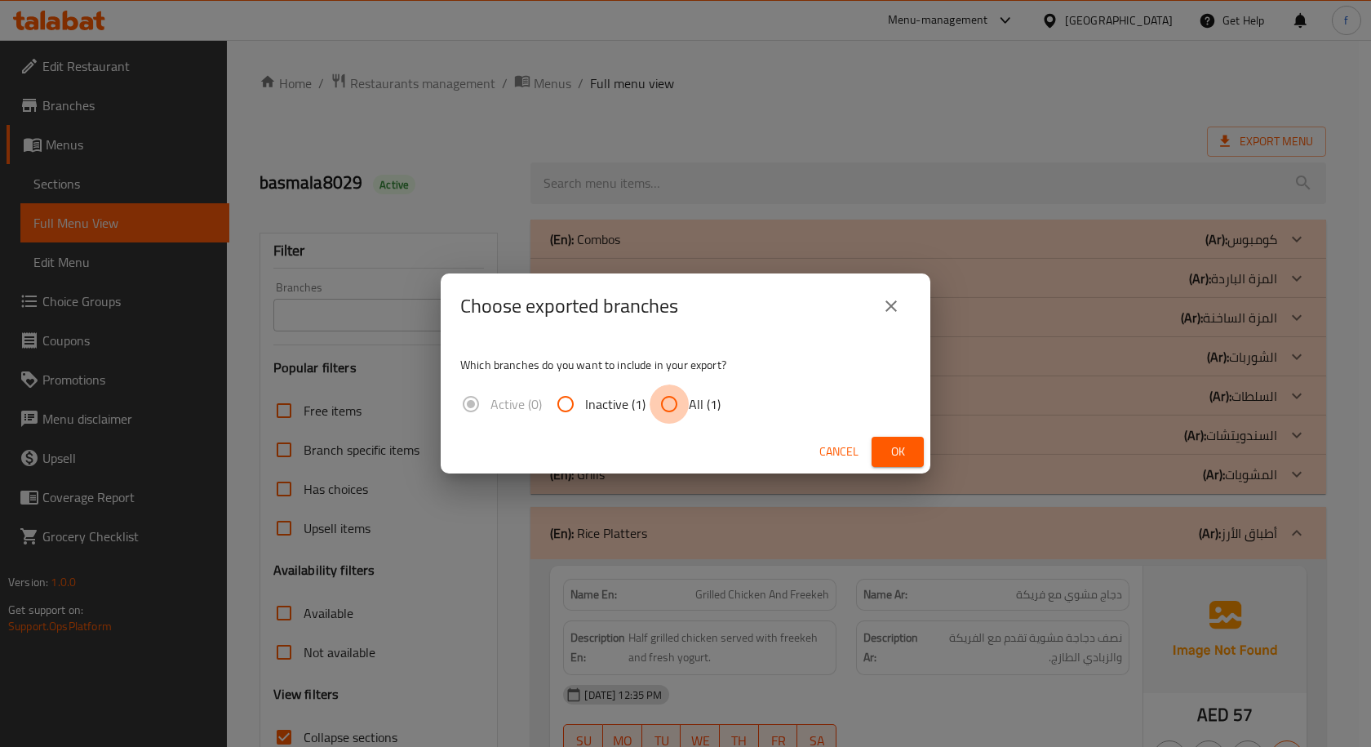
click at [667, 408] on input "All (1)" at bounding box center [669, 403] width 39 height 39
radio input "true"
click at [905, 446] on span "Ok" at bounding box center [898, 452] width 26 height 20
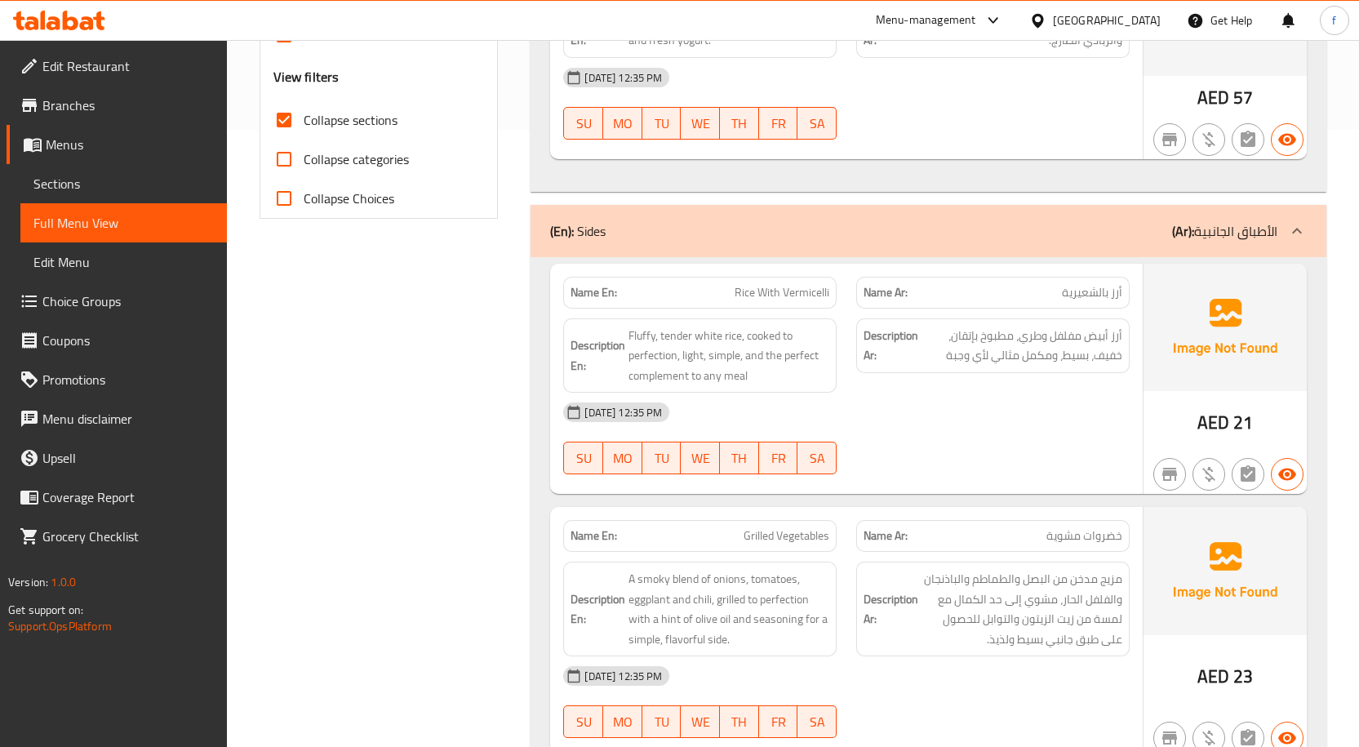
scroll to position [653, 0]
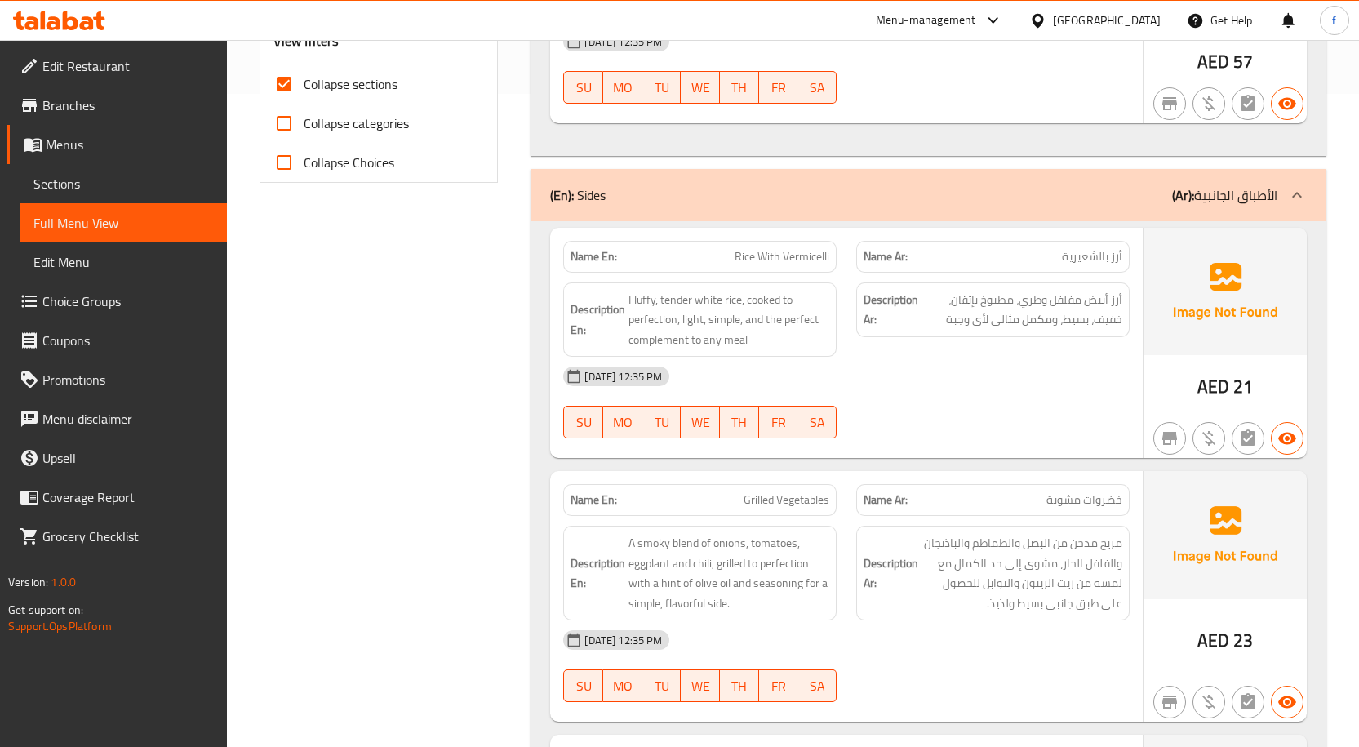
drag, startPoint x: 0, startPoint y: 697, endPoint x: 1118, endPoint y: 225, distance: 1213.6
click at [118, 703] on div "Edit Restaurant Branches Menus Sections Full Menu View Edit Menu Choice Groups …" at bounding box center [113, 413] width 227 height 747
